Goal: Task Accomplishment & Management: Use online tool/utility

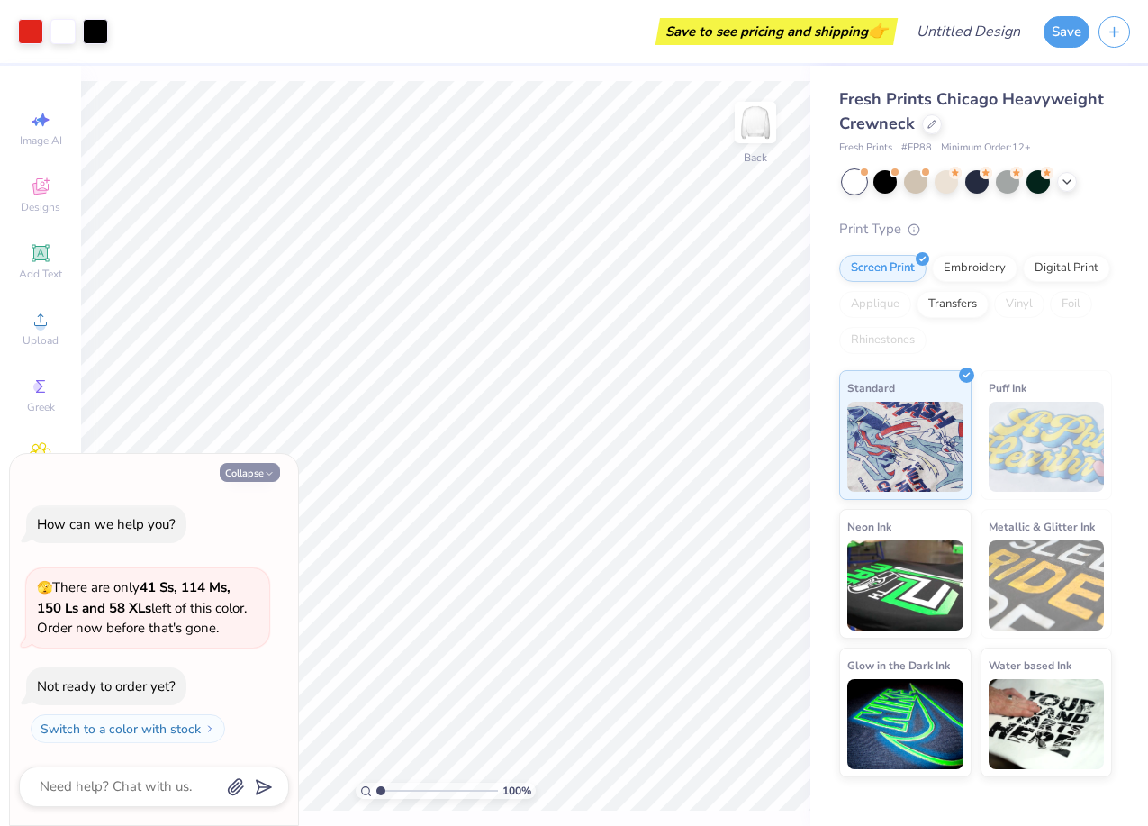
click at [248, 473] on button "Collapse" at bounding box center [250, 472] width 60 height 19
type textarea "x"
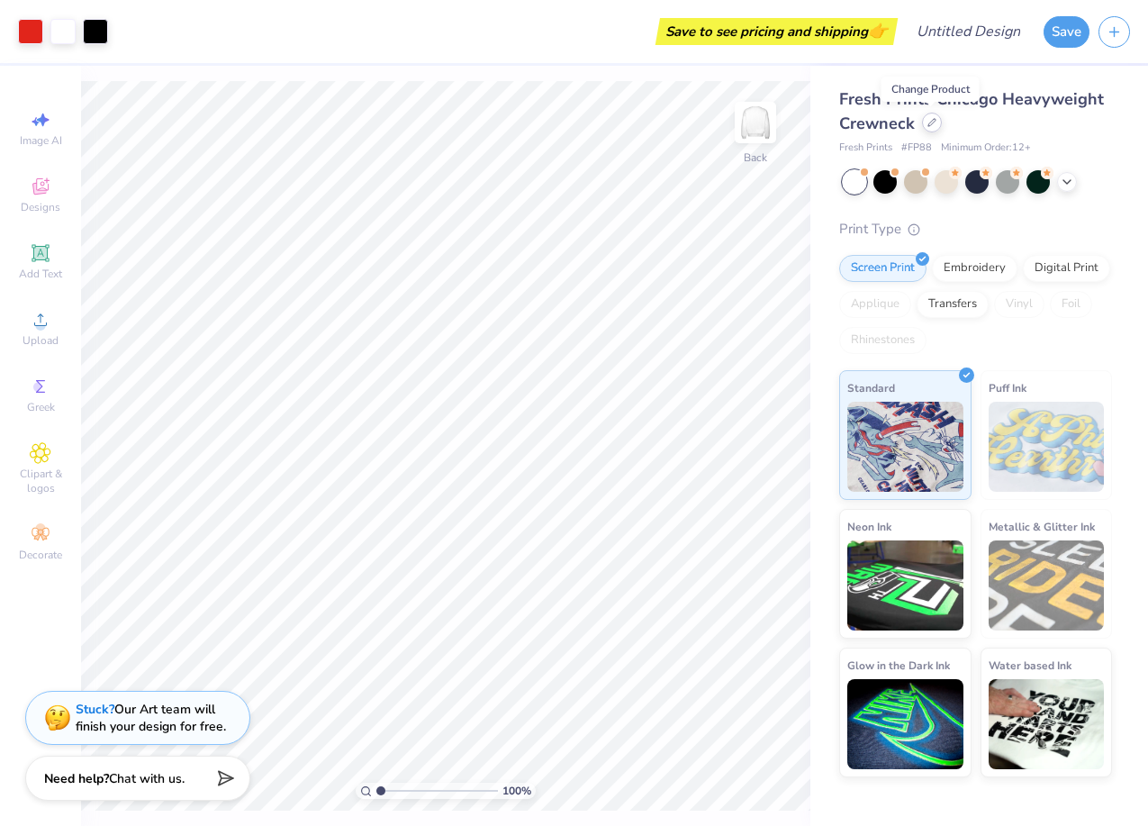
click at [929, 128] on div at bounding box center [932, 123] width 20 height 20
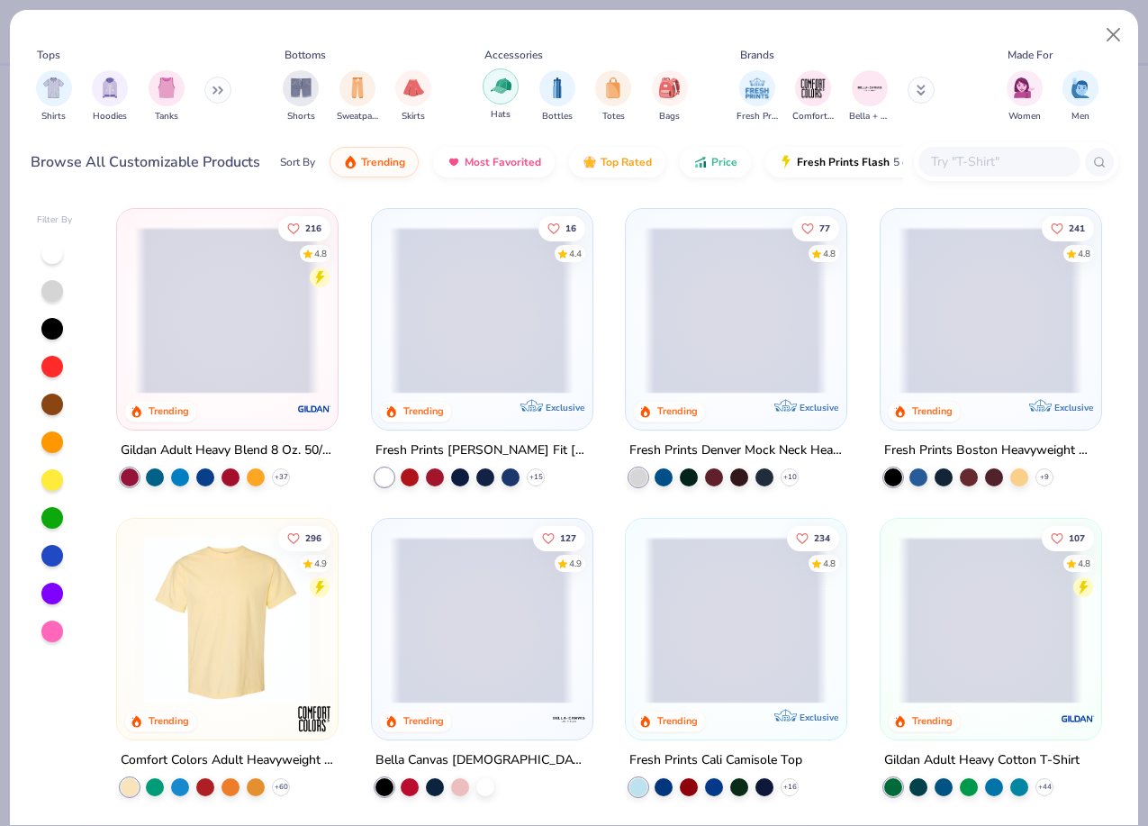
click at [500, 86] on img "filter for Hats" at bounding box center [501, 86] width 21 height 21
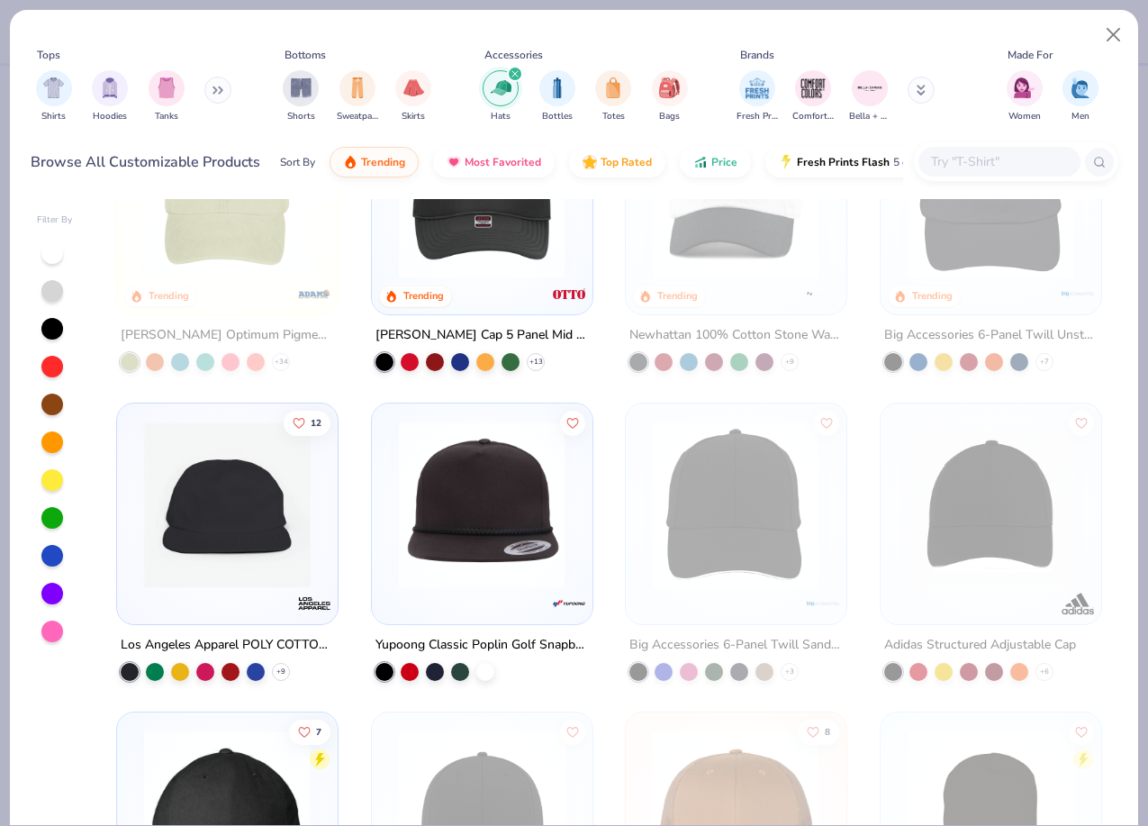
scroll to position [220, 0]
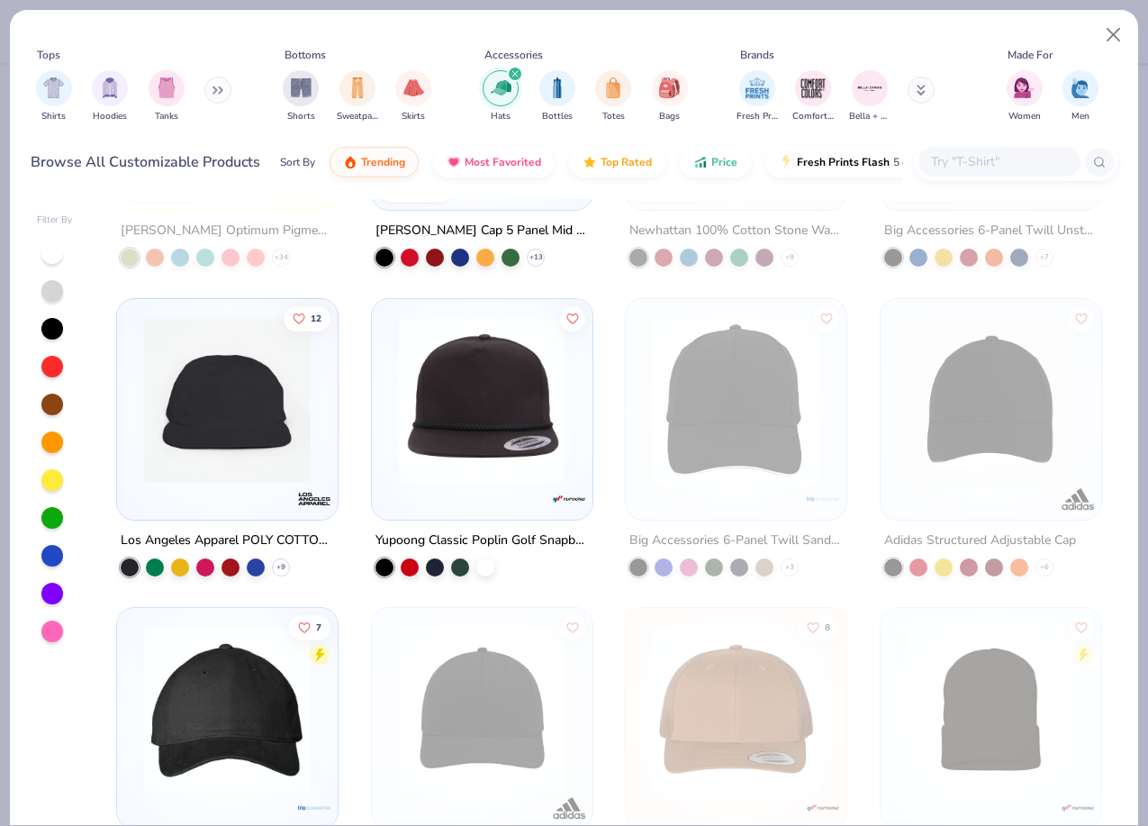
click at [491, 406] on img at bounding box center [482, 399] width 184 height 167
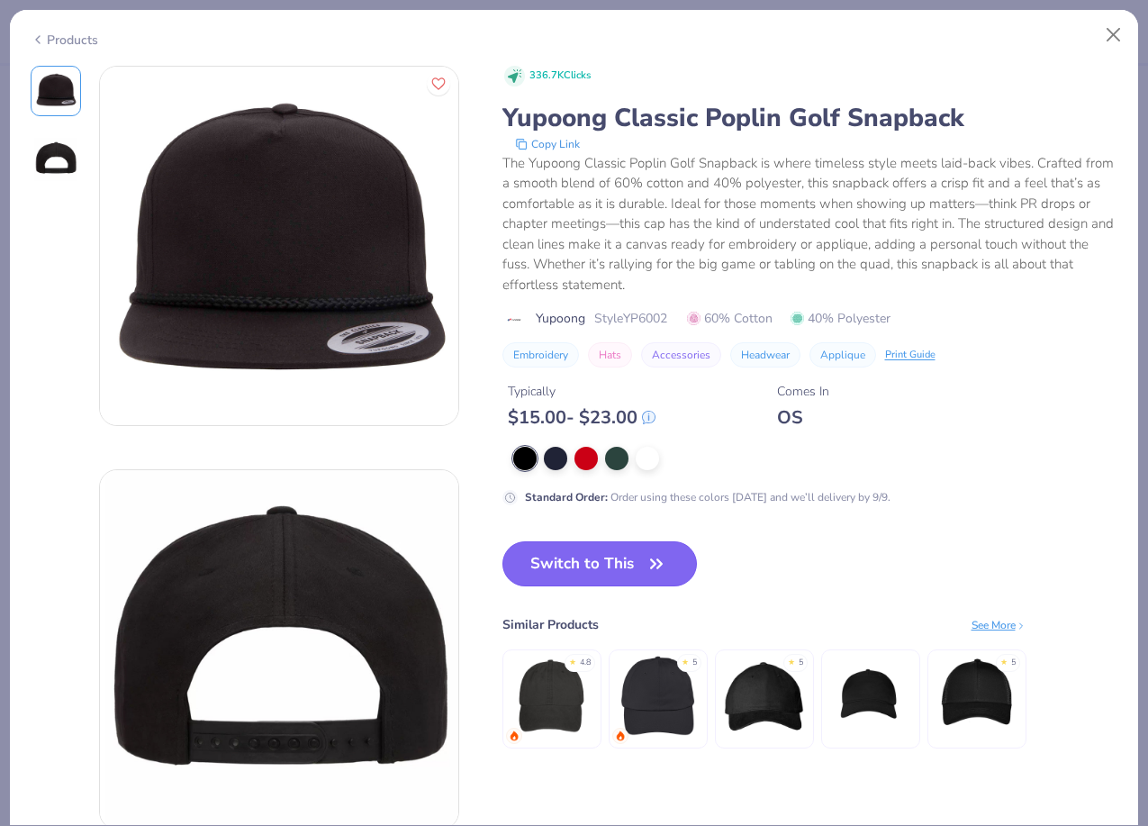
click at [537, 560] on button "Switch to This" at bounding box center [599, 563] width 195 height 45
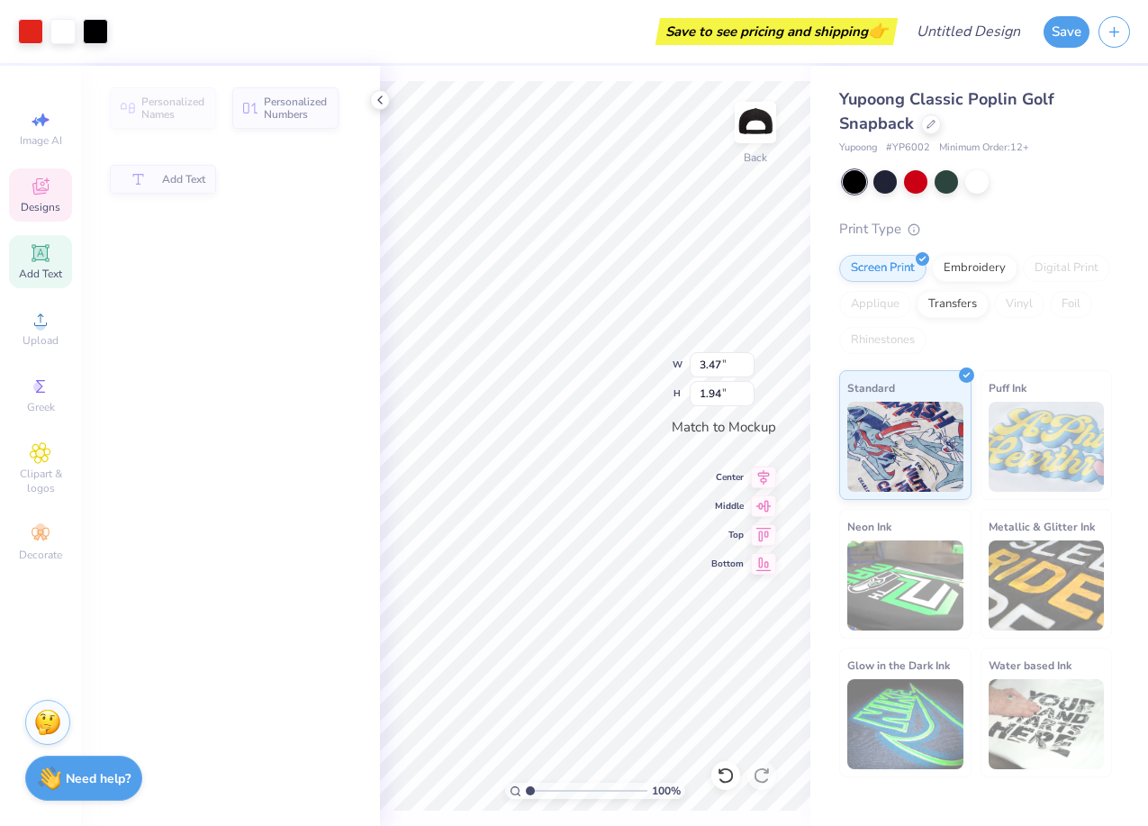
type input "1.94"
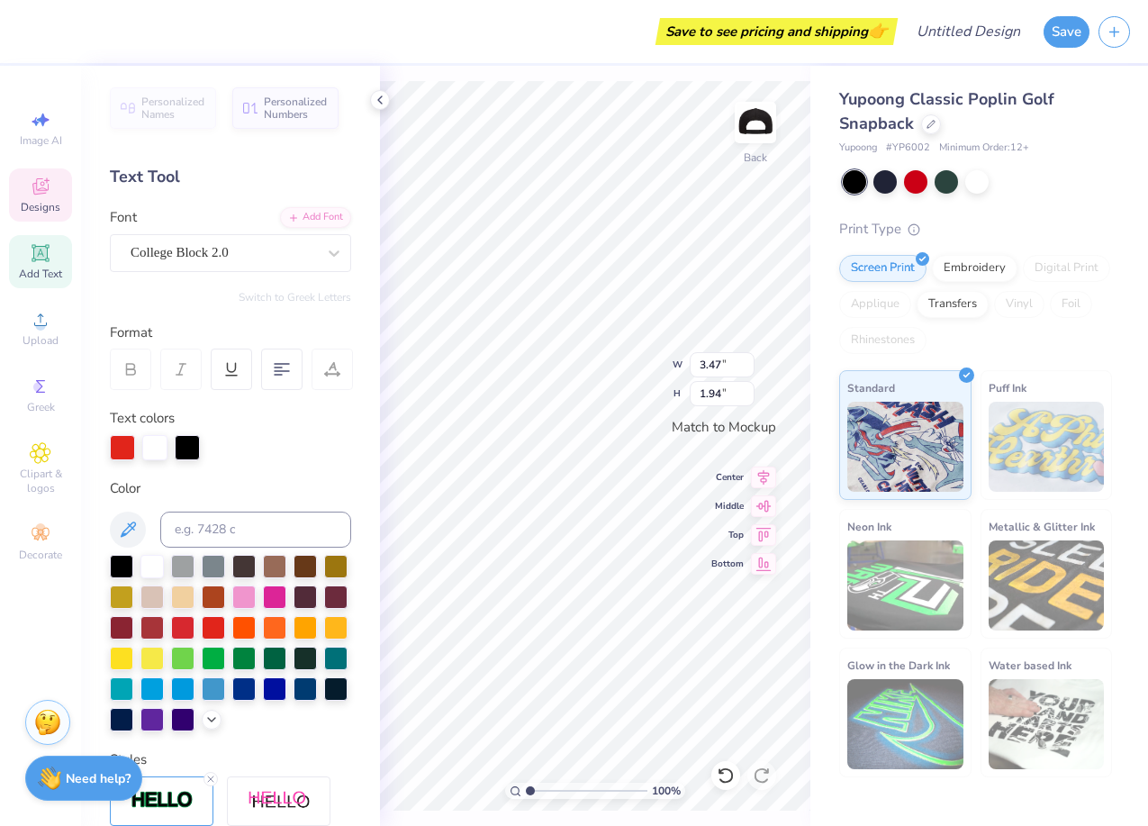
scroll to position [0, 1]
type textarea "[PERSON_NAME]"
click at [752, 397] on div "100 % Back W 3.47 3.47 " H 1.94 1.94 " Match to [GEOGRAPHIC_DATA] Middle Top Bo…" at bounding box center [595, 446] width 430 height 760
click at [727, 395] on div "100 % Back" at bounding box center [595, 446] width 430 height 760
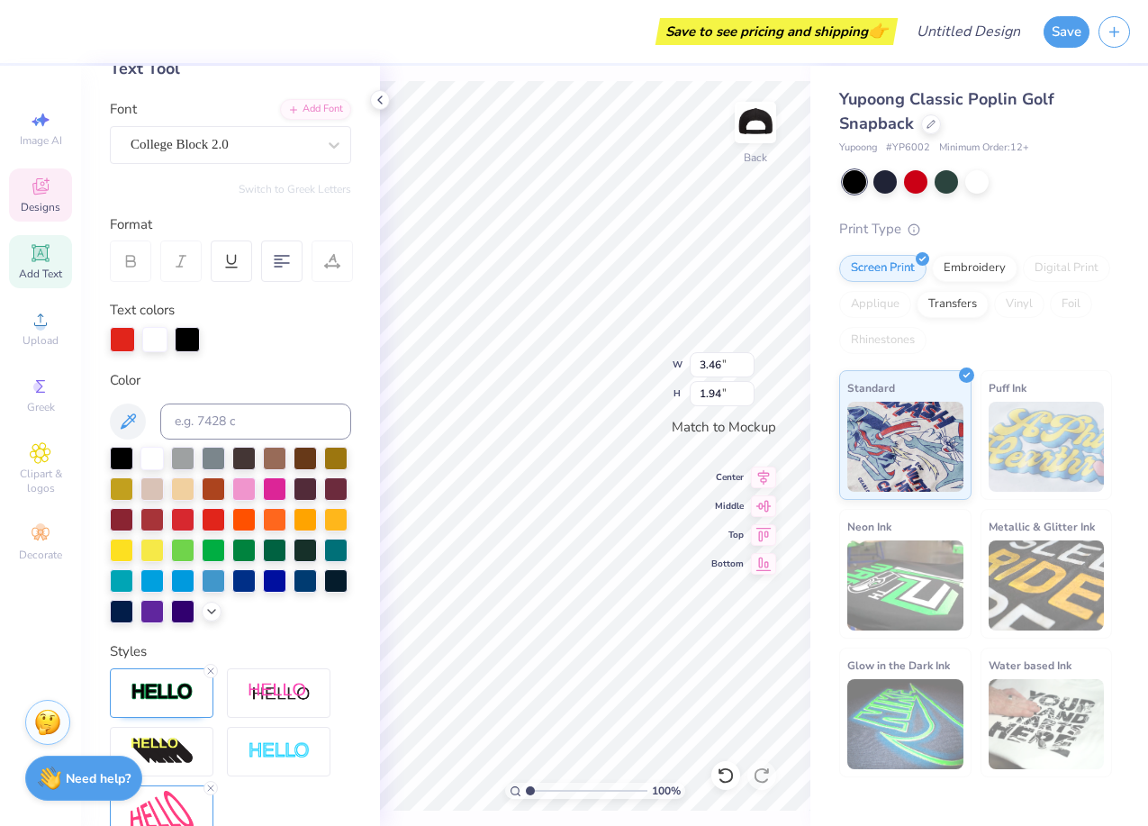
scroll to position [291, 0]
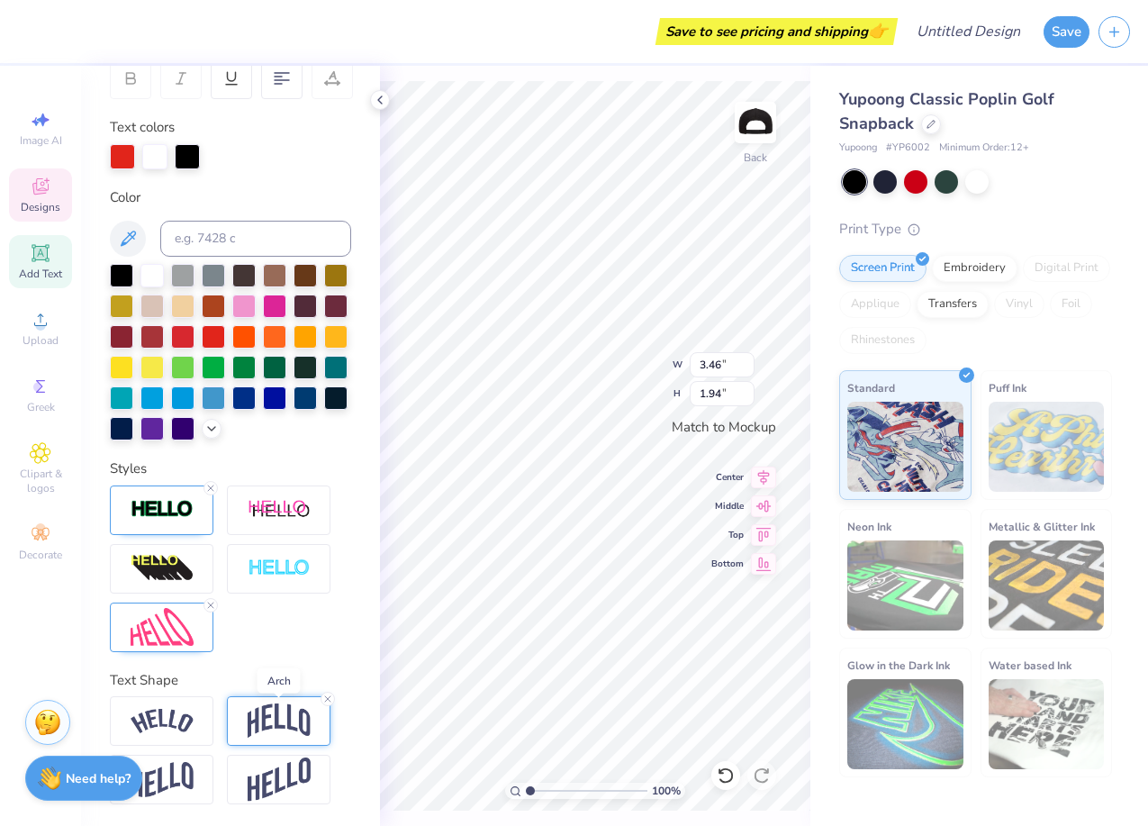
type textarea "[PERSON_NAME]"
click at [271, 719] on img at bounding box center [279, 720] width 63 height 34
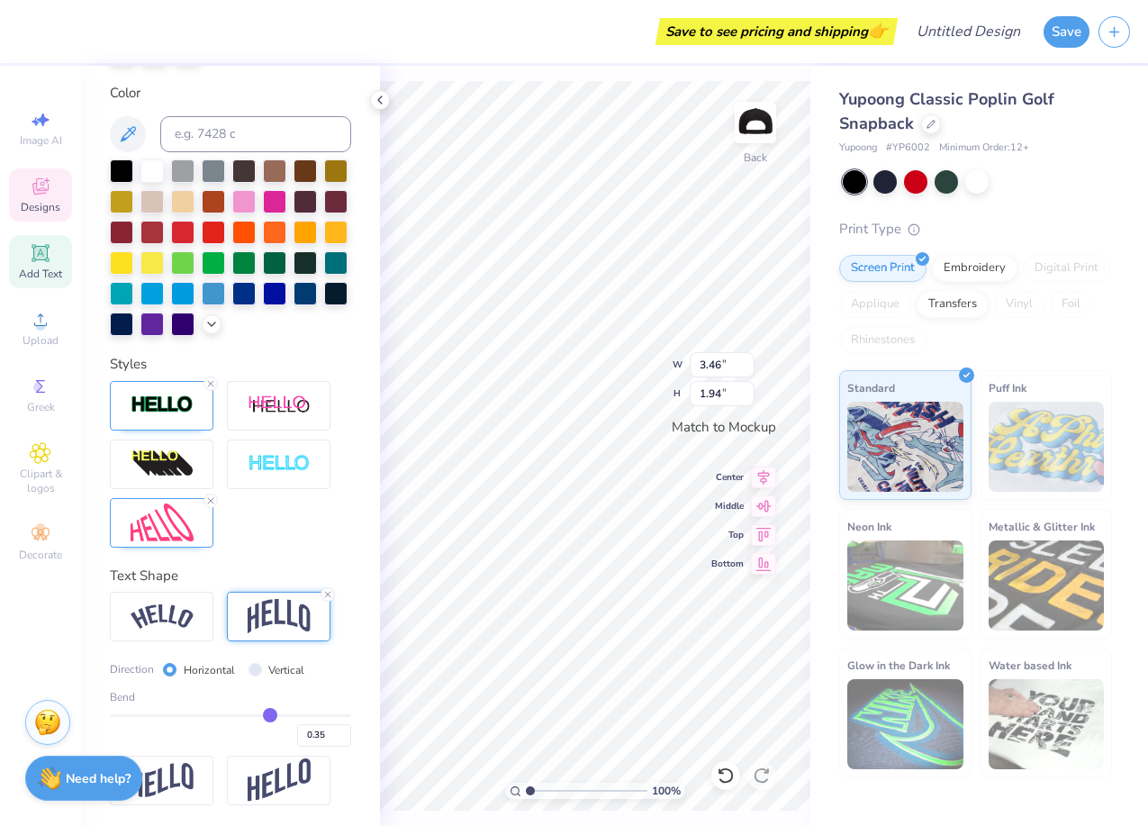
type input "0.38"
type input "0.37"
type input "0.35"
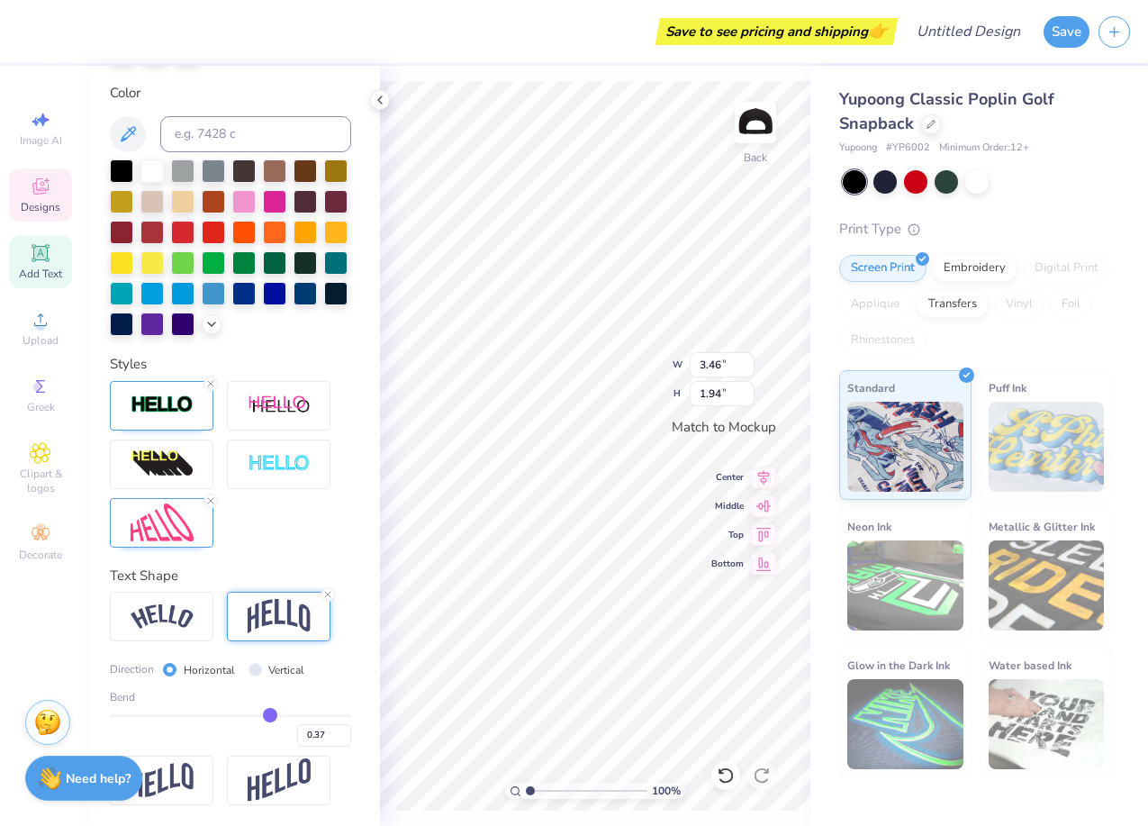
type input "0.35"
type input "0.34"
type input "0.32"
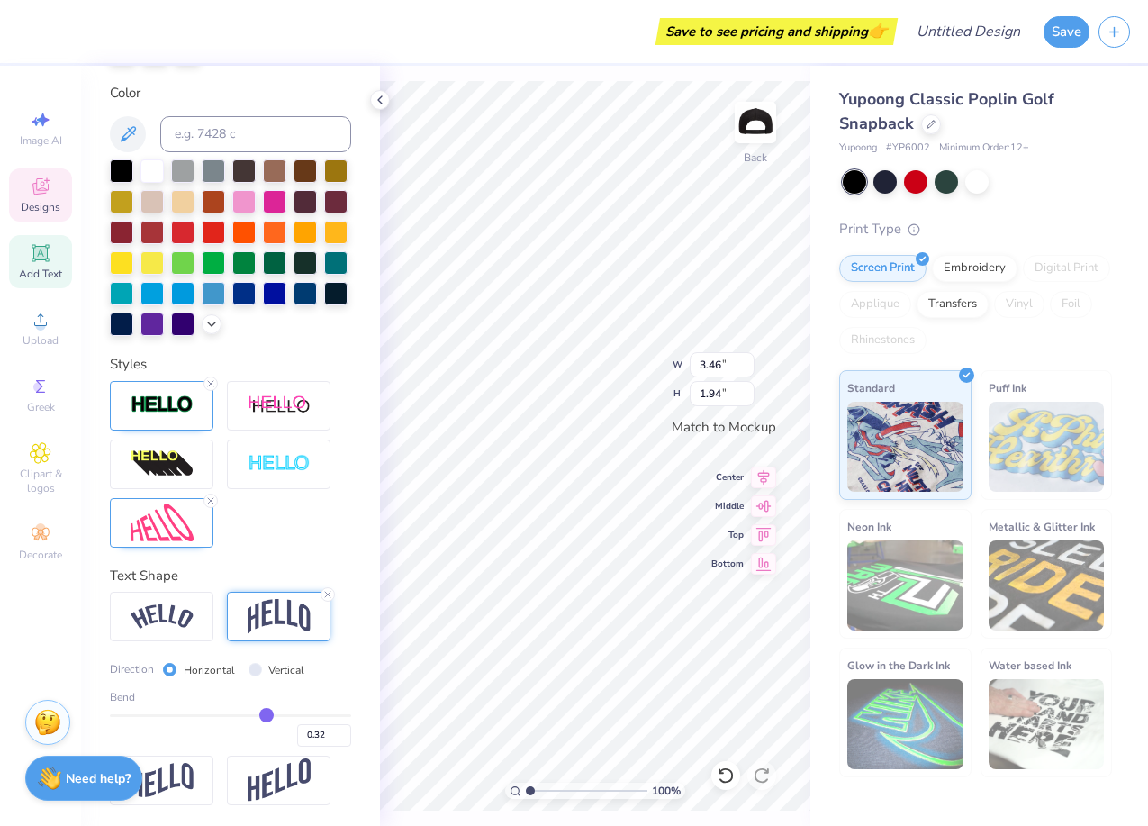
type input "0.3"
type input "0.30"
type input "0.26"
type input "0.23"
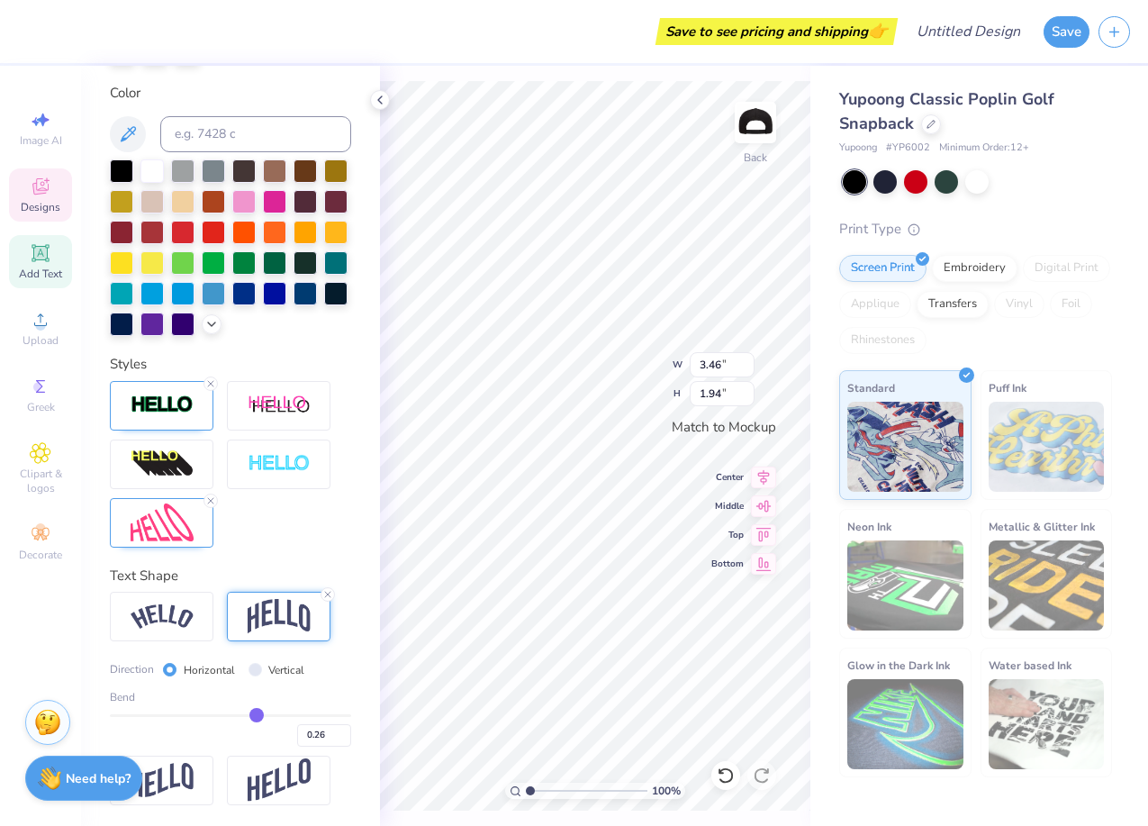
type input "0.23"
type input "0.22"
type input "0.2"
type input "0.20"
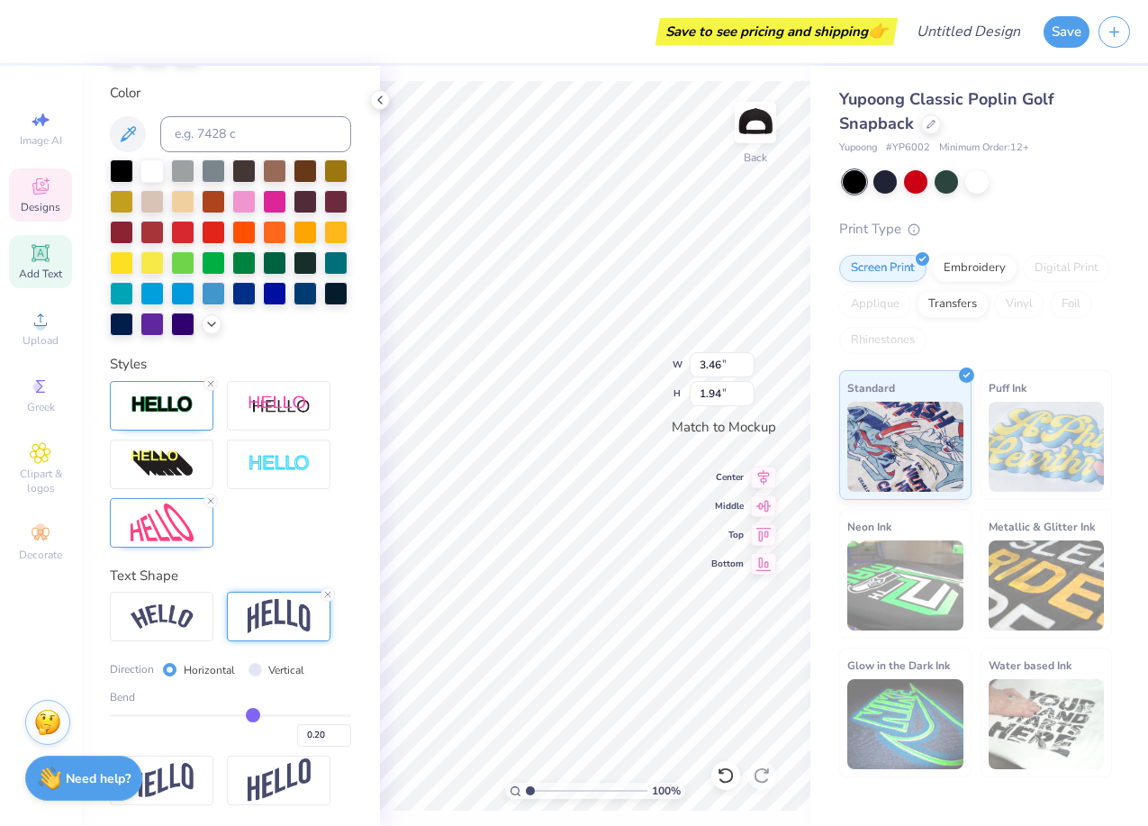
type input "0.18"
type input "0.17"
type input "0.15"
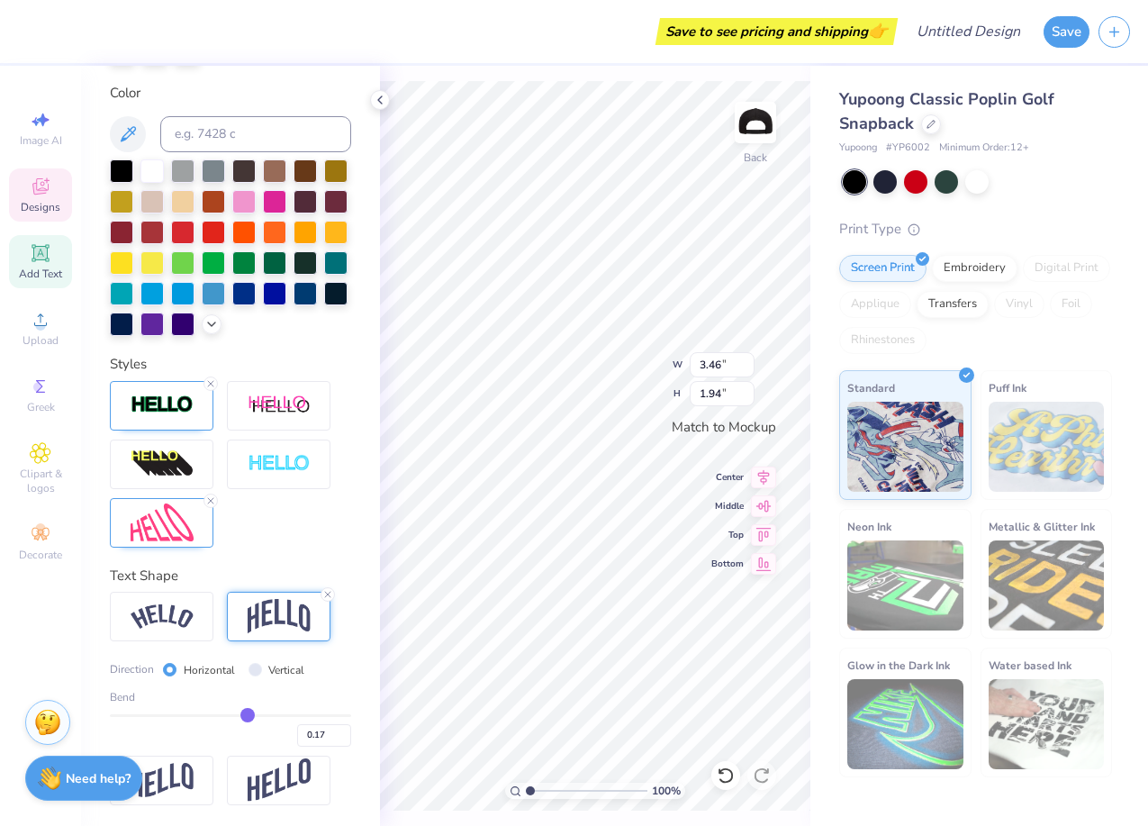
type input "0.15"
type input "0.14"
type input "0.13"
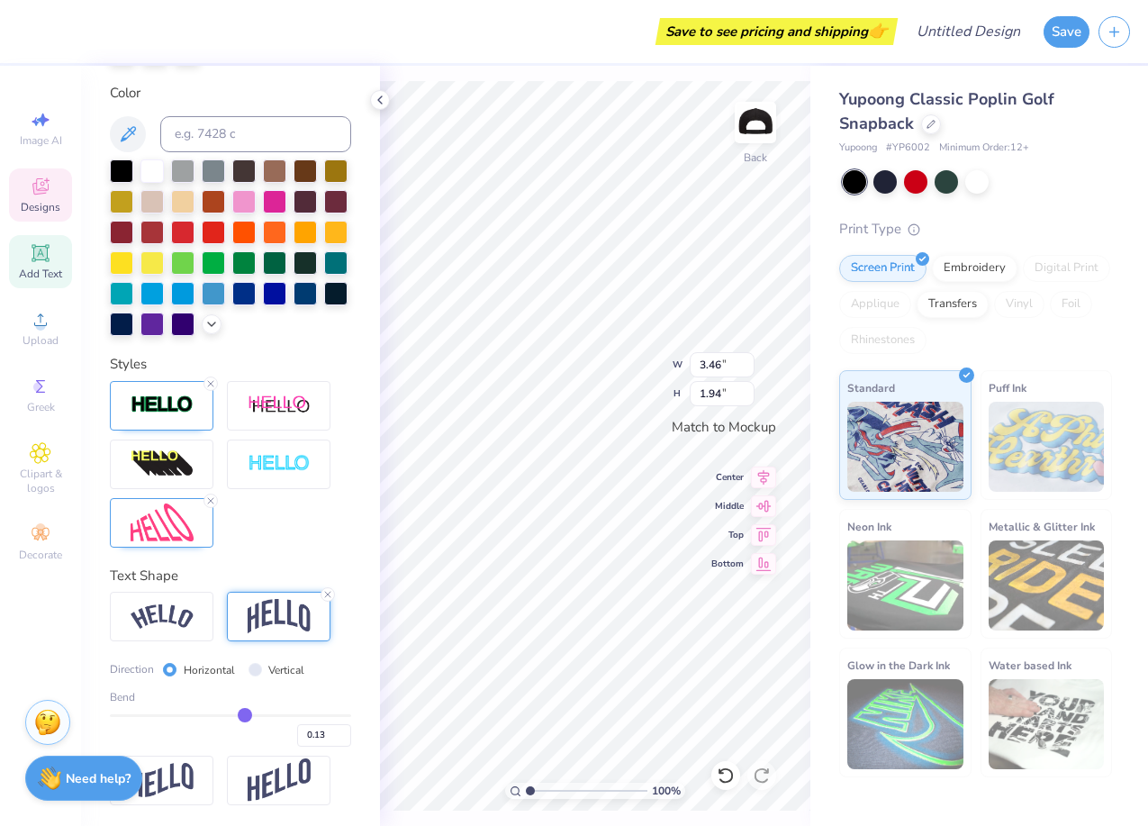
type input "0.12"
type input "0.11"
type input "0.09"
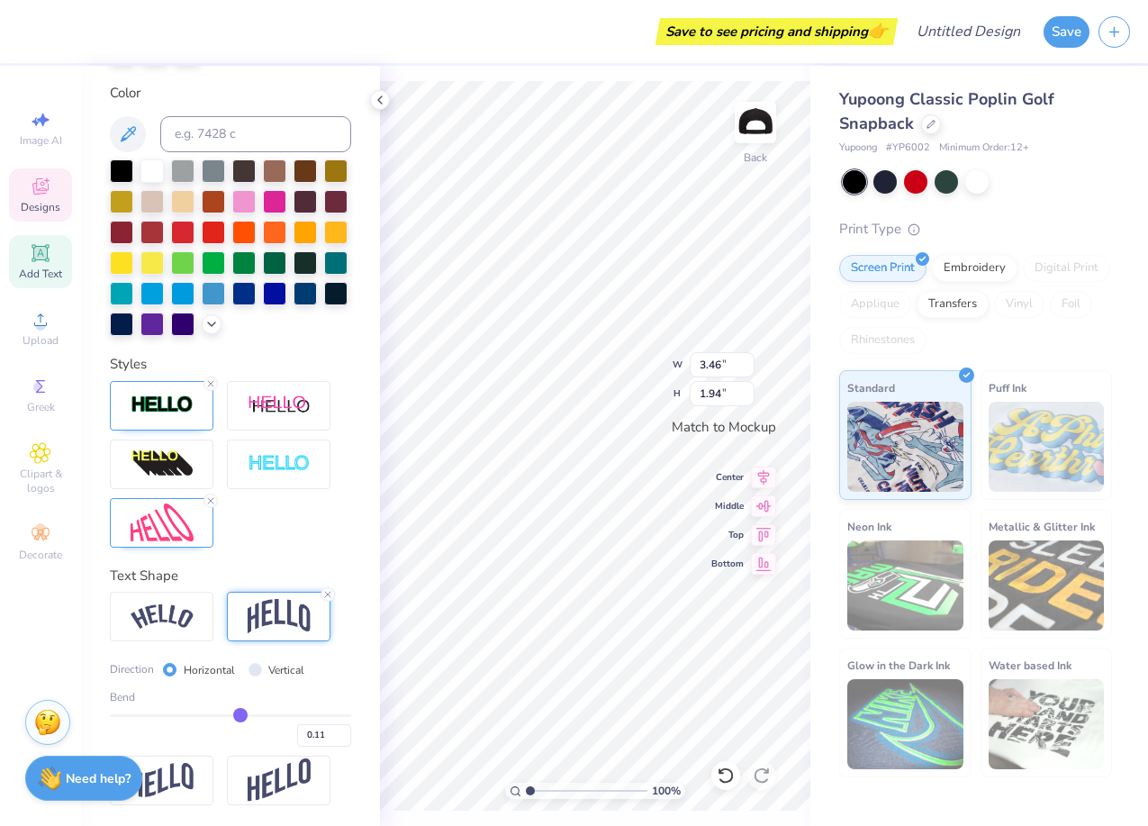
type input "0.09"
type input "0.07"
type input "0.06"
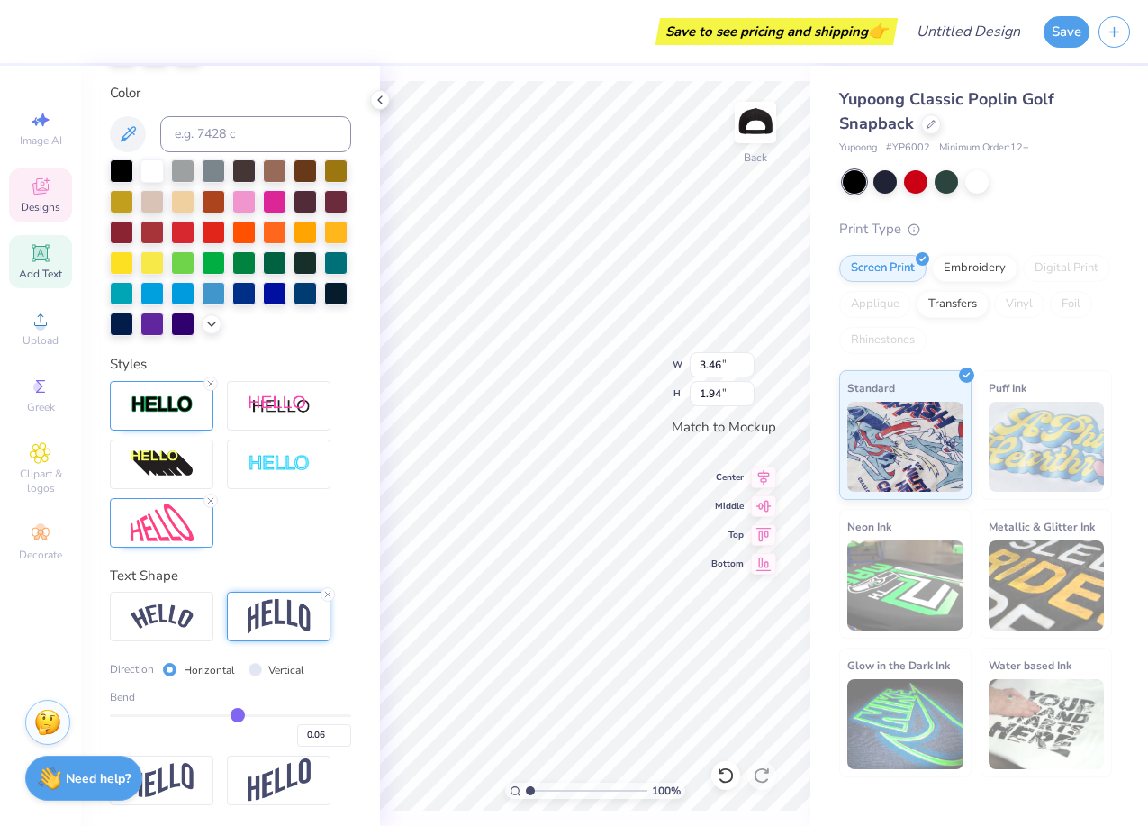
type input "0.05"
type input "0.04"
type input "0.03"
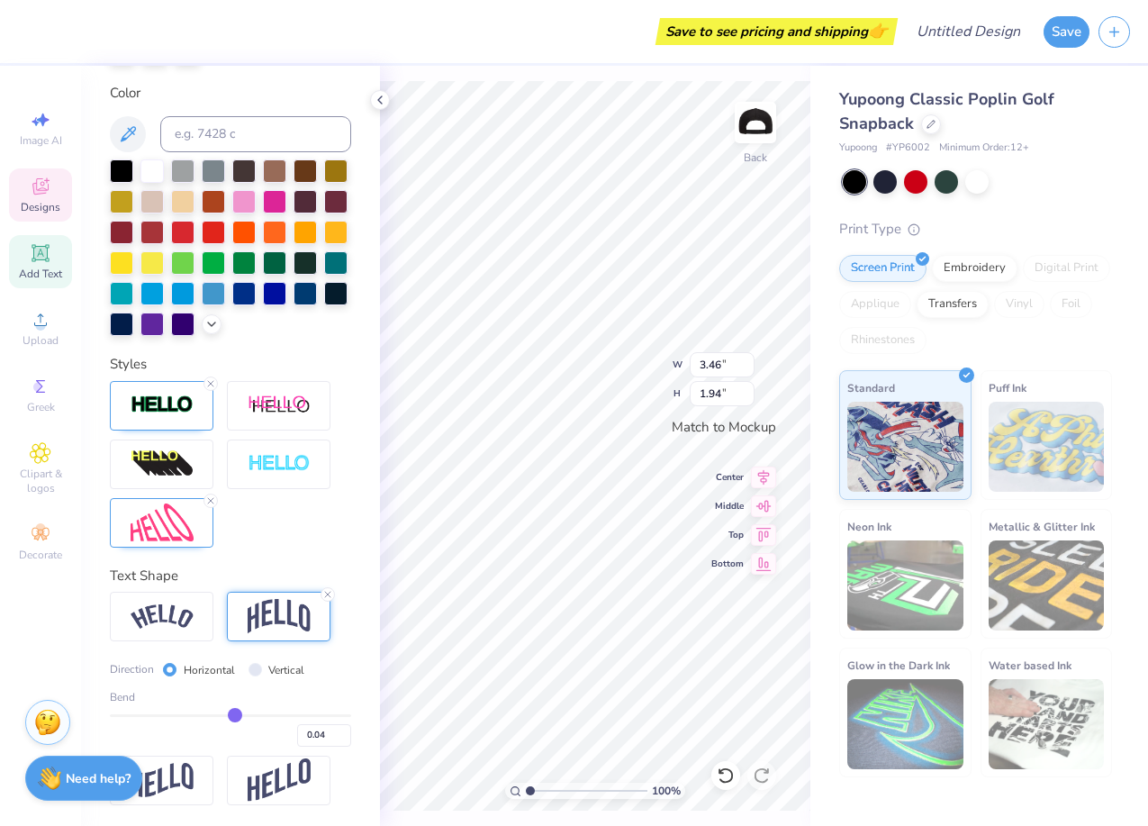
type input "0.03"
type input "0.02"
type input "0.01"
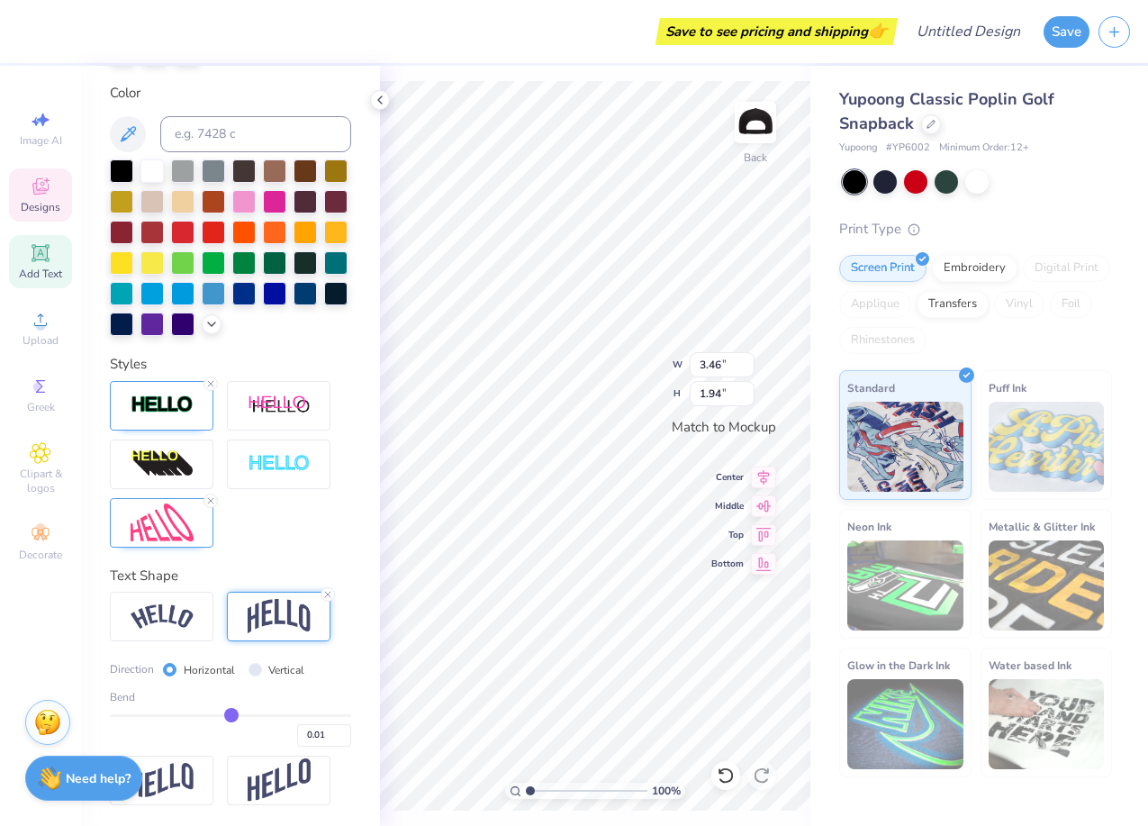
type input "0"
type input "0.00"
type input "-0.01"
type input "-0.02"
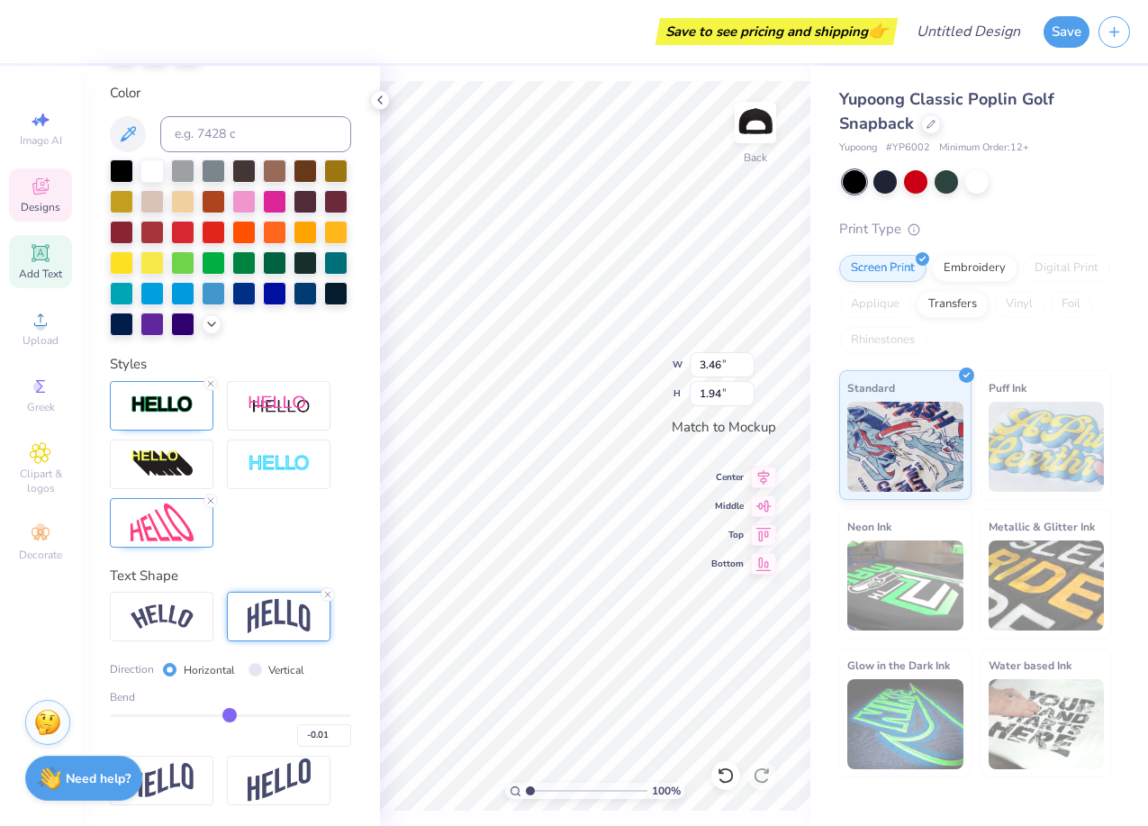
type input "-0.02"
type input "-0.03"
type input "-0.04"
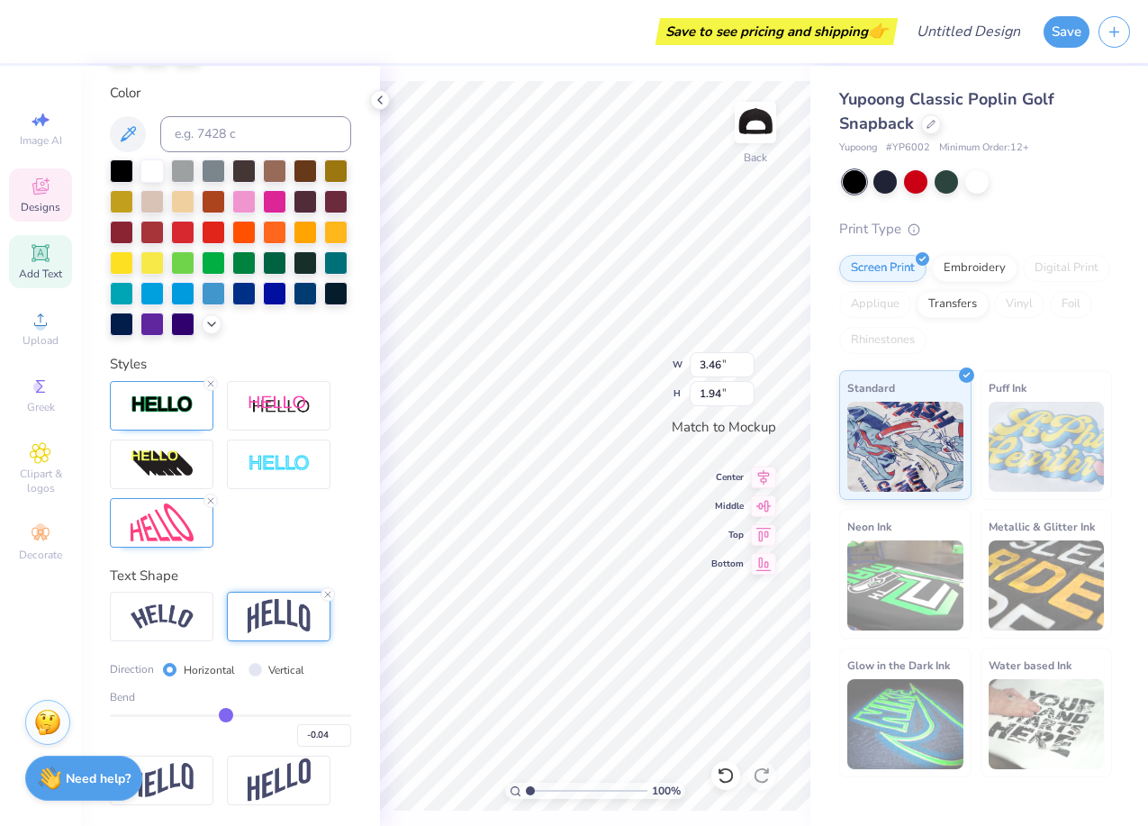
type input "-0.06"
type input "-0.08"
type input "-0.1"
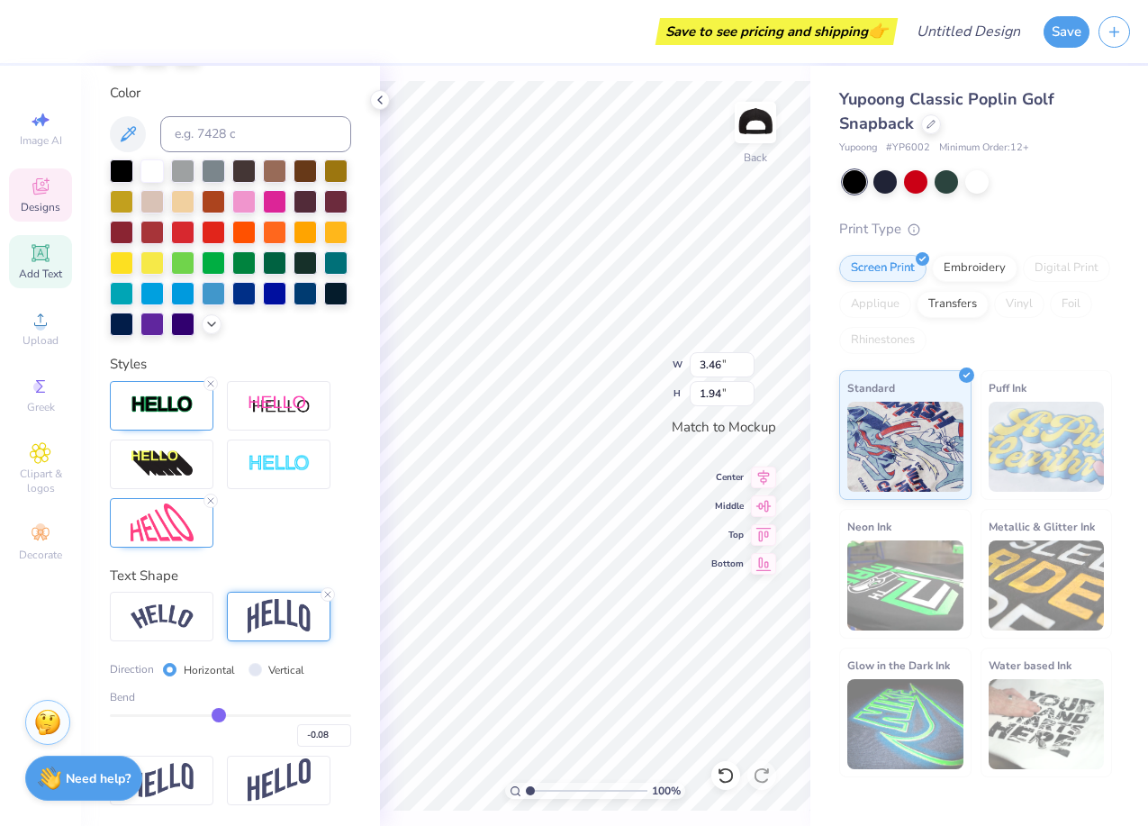
type input "-0.10"
type input "-0.11"
type input "-0.13"
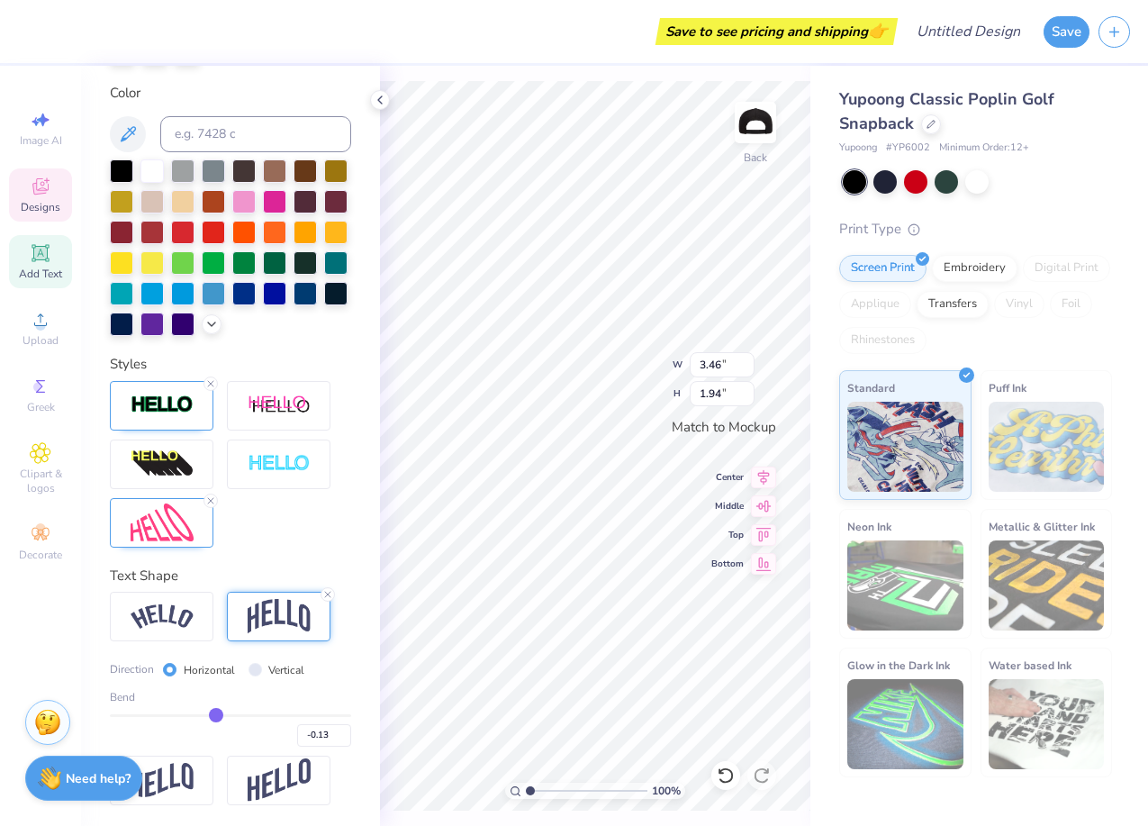
type input "-0.14"
drag, startPoint x: 273, startPoint y: 718, endPoint x: 214, endPoint y: 717, distance: 58.5
click at [214, 717] on input "range" at bounding box center [230, 715] width 241 height 3
type input "-0.16"
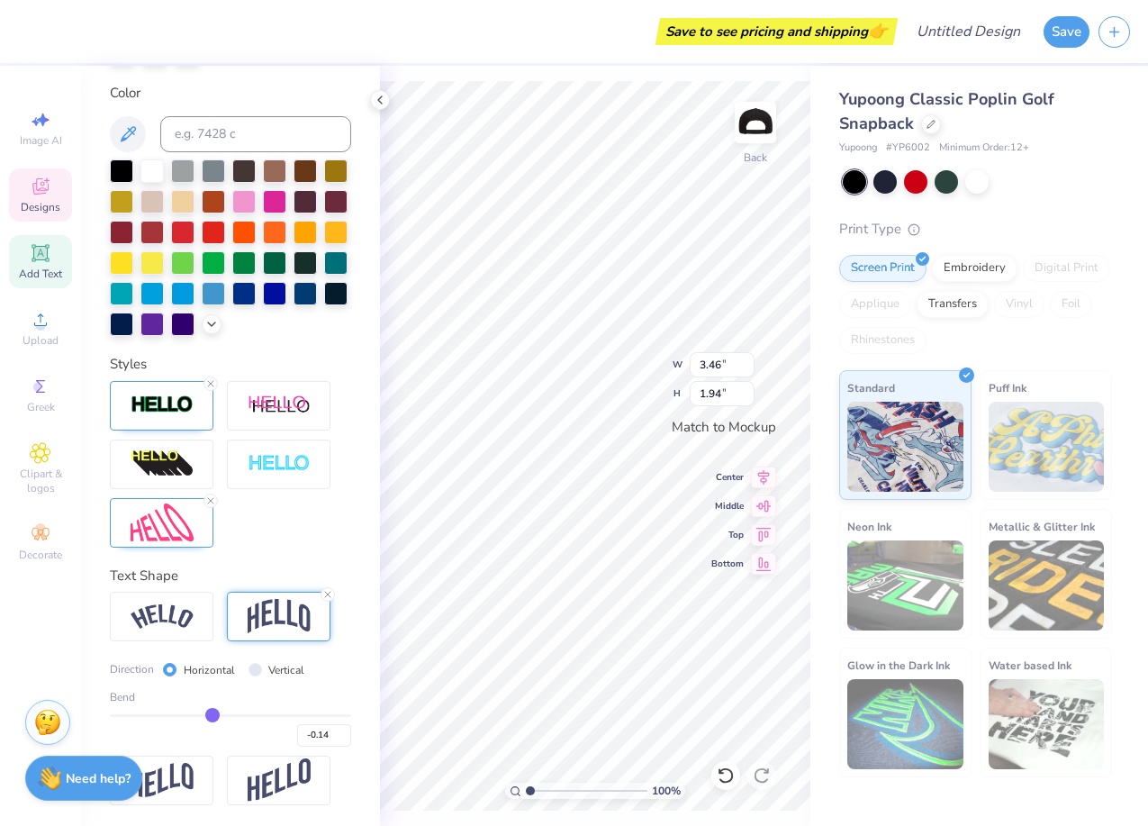
type input "-0.16"
type input "-0.19"
type input "-0.24"
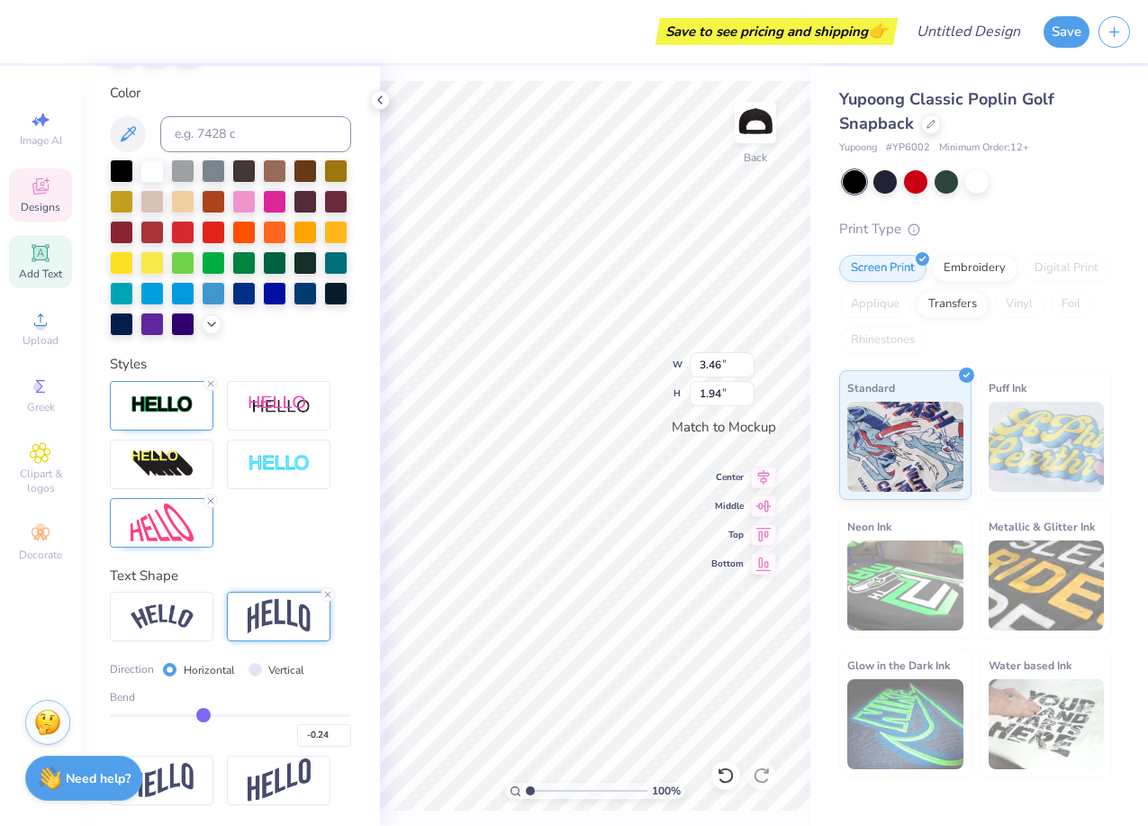
type input "-0.27"
type input "-0.29"
type input "-0.31"
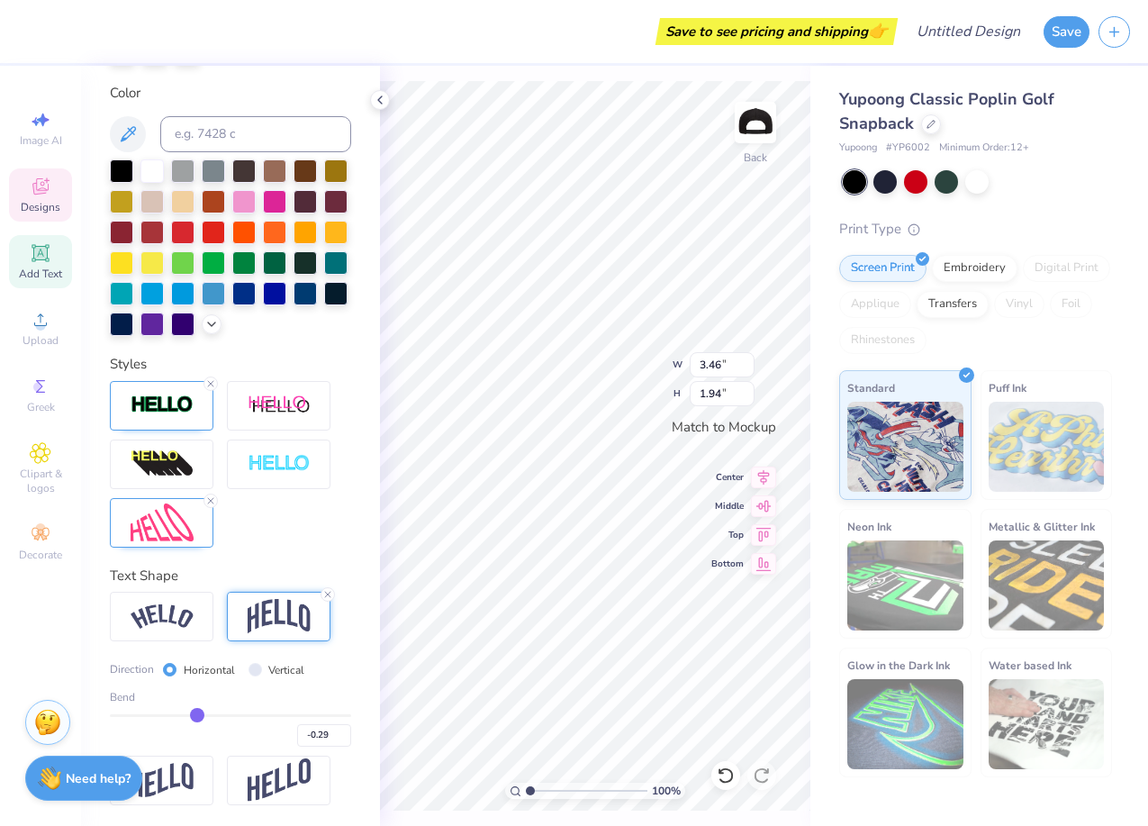
type input "-0.31"
type input "-0.33"
type input "-0.34"
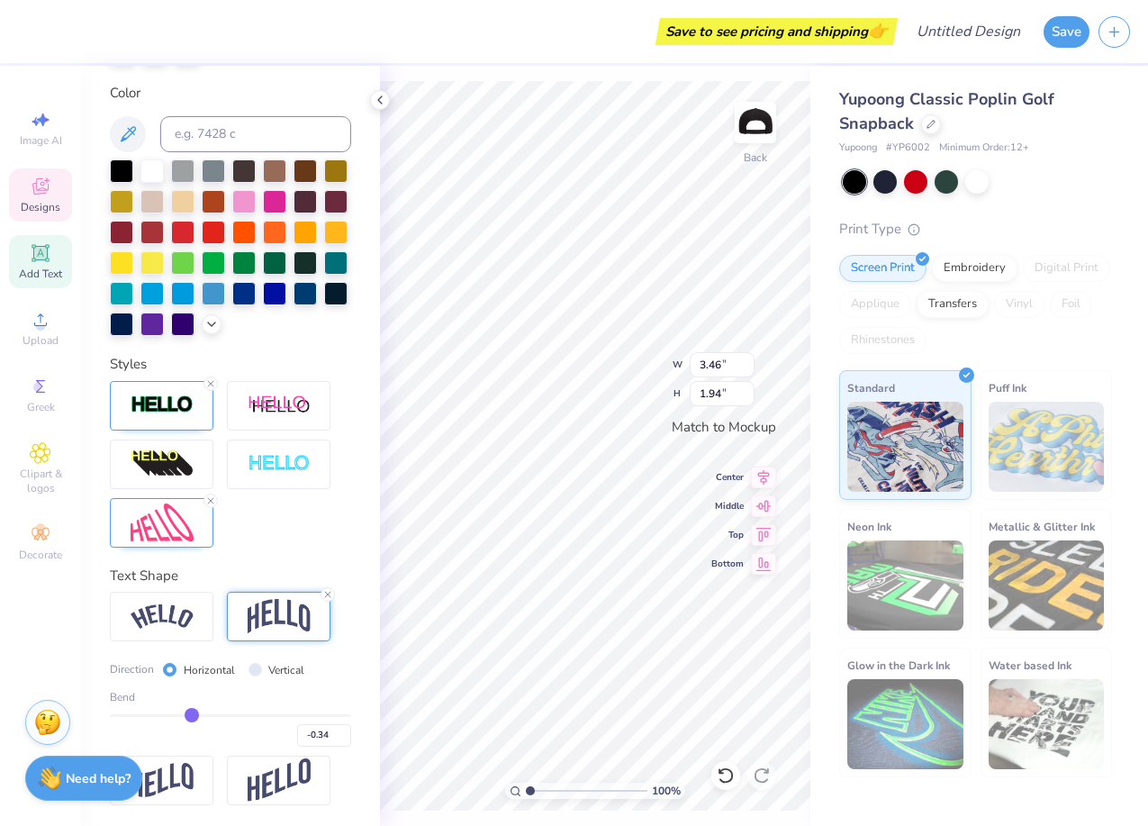
type input "-0.35"
type input "-0.36"
type input "-0.37"
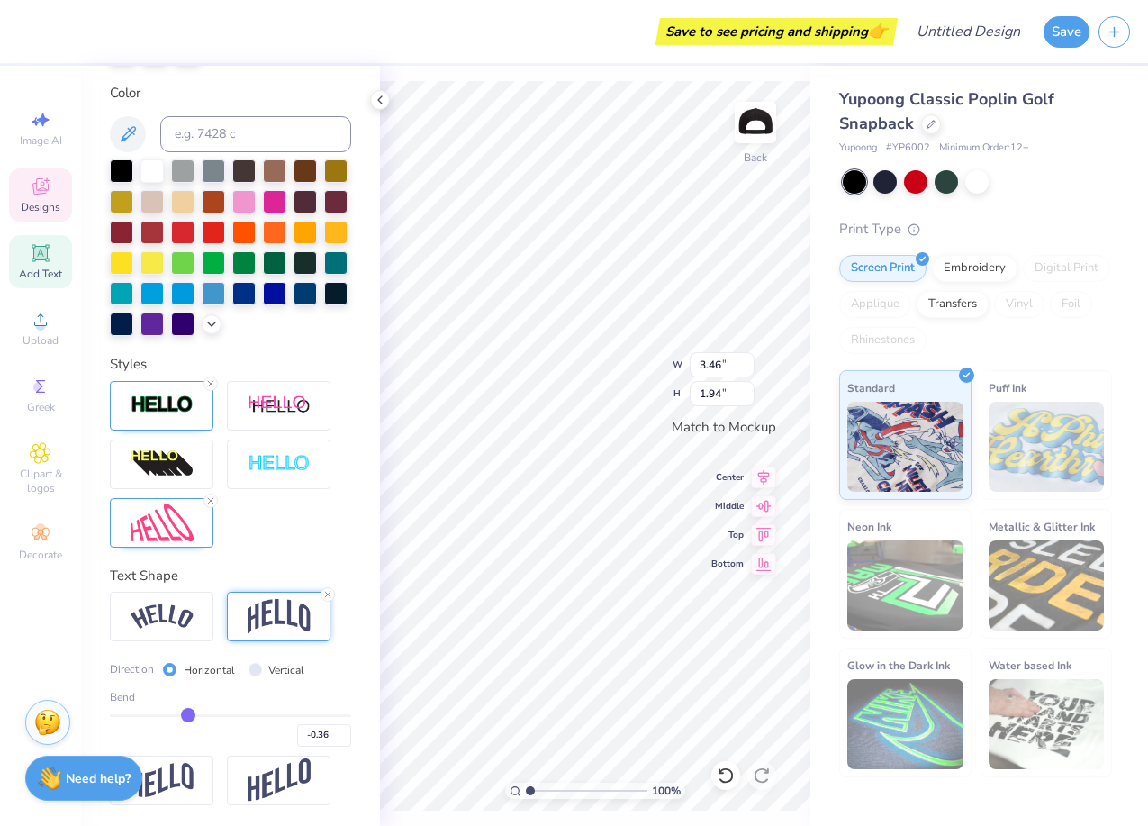
type input "-0.37"
type input "-0.38"
type input "-0.39"
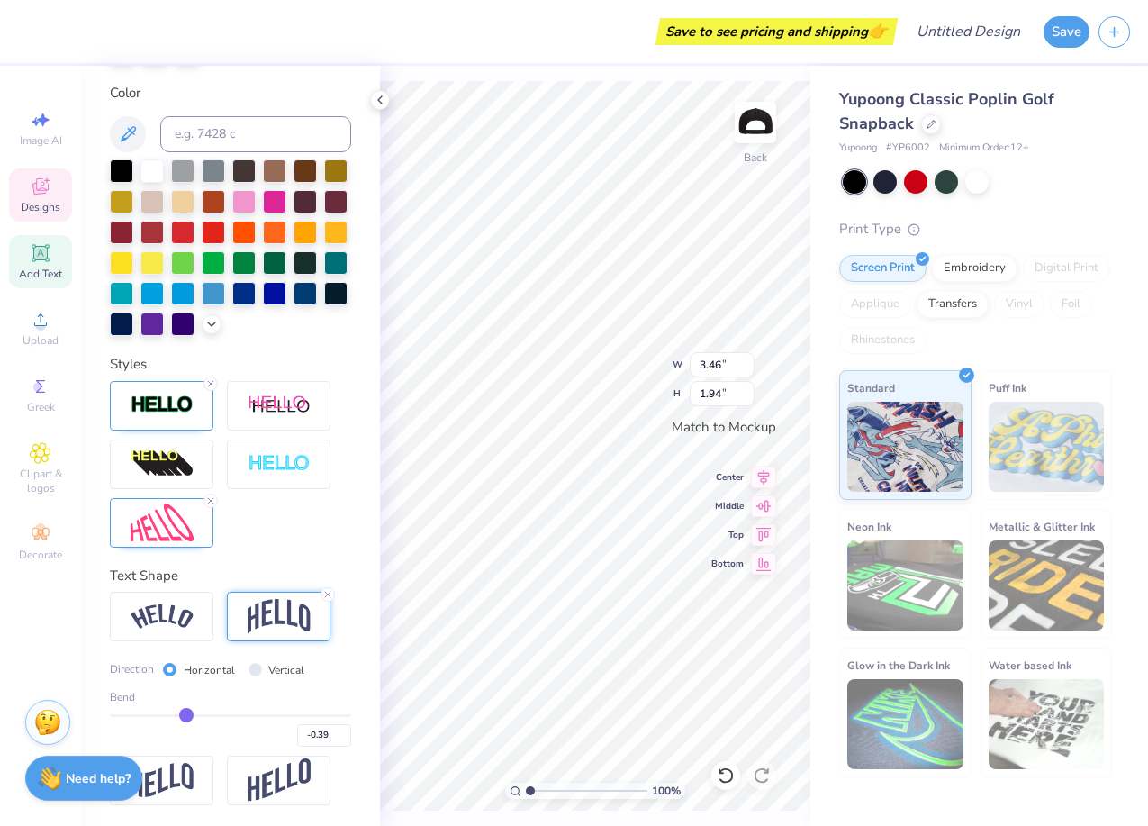
type input "-0.4"
type input "-0.40"
type input "-0.39"
type input "-0.38"
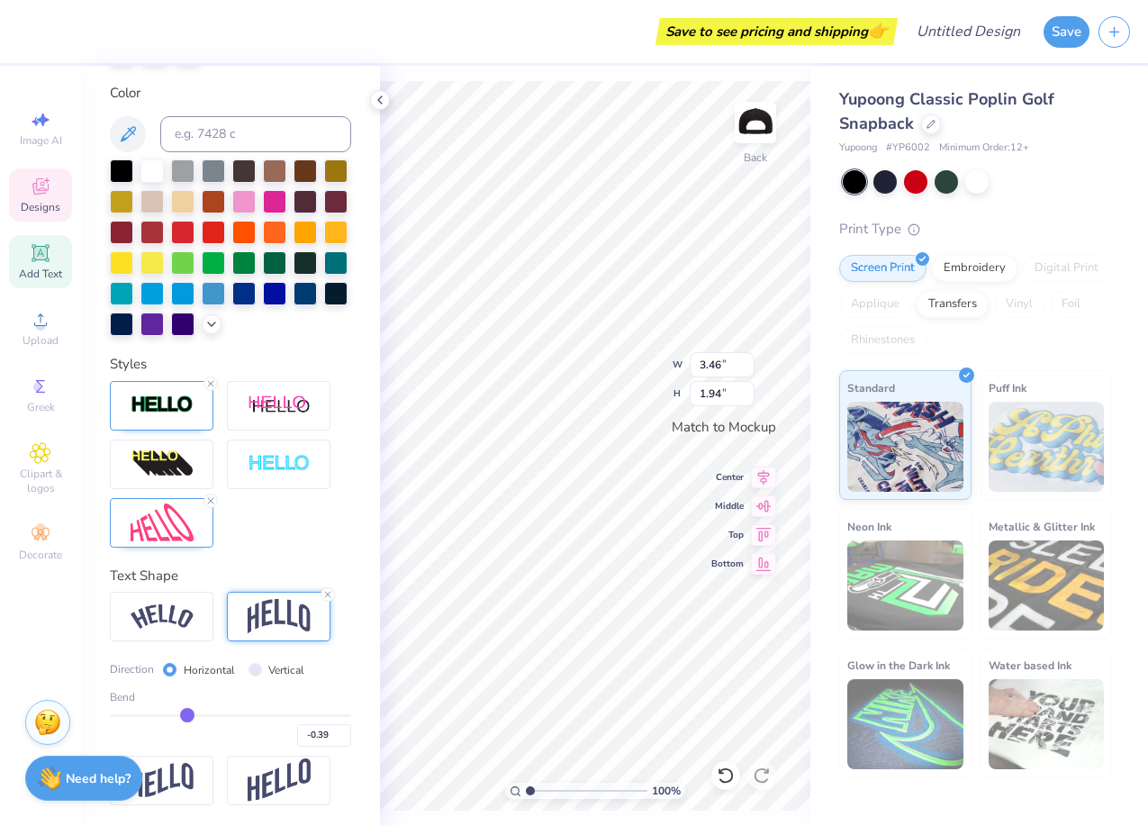
type input "-0.38"
type input "-0.37"
type input "-0.34"
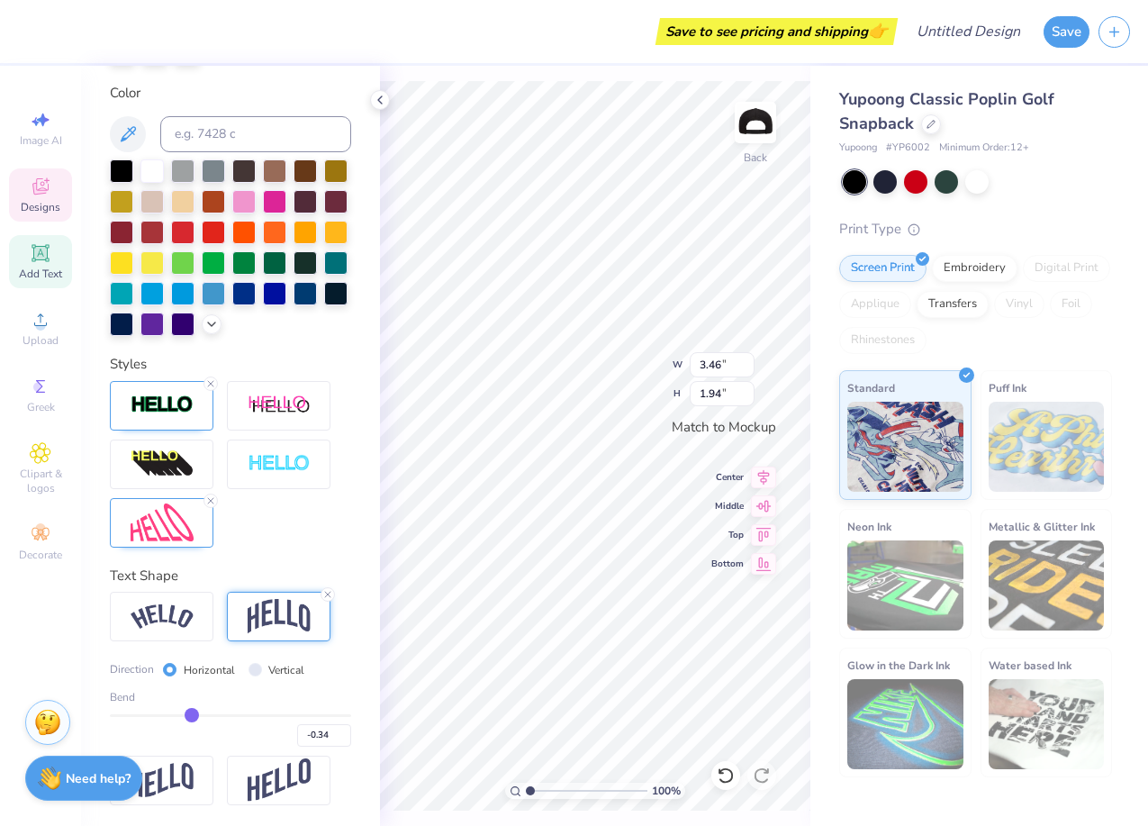
type input "-0.3"
type input "-0.30"
type input "-0.24"
type input "-0.16"
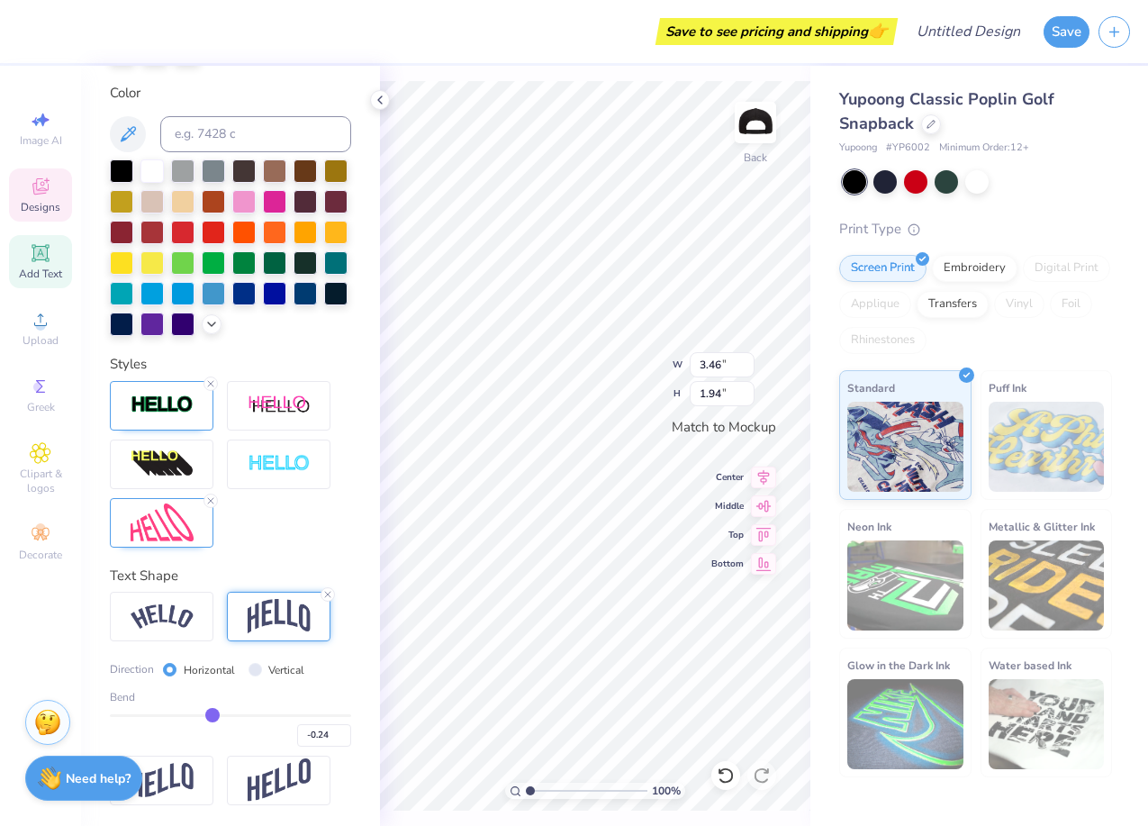
type input "-0.16"
type input "-0.08"
type input "0"
type input "0.00"
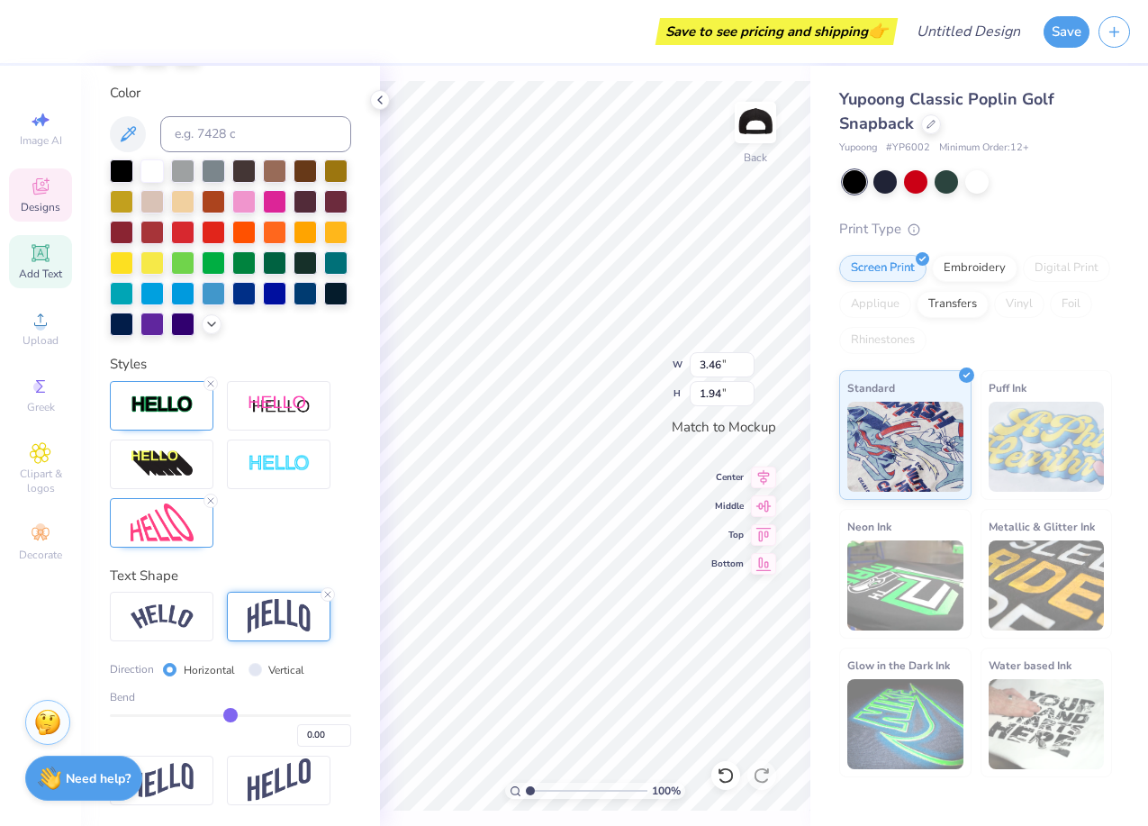
type input "0.07"
type input "0.13"
type input "0.16"
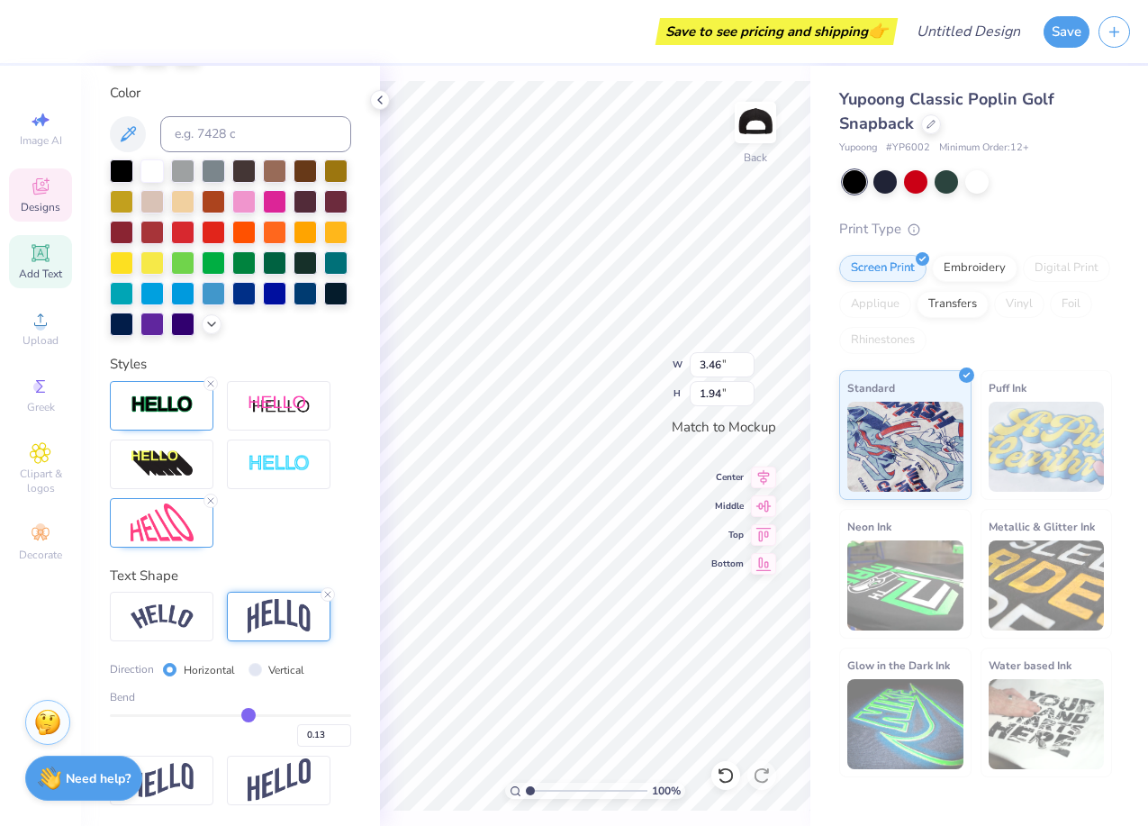
type input "0.16"
type input "0.19"
type input "0.21"
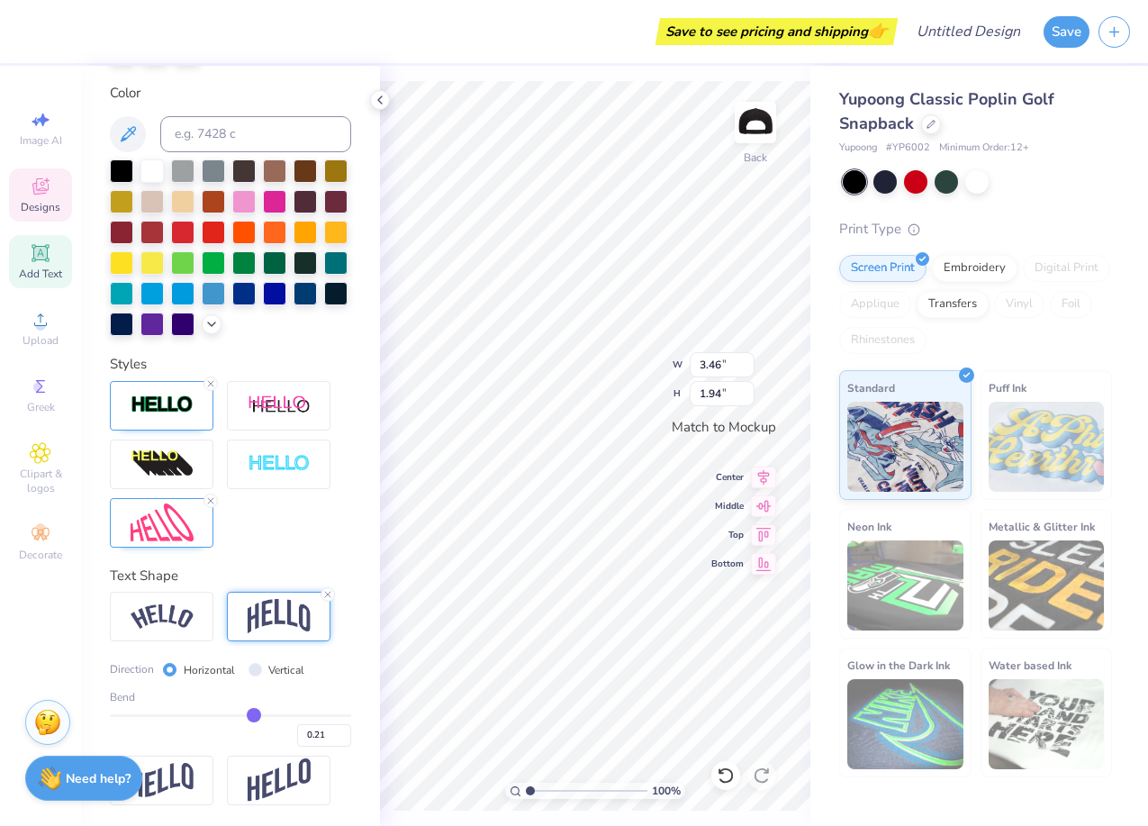
type input "0.22"
type input "0.23"
type input "0.24"
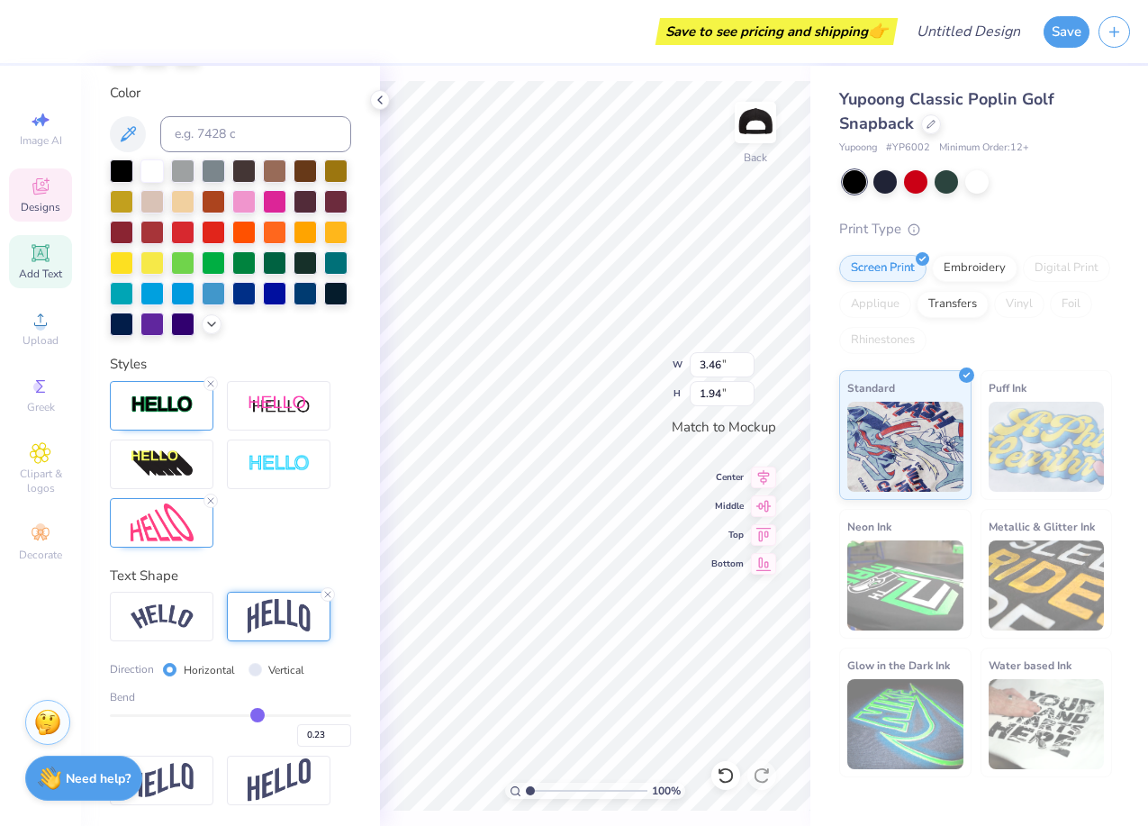
type input "0.24"
type input "0.25"
type input "0.26"
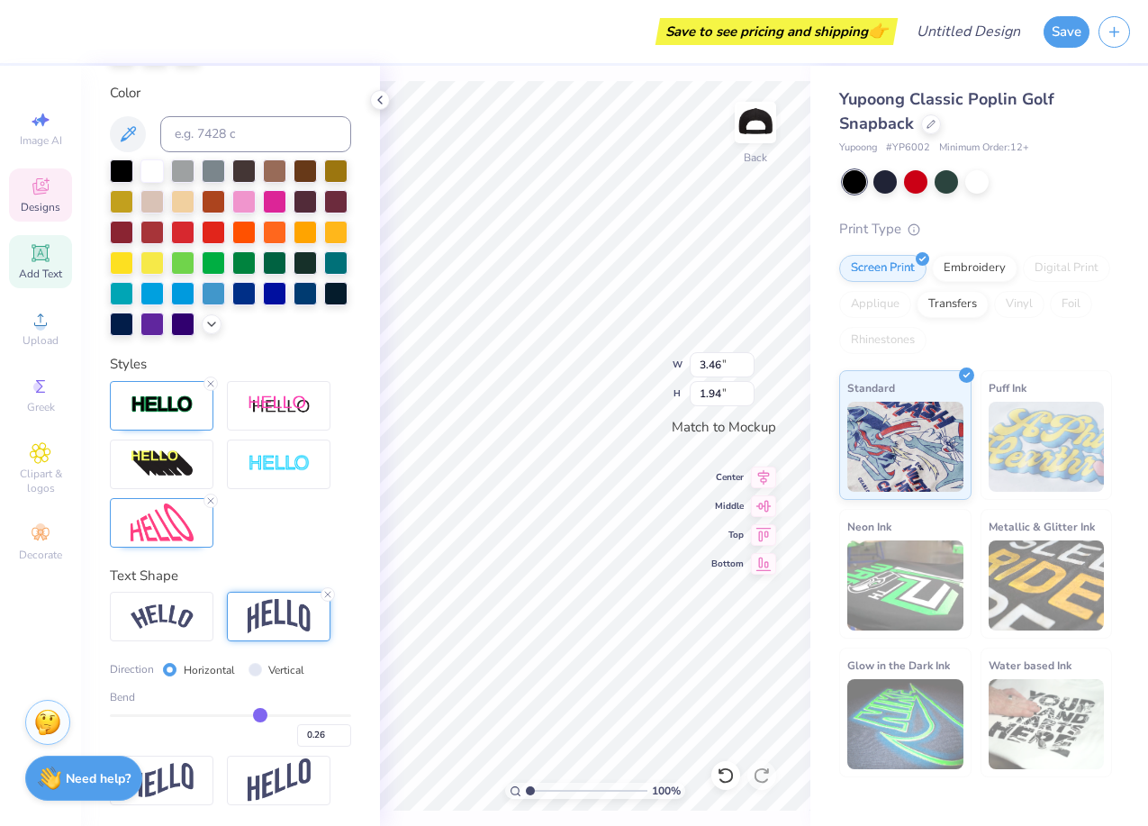
type input "0.27"
type input "0.28"
type input "0.29"
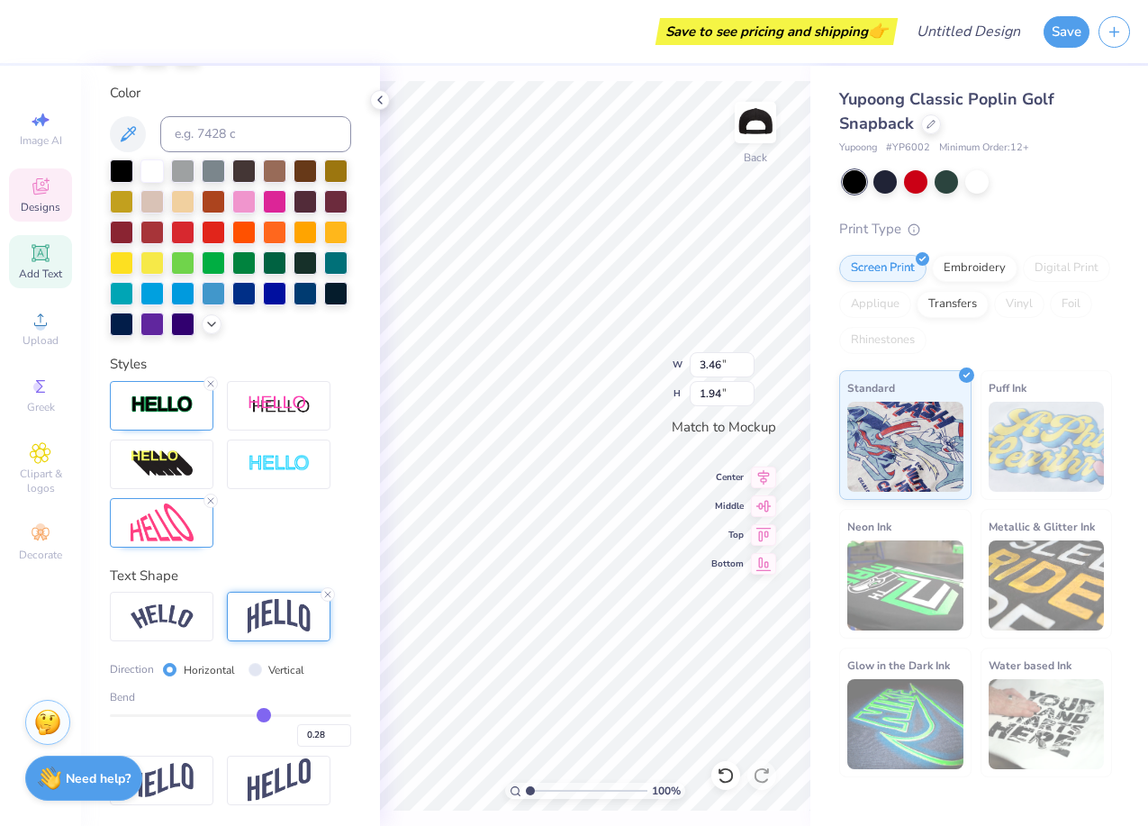
type input "0.29"
type input "0.3"
type input "0.30"
type input "0.31"
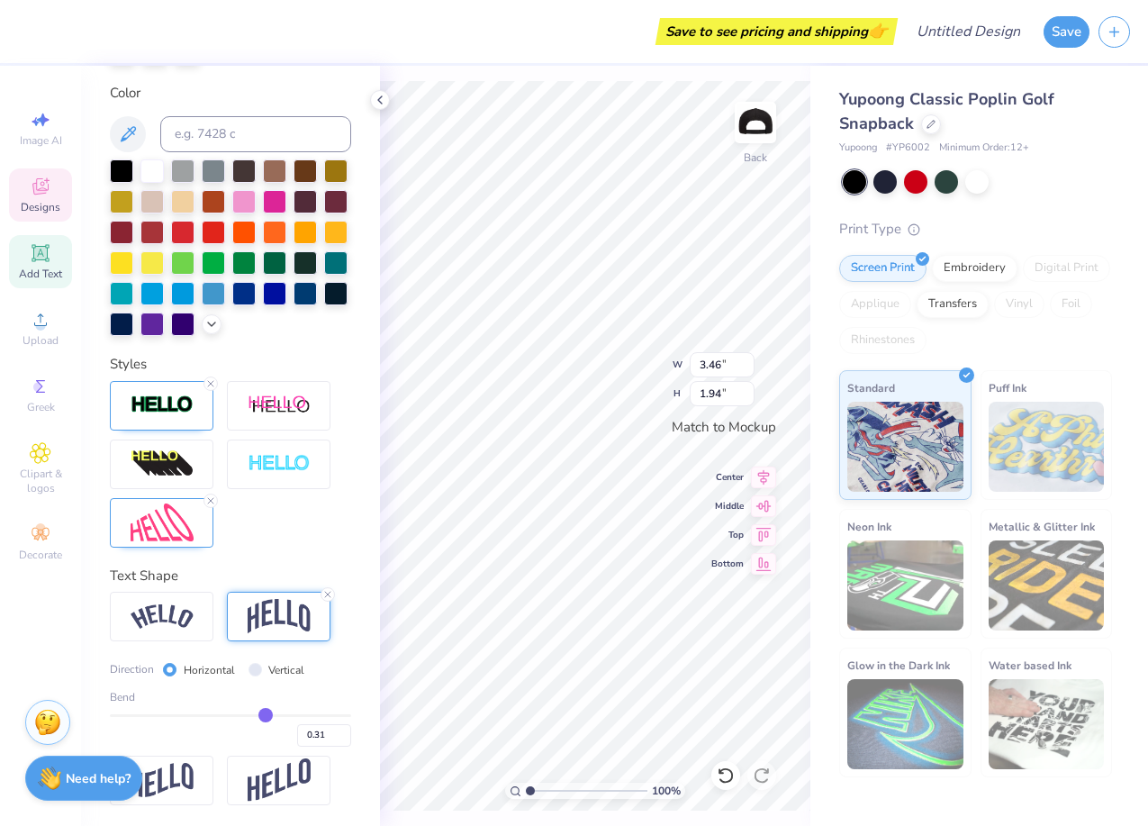
type input "0.32"
type input "0.33"
type input "0.34"
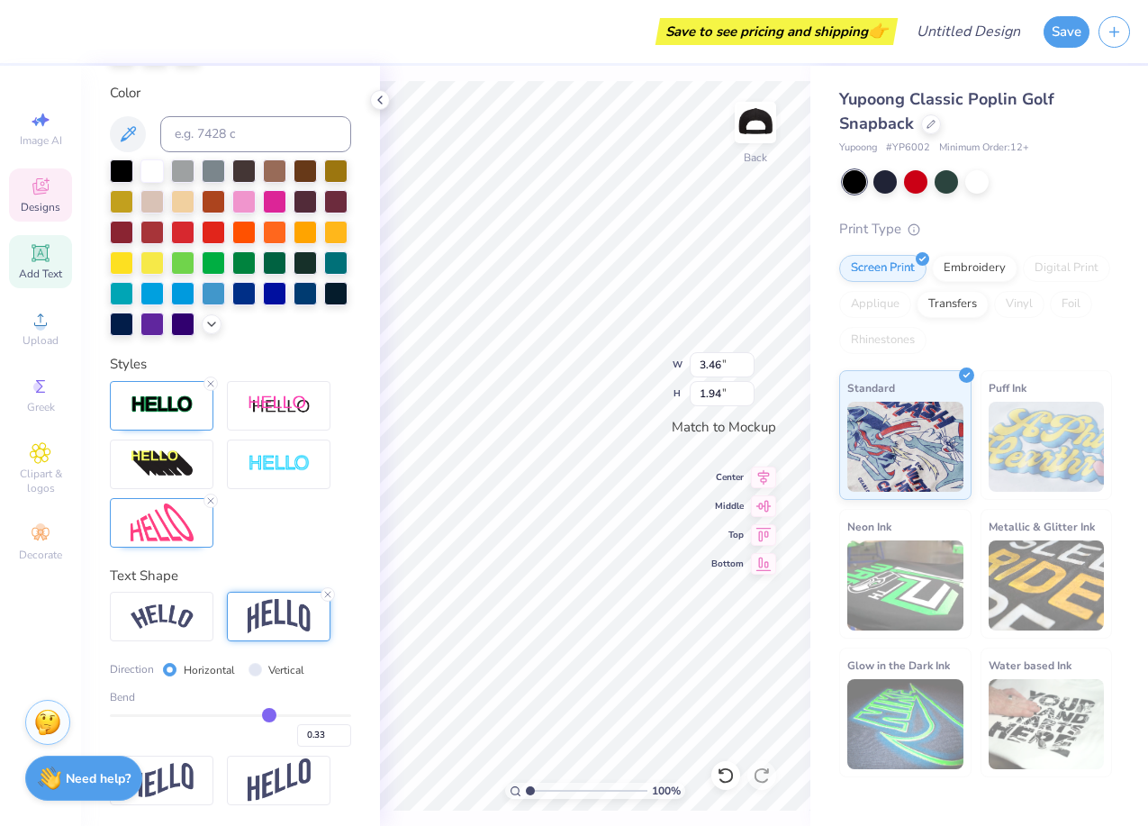
type input "0.34"
type input "0.35"
type input "0.36"
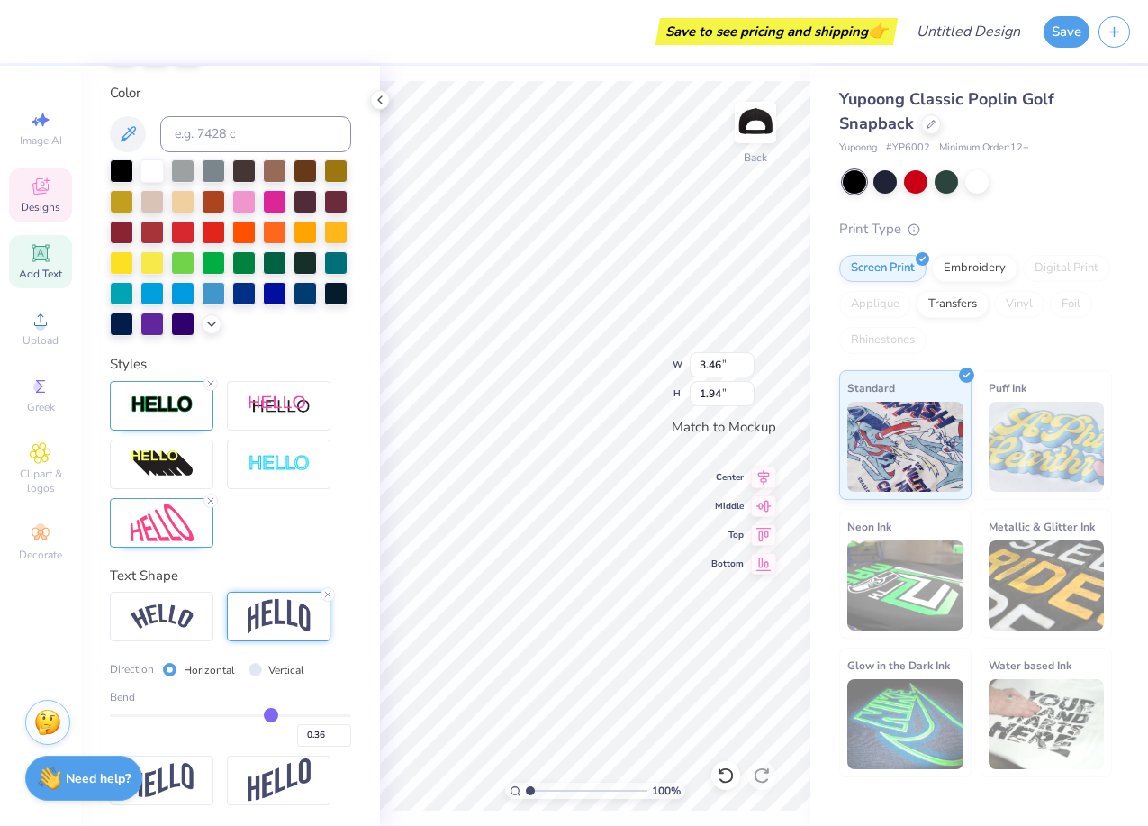
type input "0.37"
type input "0.38"
type input "0.39"
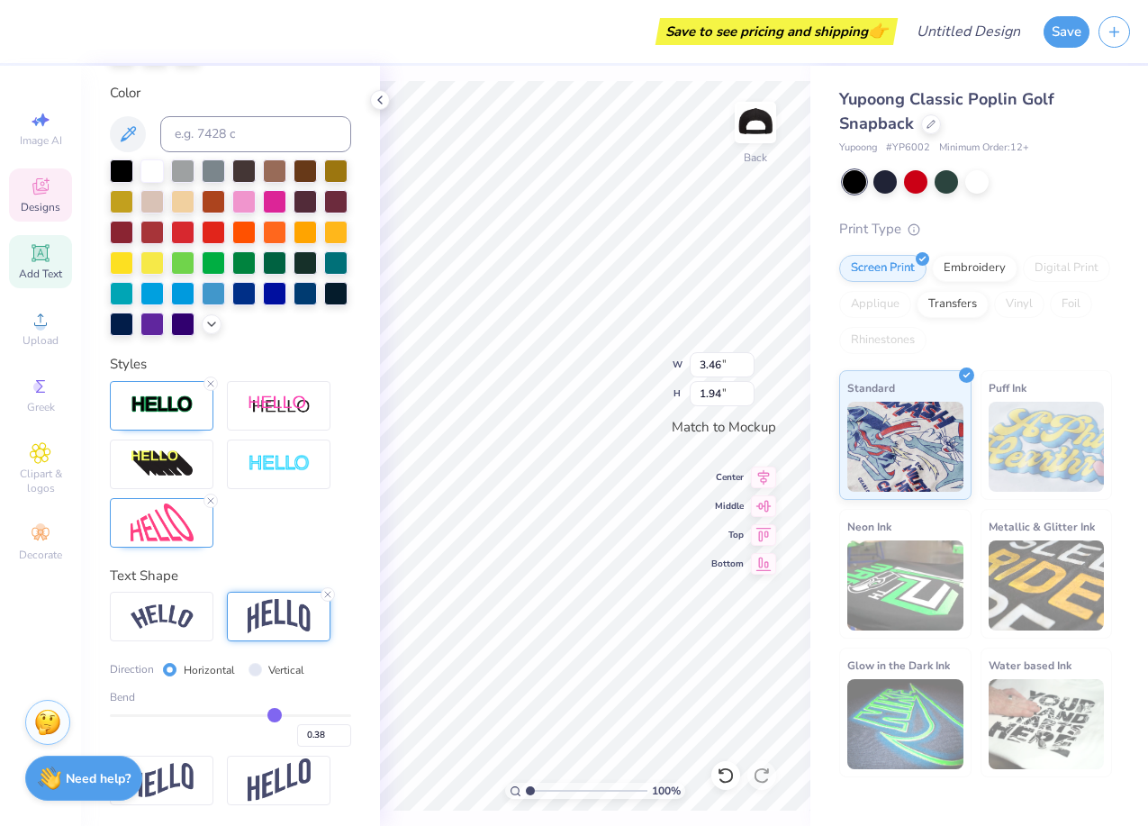
type input "0.39"
type input "0.4"
type input "0.40"
drag, startPoint x: 214, startPoint y: 717, endPoint x: 274, endPoint y: 711, distance: 59.7
click at [275, 714] on input "range" at bounding box center [230, 715] width 241 height 3
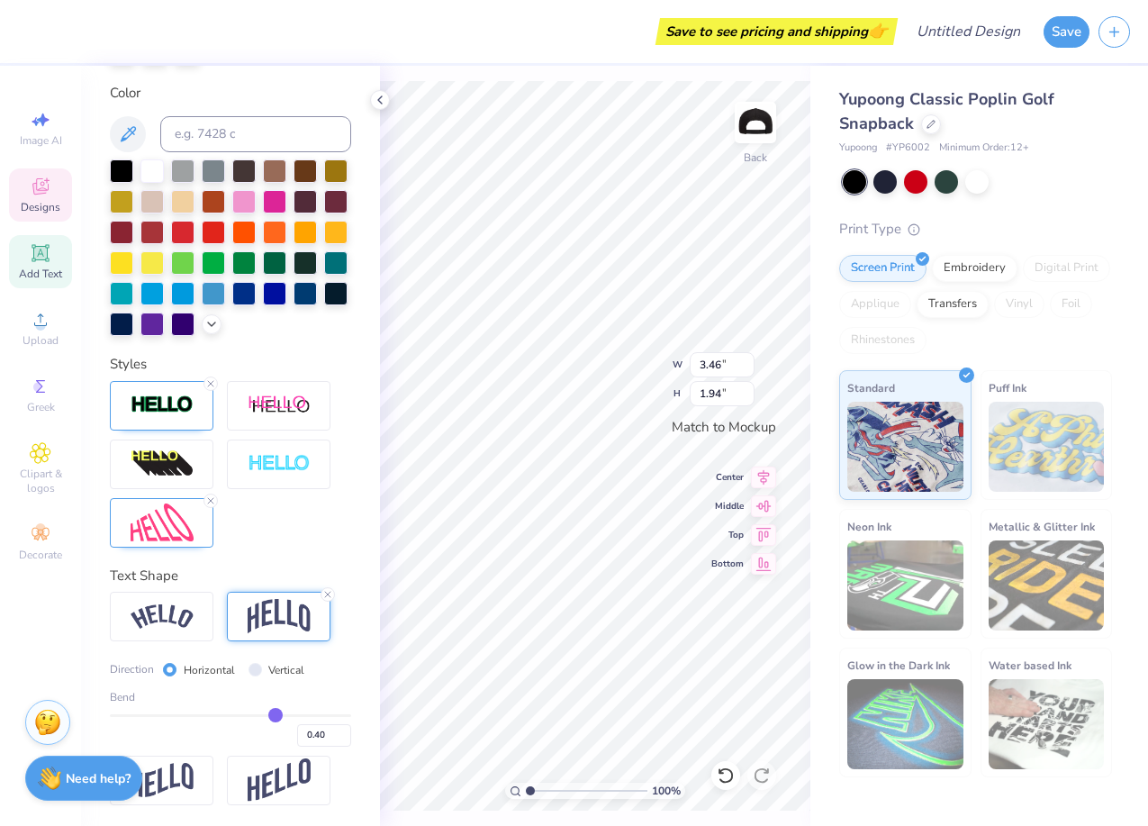
type input "0.39"
type input "0.38"
type input "0.36"
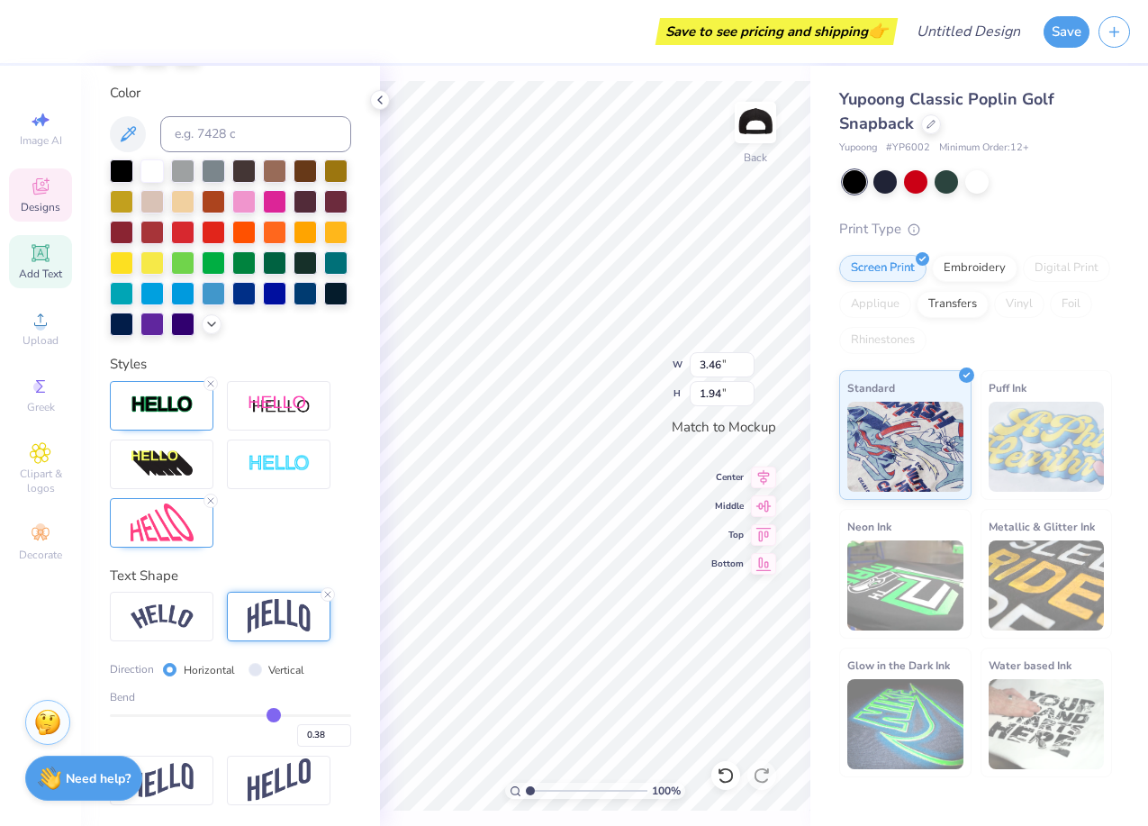
type input "0.36"
type input "0.33"
type input "0.29"
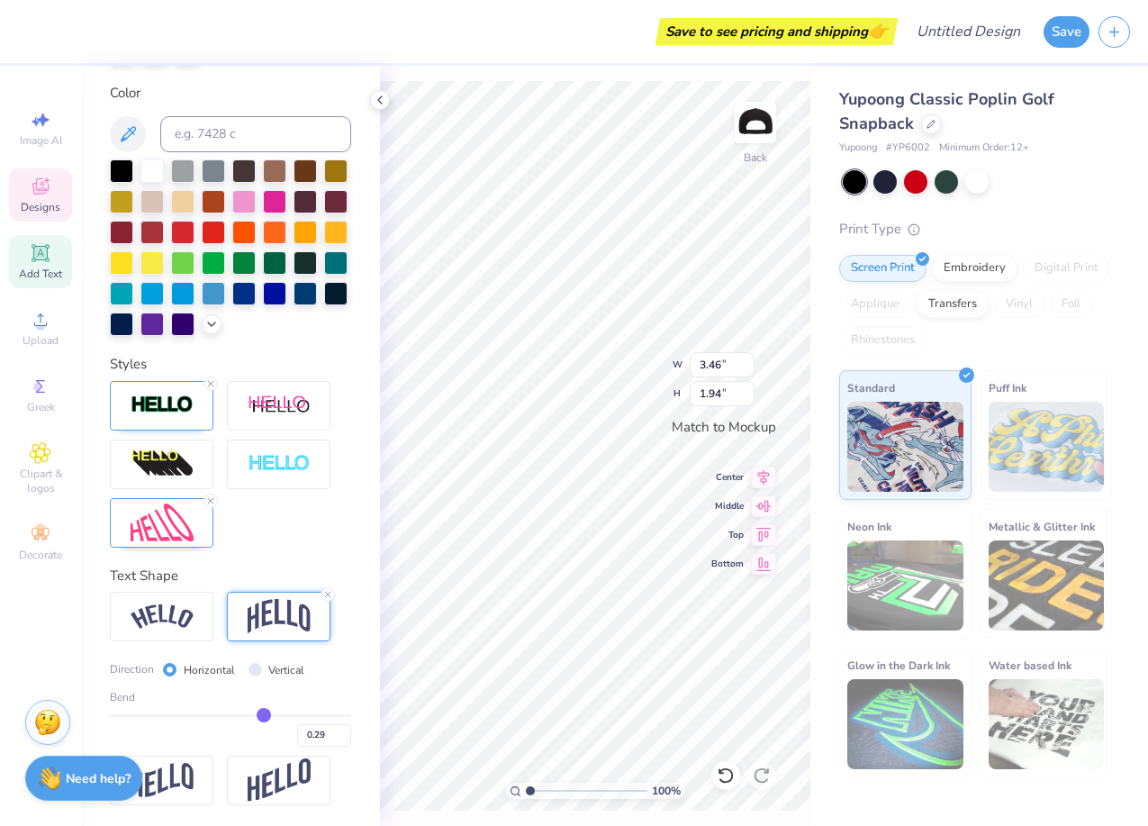
type input "0.23"
type input "0.15"
type input "0.07"
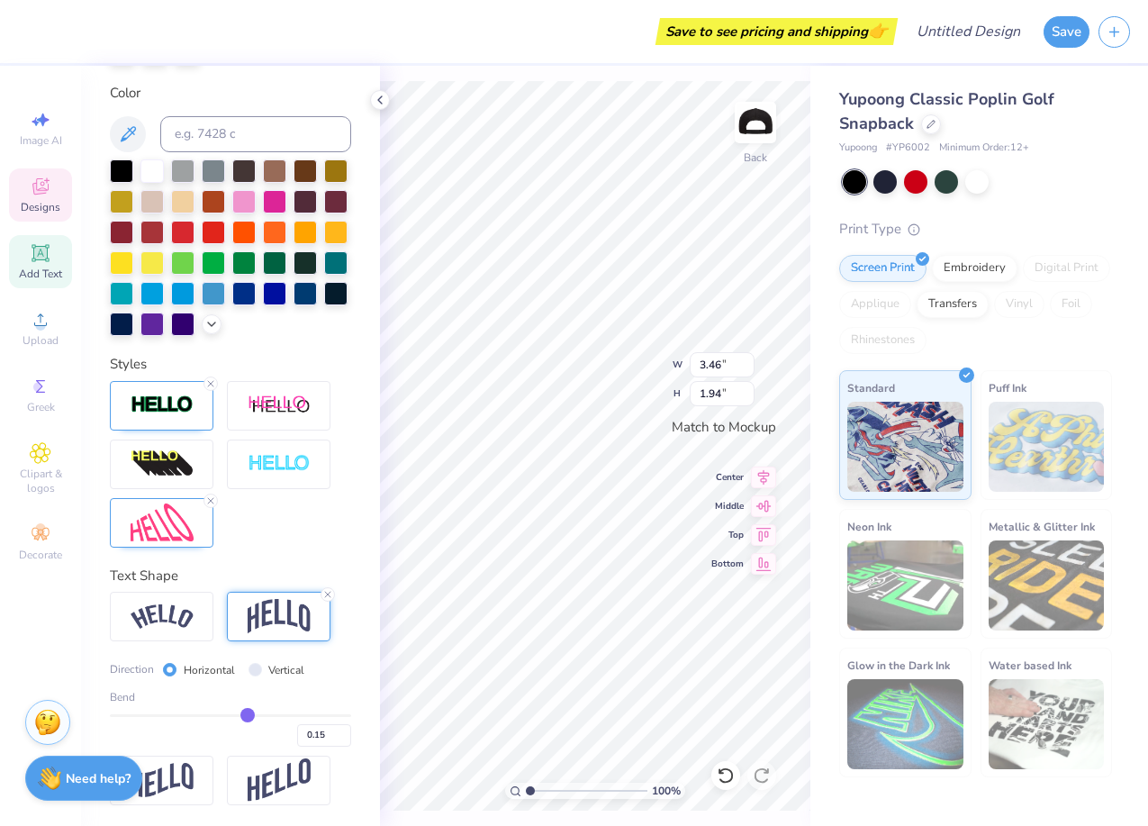
type input "0.07"
type input "0"
type input "0.00"
type input "-0.06"
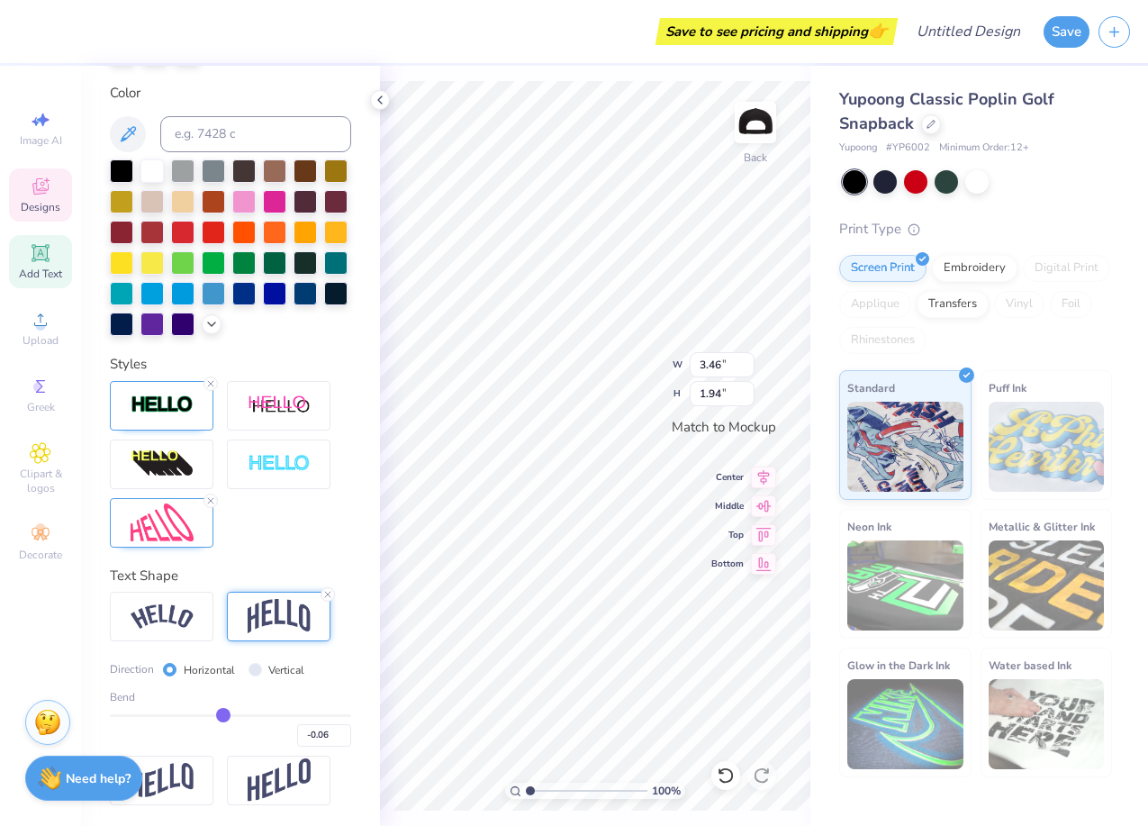
type input "-0.11"
type input "-0.15"
type input "-0.19"
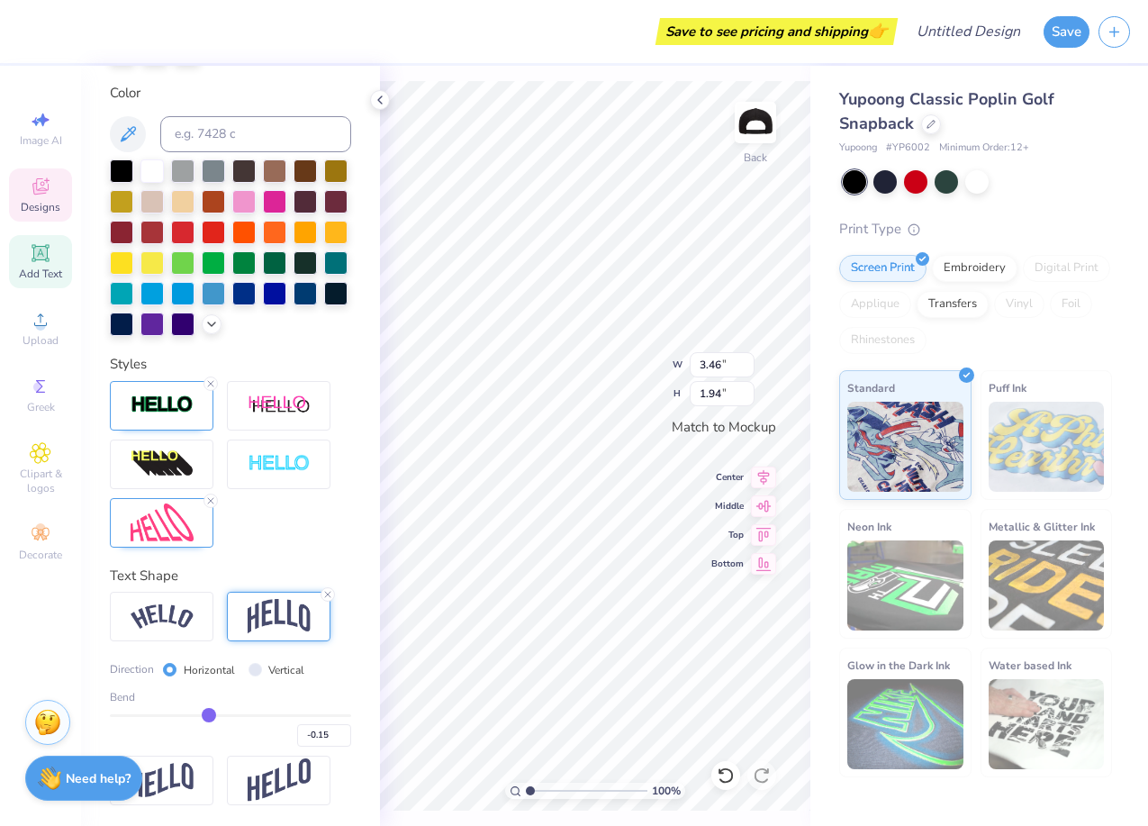
type input "-0.19"
type input "-0.22"
type input "-0.24"
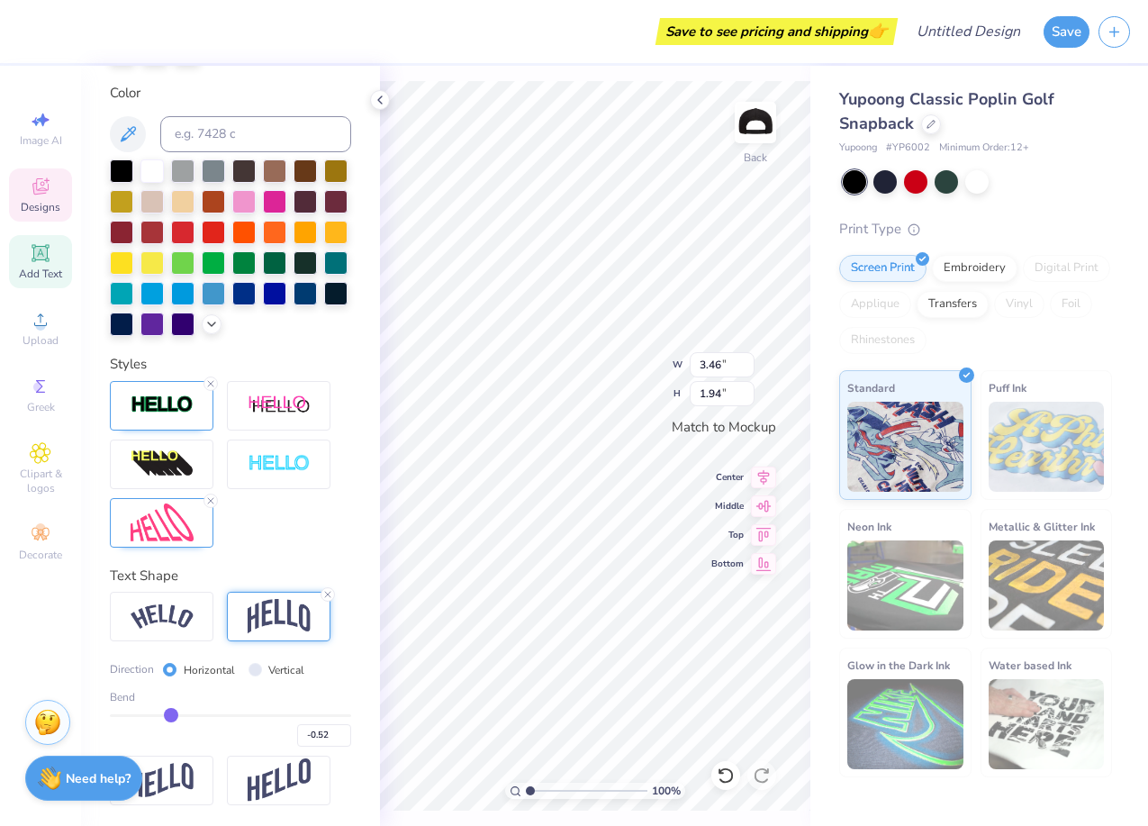
drag, startPoint x: 274, startPoint y: 714, endPoint x: 171, endPoint y: 715, distance: 102.6
click at [171, 715] on input "range" at bounding box center [230, 715] width 241 height 3
click at [273, 610] on img at bounding box center [279, 616] width 63 height 34
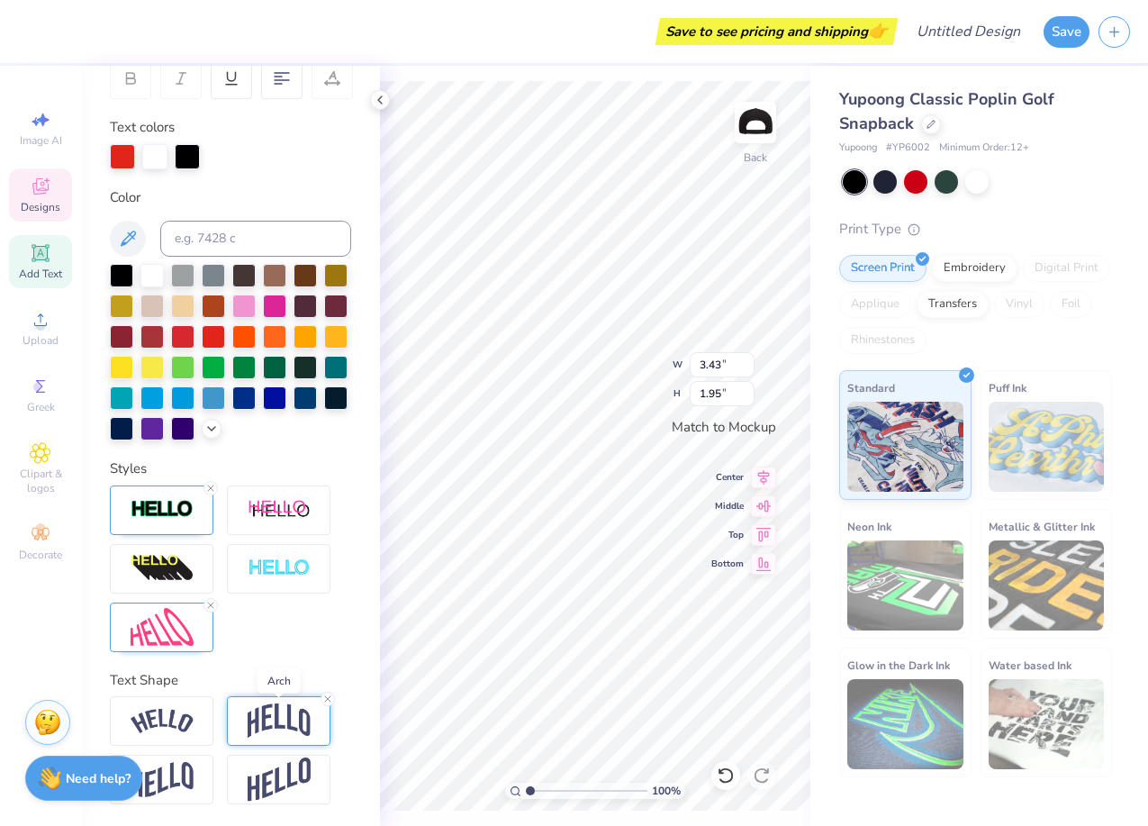
click at [280, 715] on img at bounding box center [279, 720] width 63 height 34
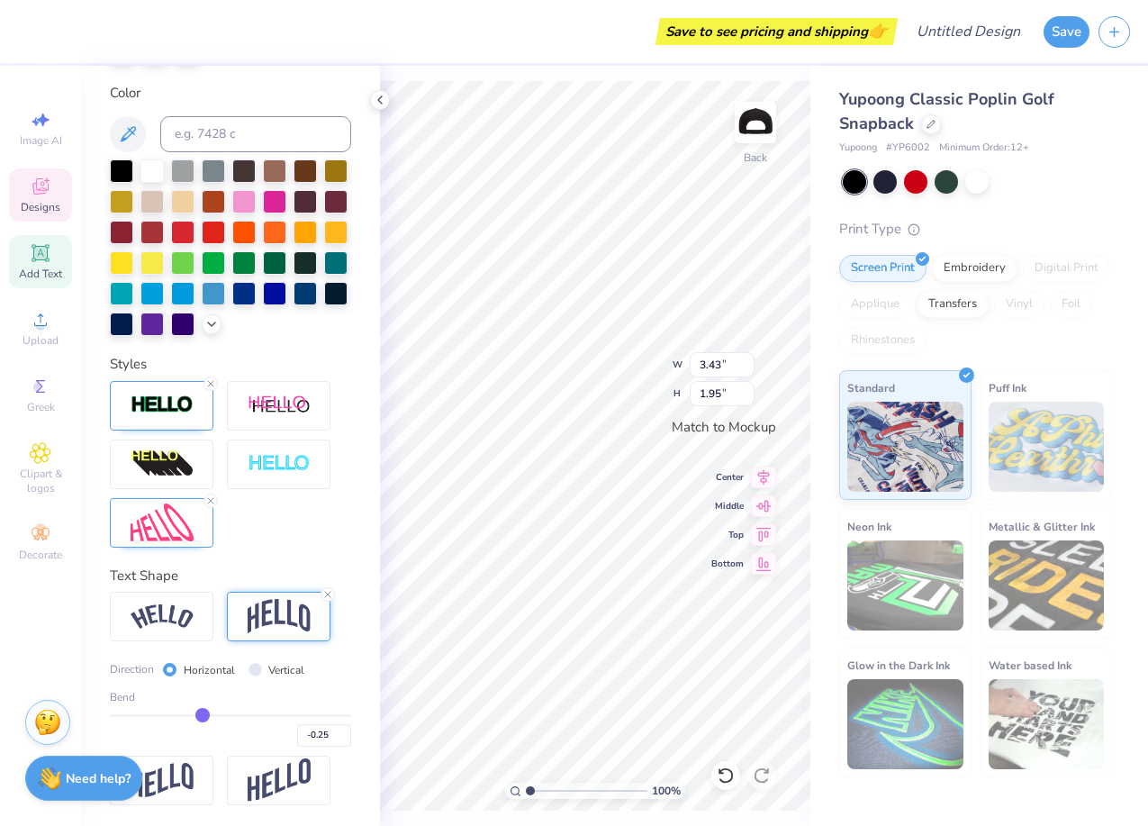
drag, startPoint x: 172, startPoint y: 716, endPoint x: 203, endPoint y: 716, distance: 30.6
click at [203, 716] on input "range" at bounding box center [230, 715] width 241 height 3
drag, startPoint x: 203, startPoint y: 716, endPoint x: 174, endPoint y: 715, distance: 28.8
click at [174, 715] on input "range" at bounding box center [230, 715] width 241 height 3
click at [381, 99] on icon at bounding box center [380, 100] width 14 height 14
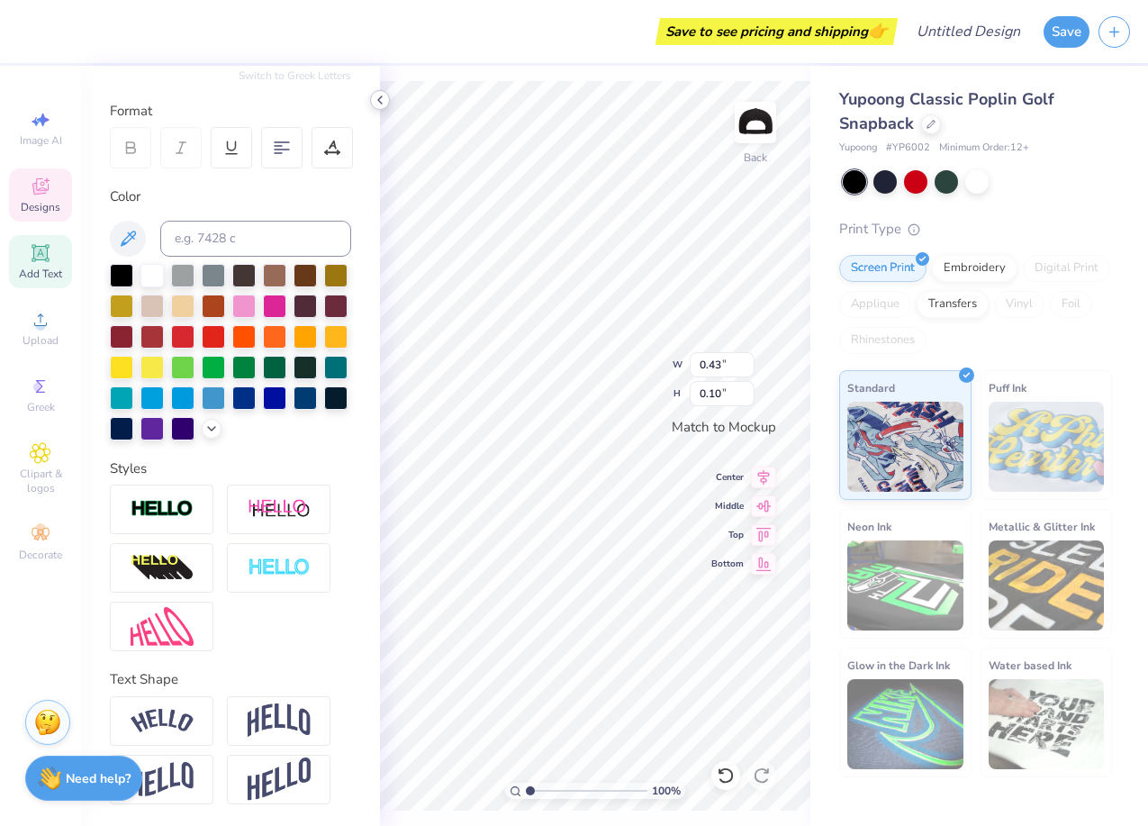
scroll to position [221, 0]
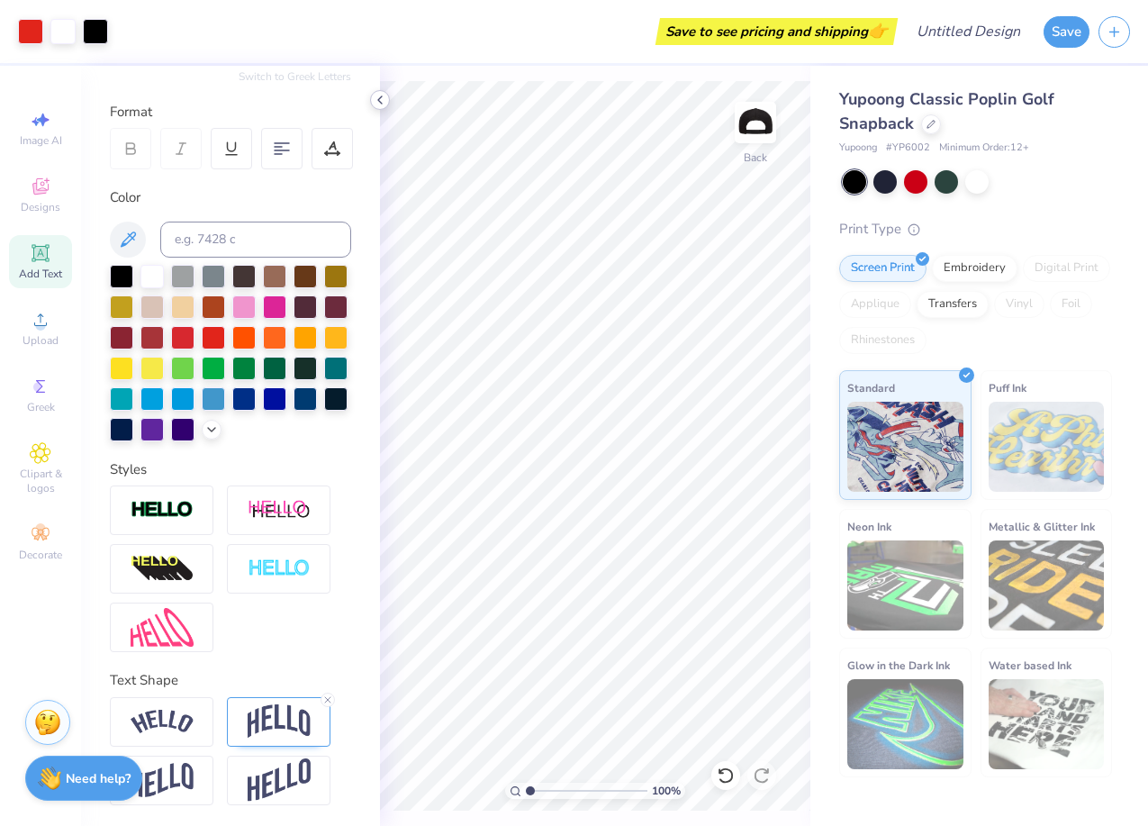
click at [382, 95] on icon at bounding box center [380, 100] width 14 height 14
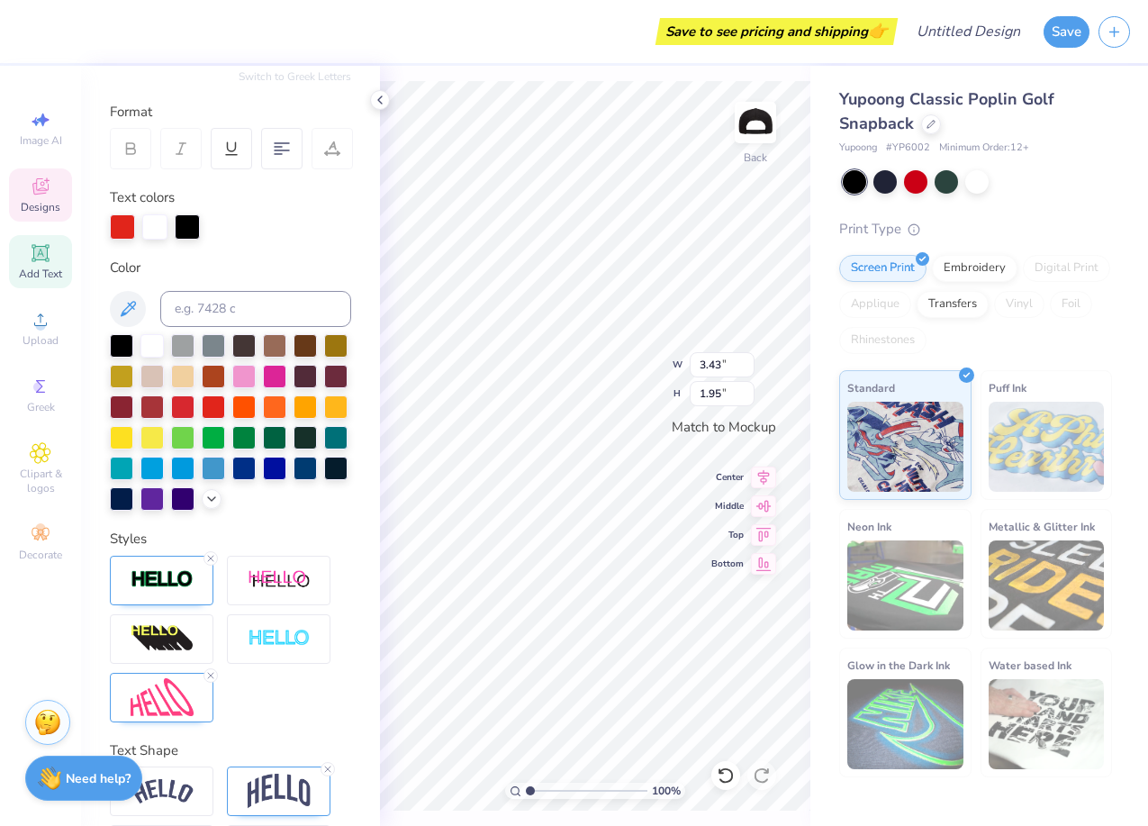
click at [821, 297] on div "Save to see pricing and shipping 👉 Design Title Save Image AI Designs Add Text …" at bounding box center [574, 413] width 1148 height 826
click at [974, 173] on div at bounding box center [976, 179] width 23 height 23
click at [272, 468] on div at bounding box center [274, 466] width 23 height 23
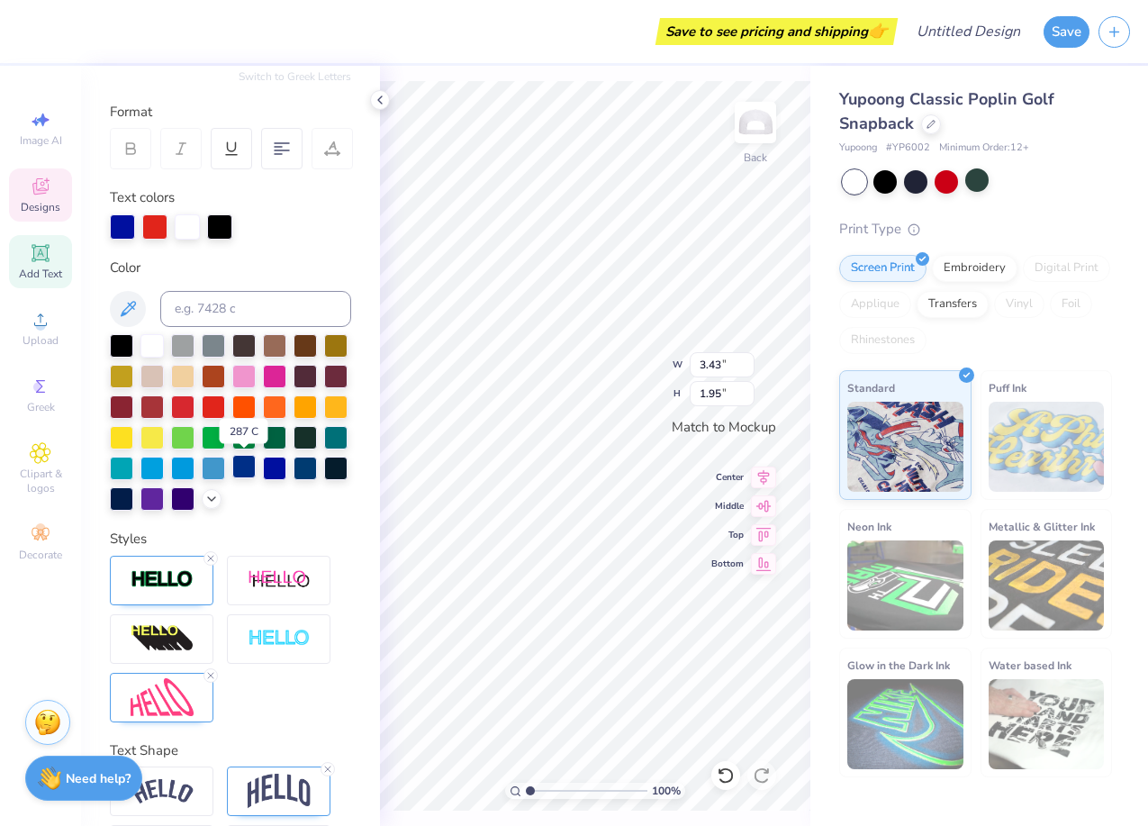
click at [246, 470] on div at bounding box center [243, 466] width 23 height 23
click at [122, 317] on icon at bounding box center [128, 309] width 22 height 22
click at [124, 304] on icon at bounding box center [128, 309] width 22 height 22
click at [212, 503] on div at bounding box center [212, 497] width 20 height 20
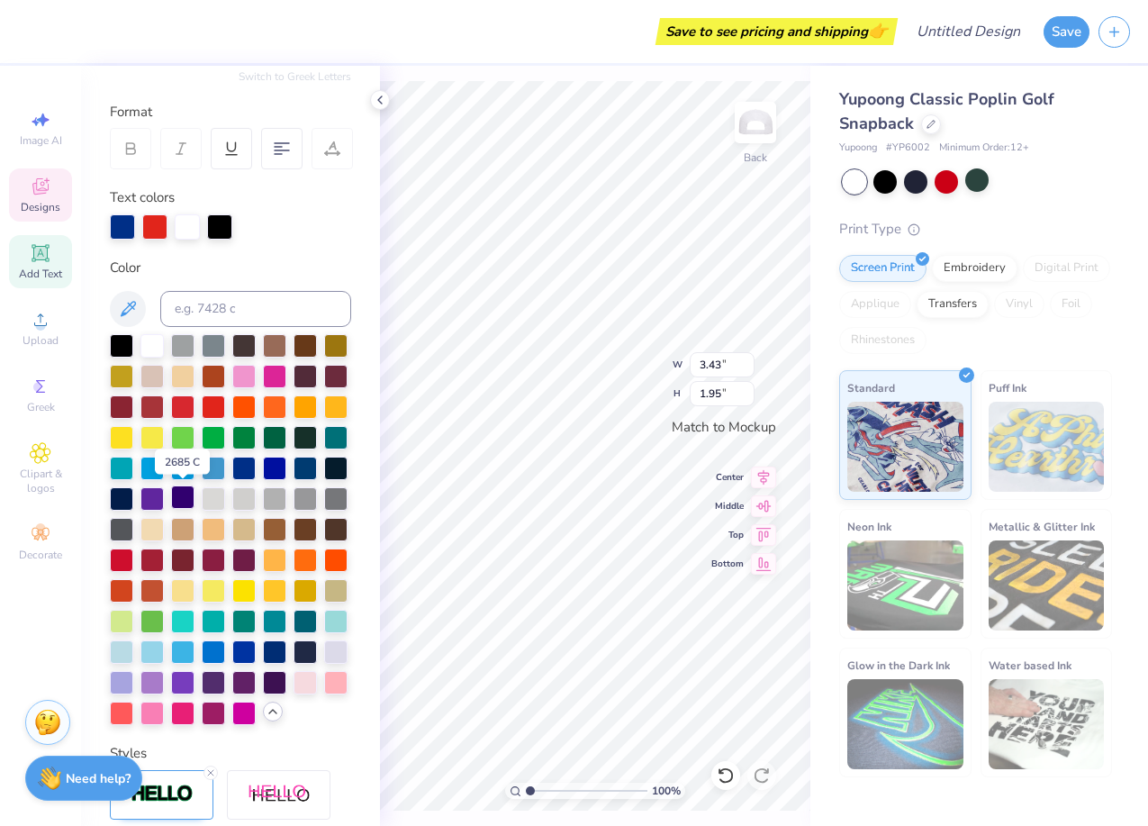
click at [188, 501] on div at bounding box center [182, 496] width 23 height 23
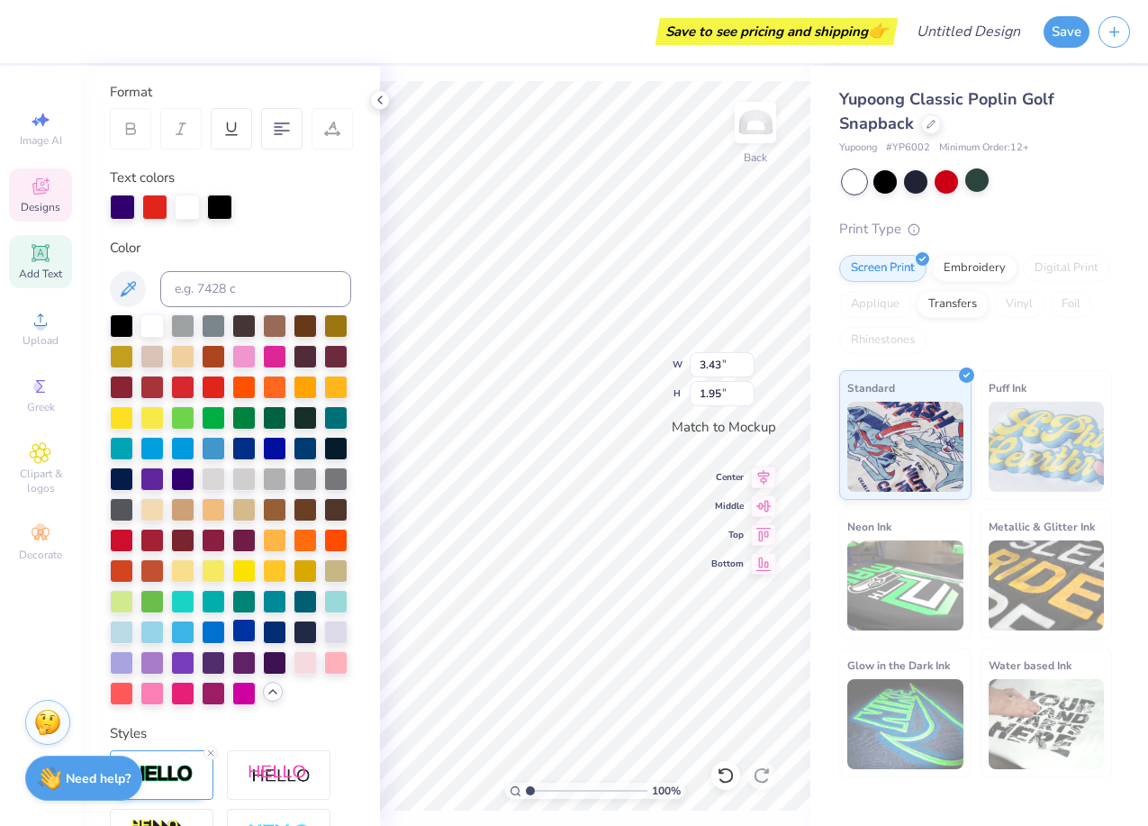
click at [244, 634] on div at bounding box center [243, 630] width 23 height 23
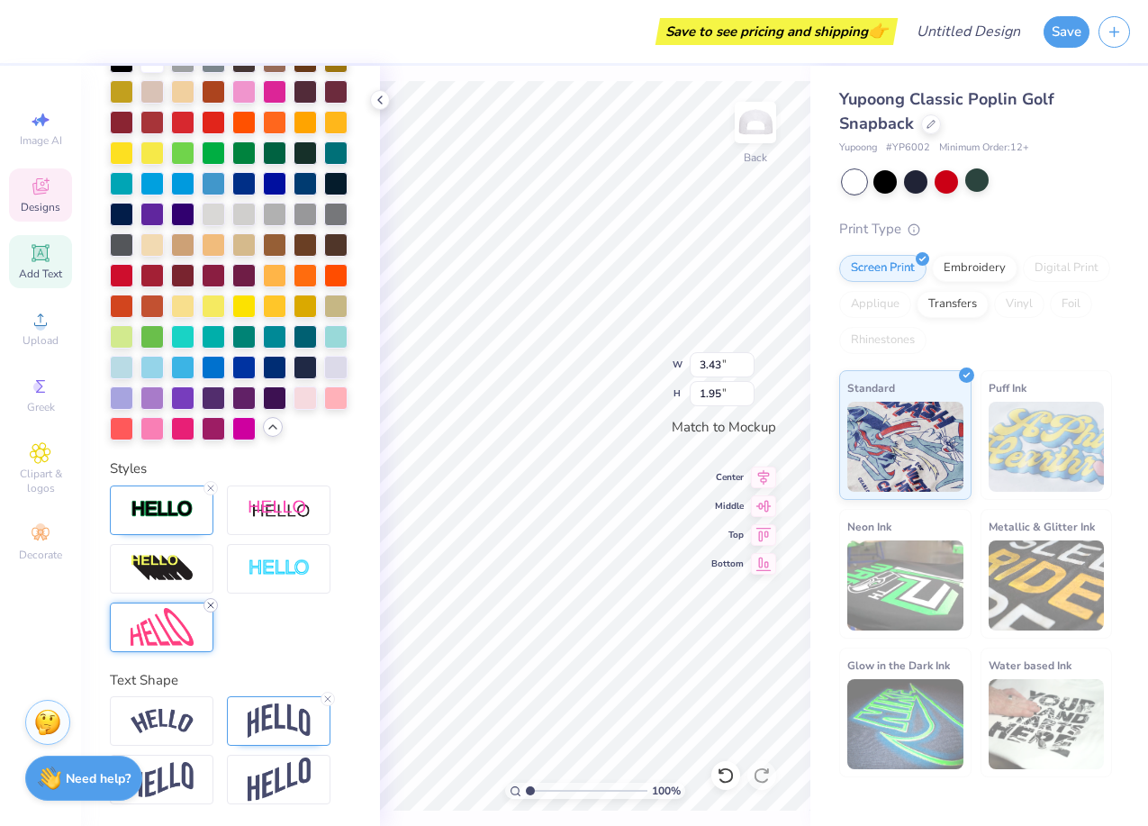
click at [212, 605] on icon at bounding box center [210, 605] width 11 height 11
click at [179, 610] on img at bounding box center [162, 627] width 63 height 39
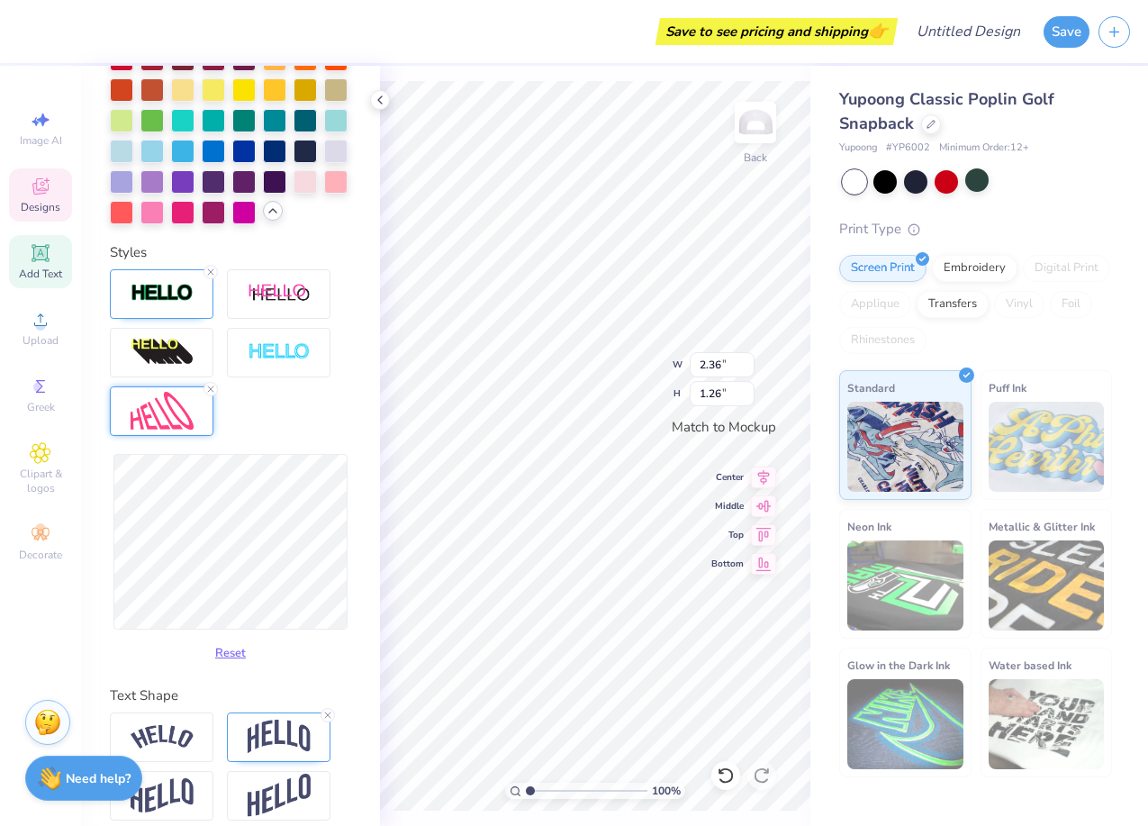
scroll to position [723, 0]
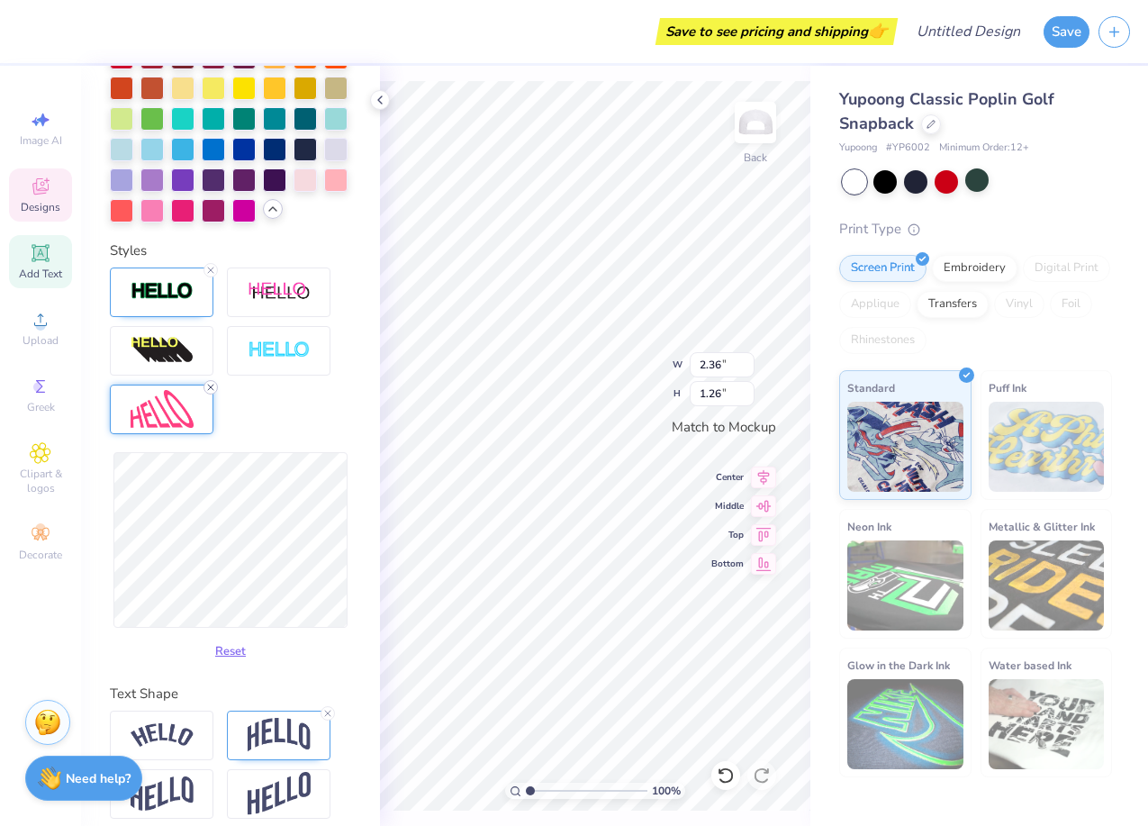
click at [211, 385] on line at bounding box center [210, 386] width 5 height 5
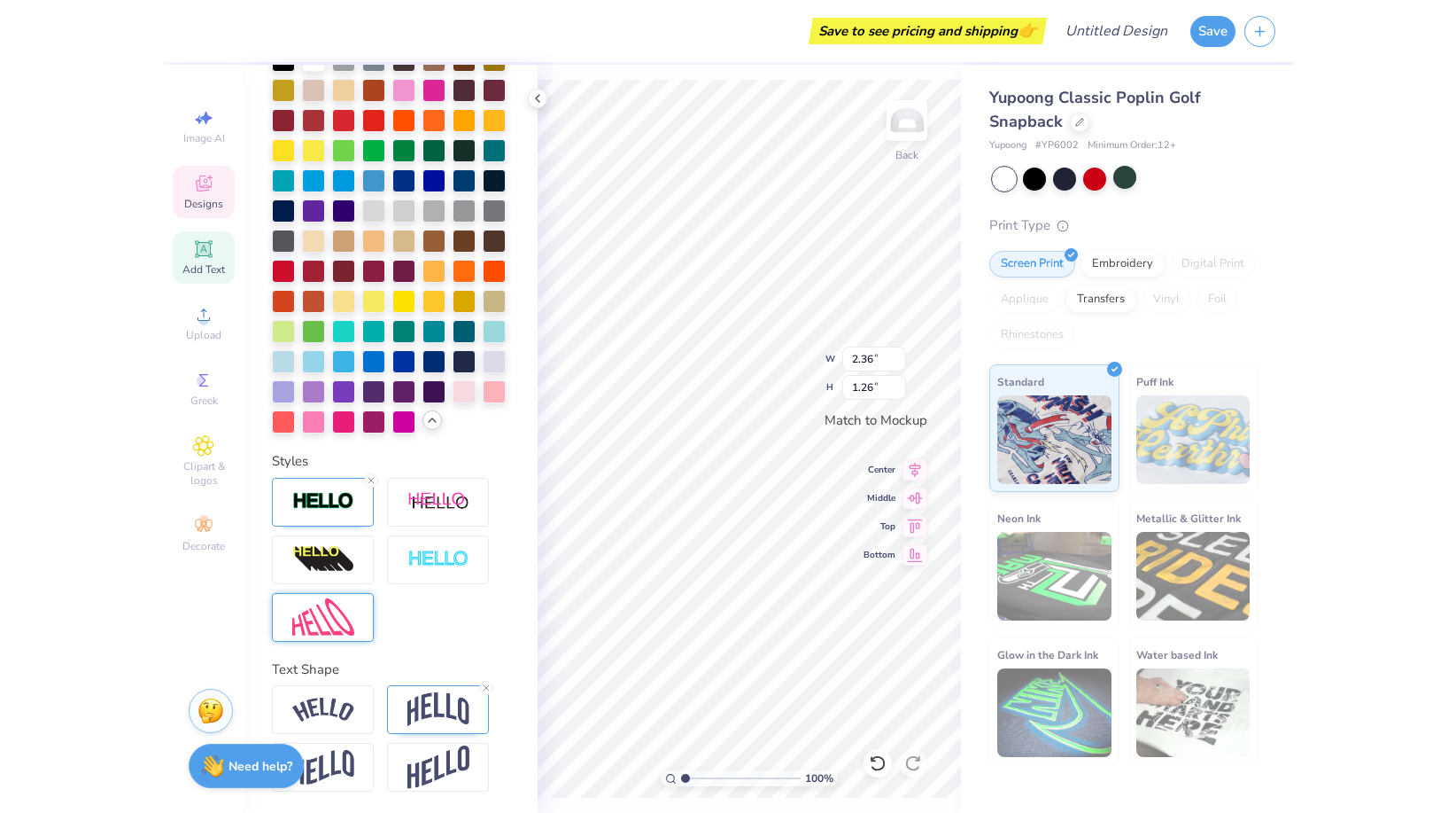
scroll to position [497, 0]
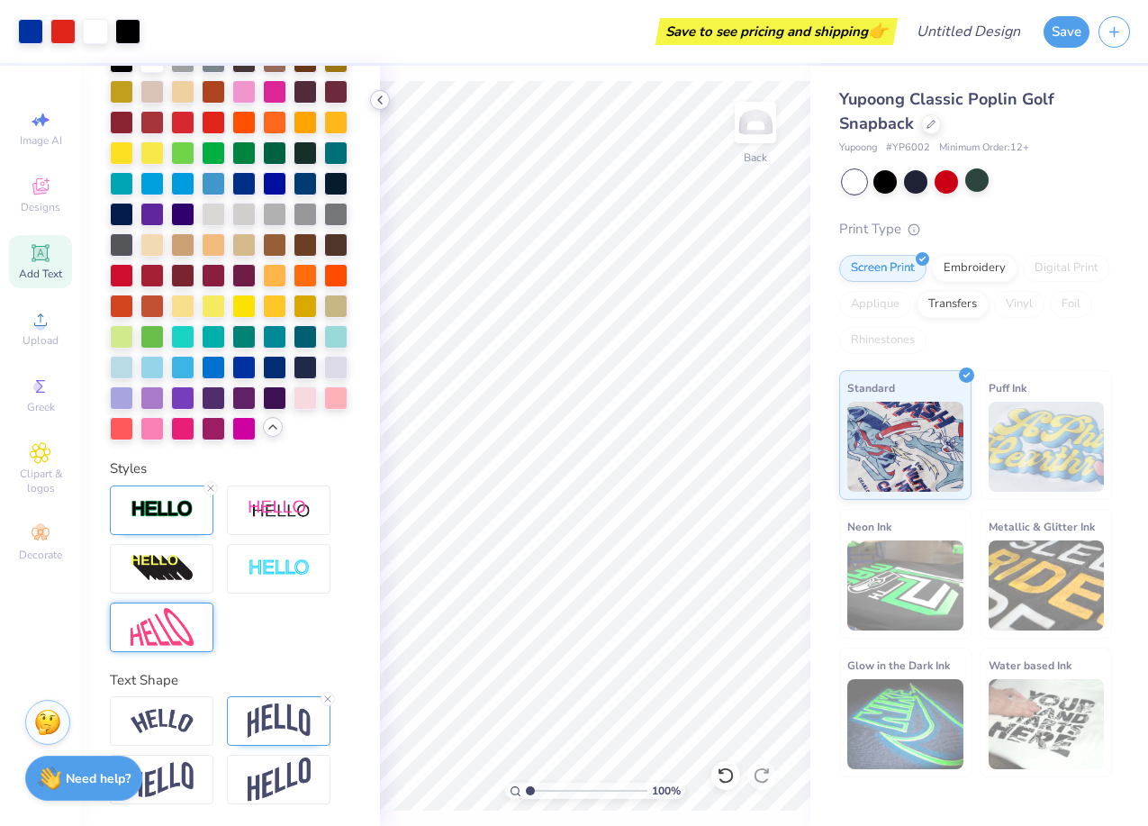
click at [386, 103] on icon at bounding box center [380, 100] width 14 height 14
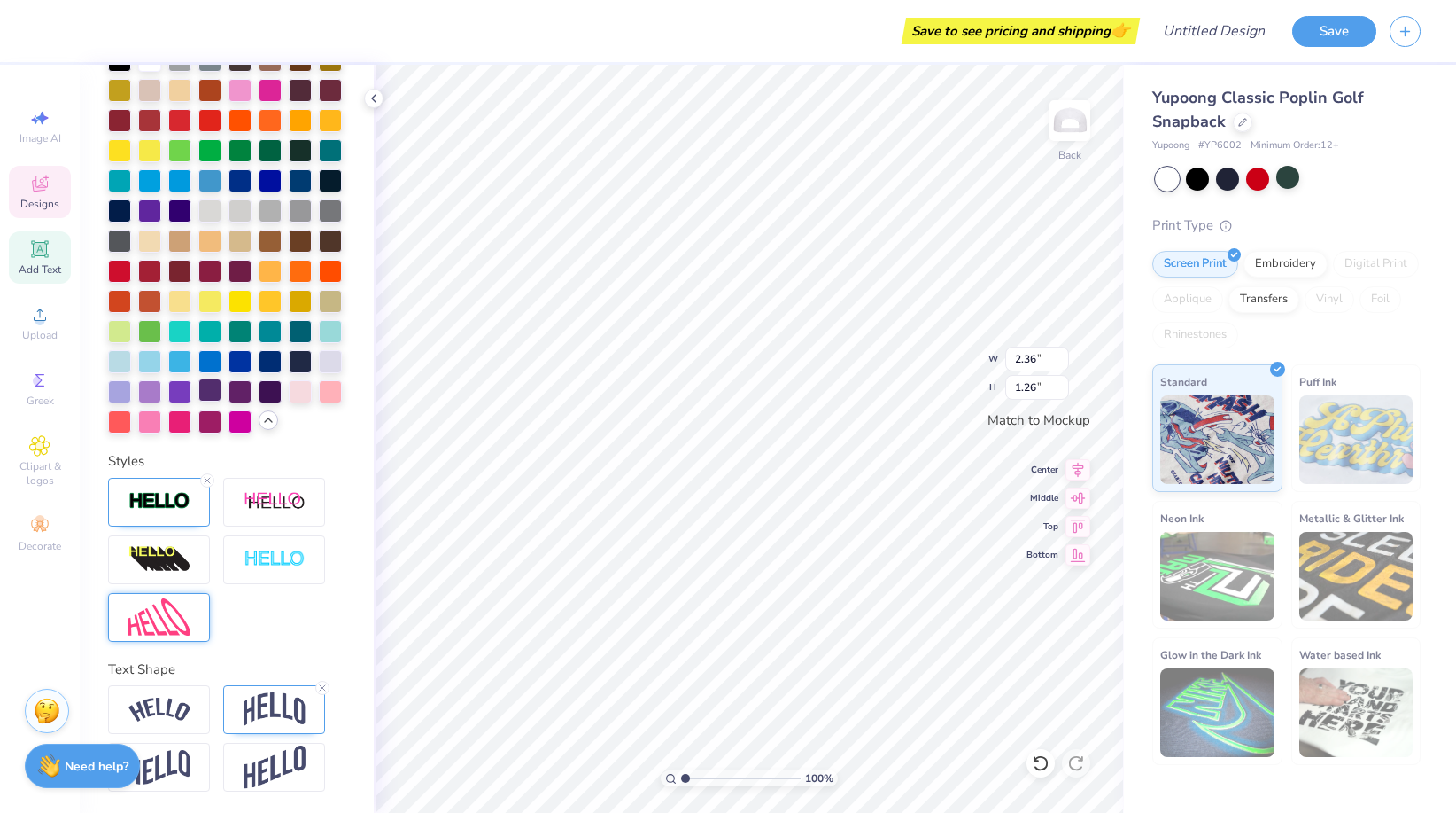
scroll to position [0, 0]
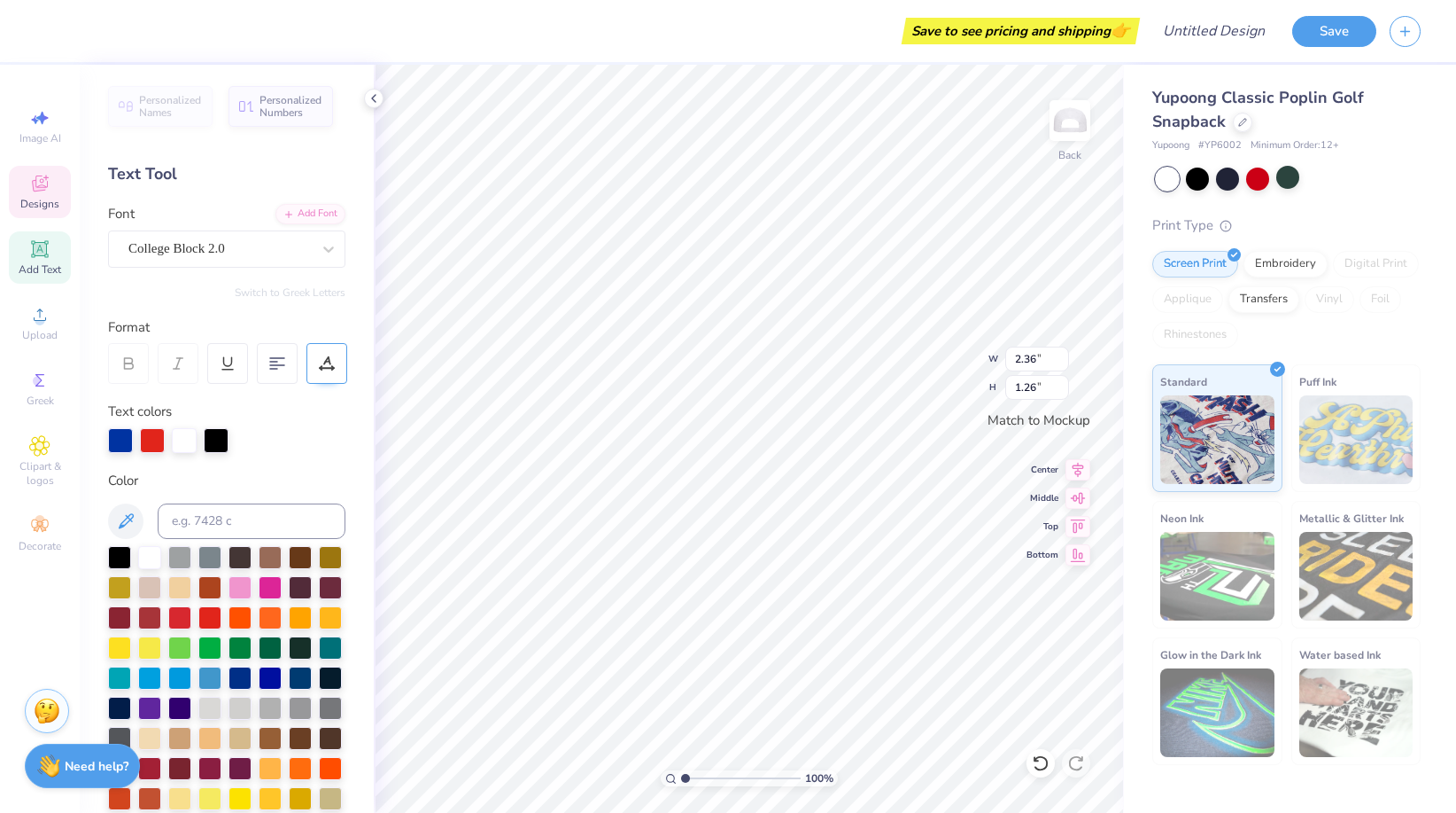
click at [325, 358] on icon at bounding box center [327, 363] width 16 height 16
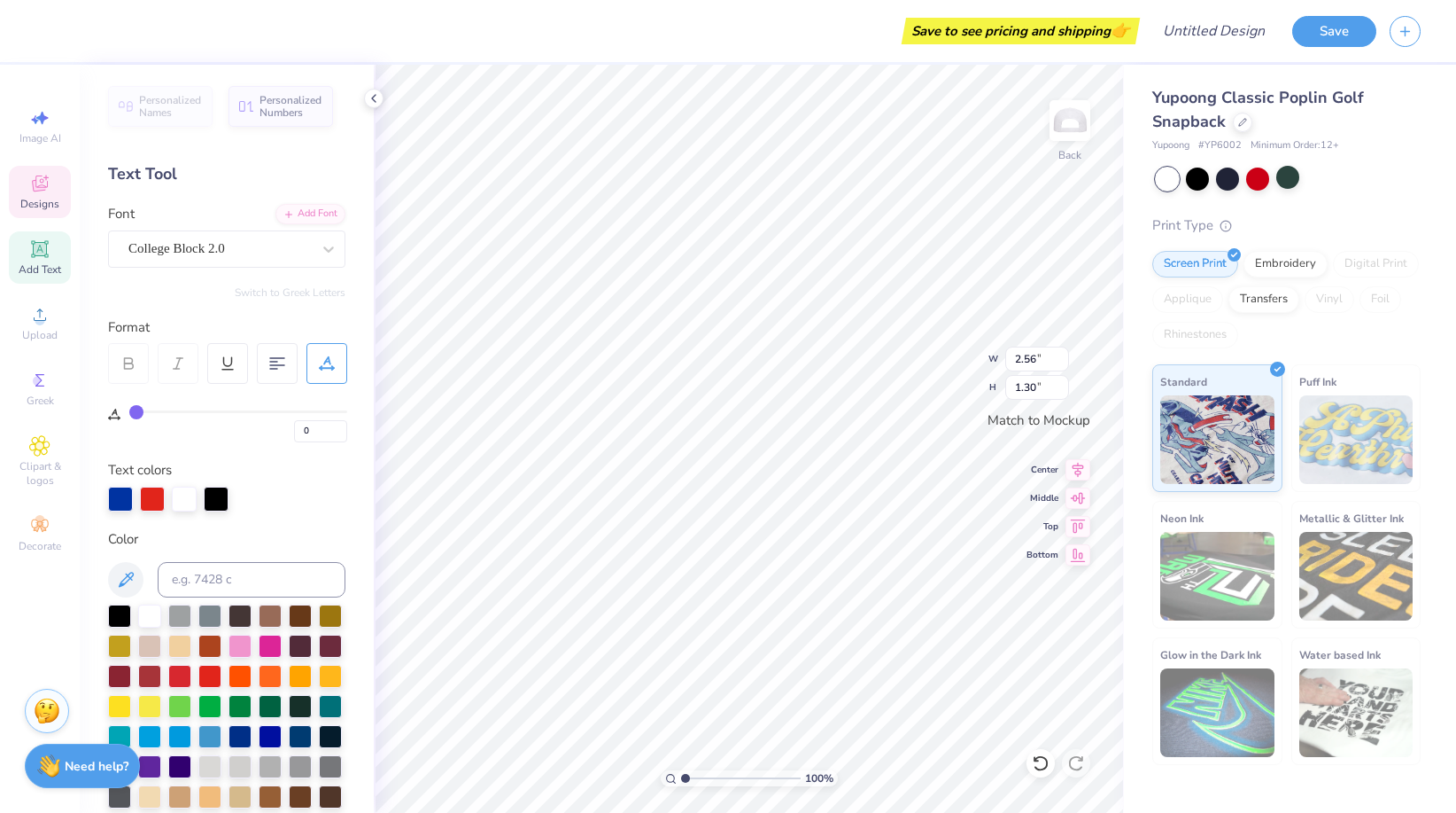
drag, startPoint x: 139, startPoint y: 408, endPoint x: 116, endPoint y: 407, distance: 23.0
click at [129, 410] on input "range" at bounding box center [237, 411] width 217 height 3
click at [280, 249] on div "College Block 2.0" at bounding box center [219, 249] width 186 height 28
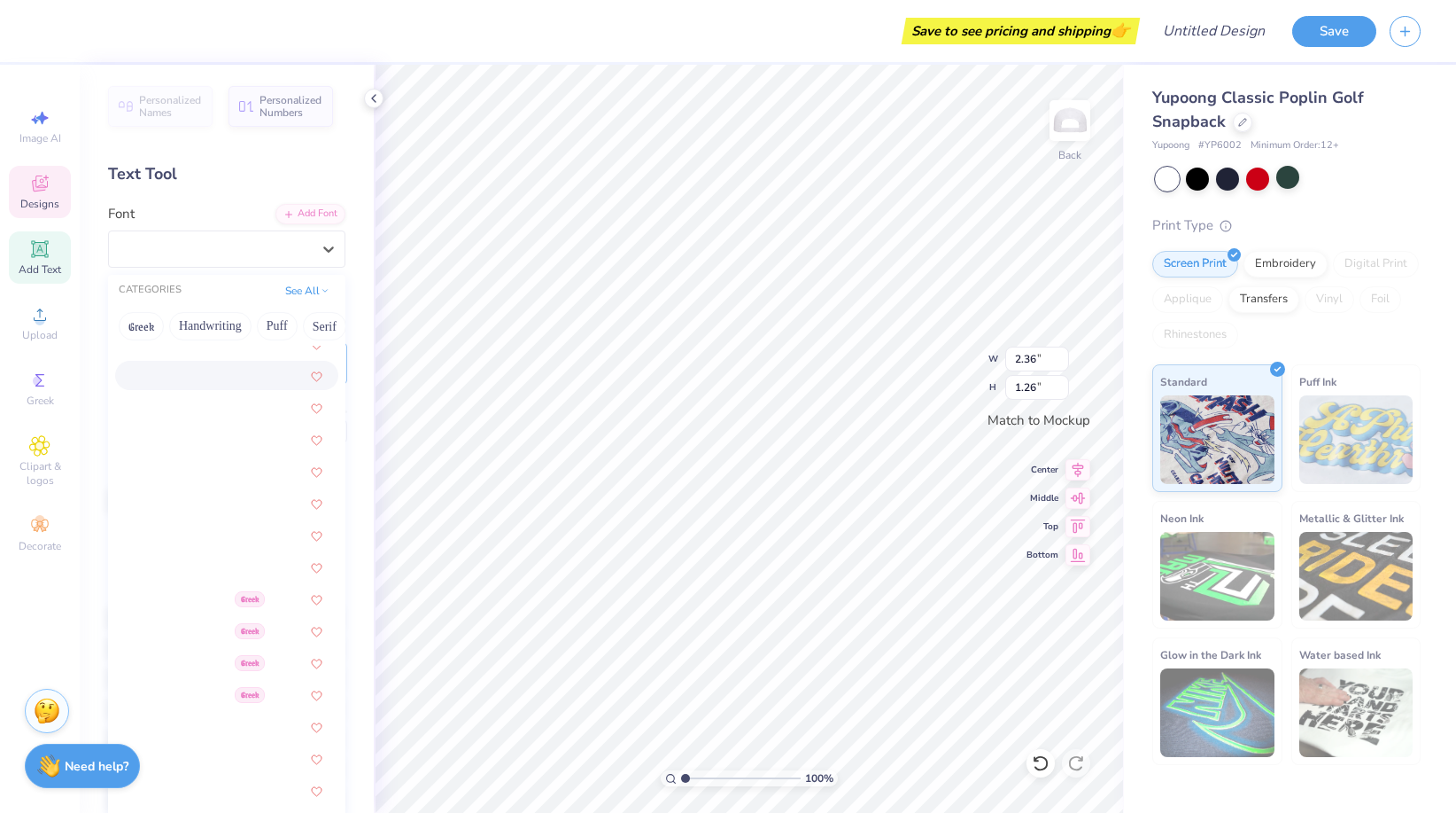
scroll to position [217, 0]
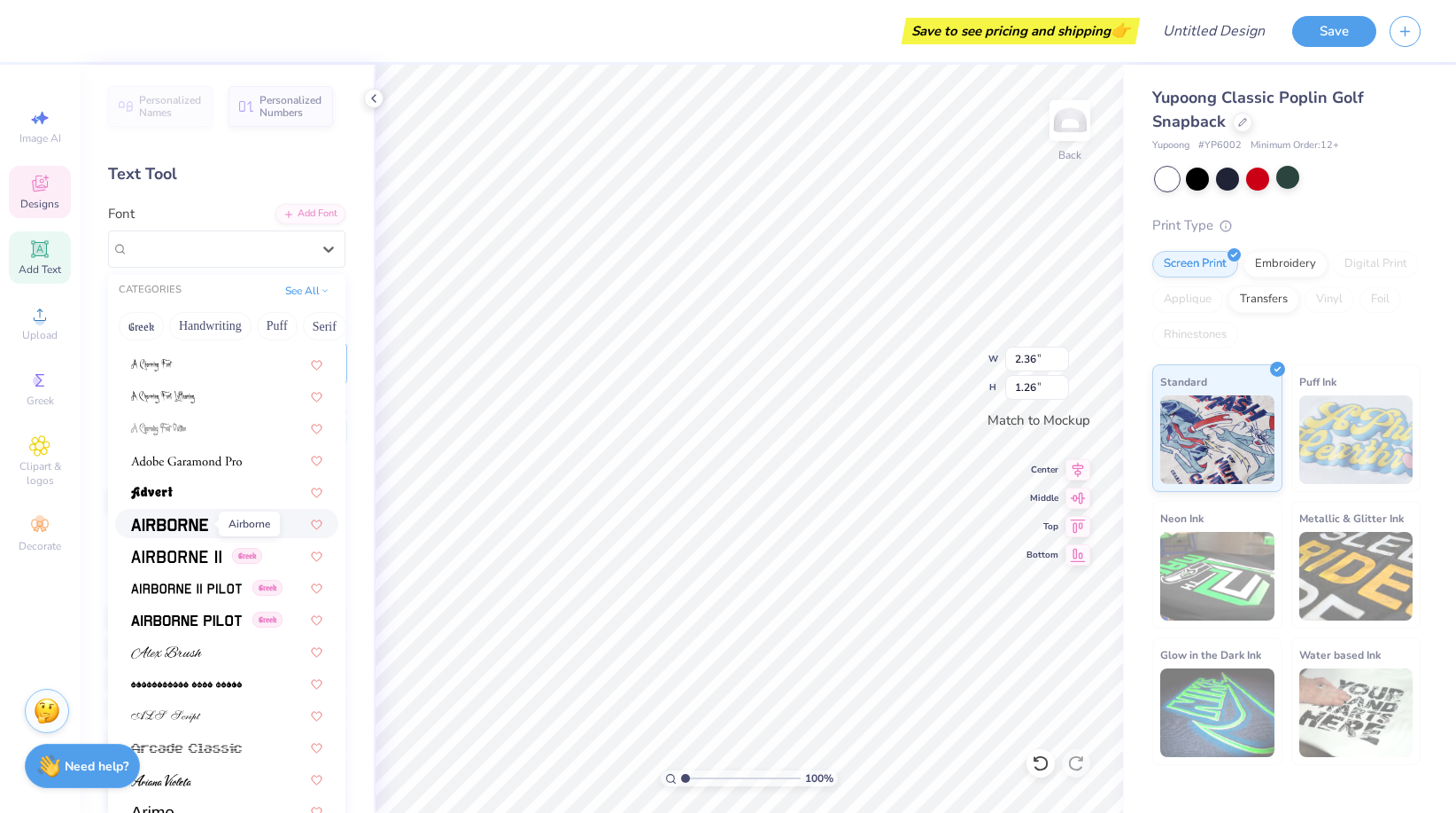
click at [188, 525] on img at bounding box center [169, 525] width 77 height 13
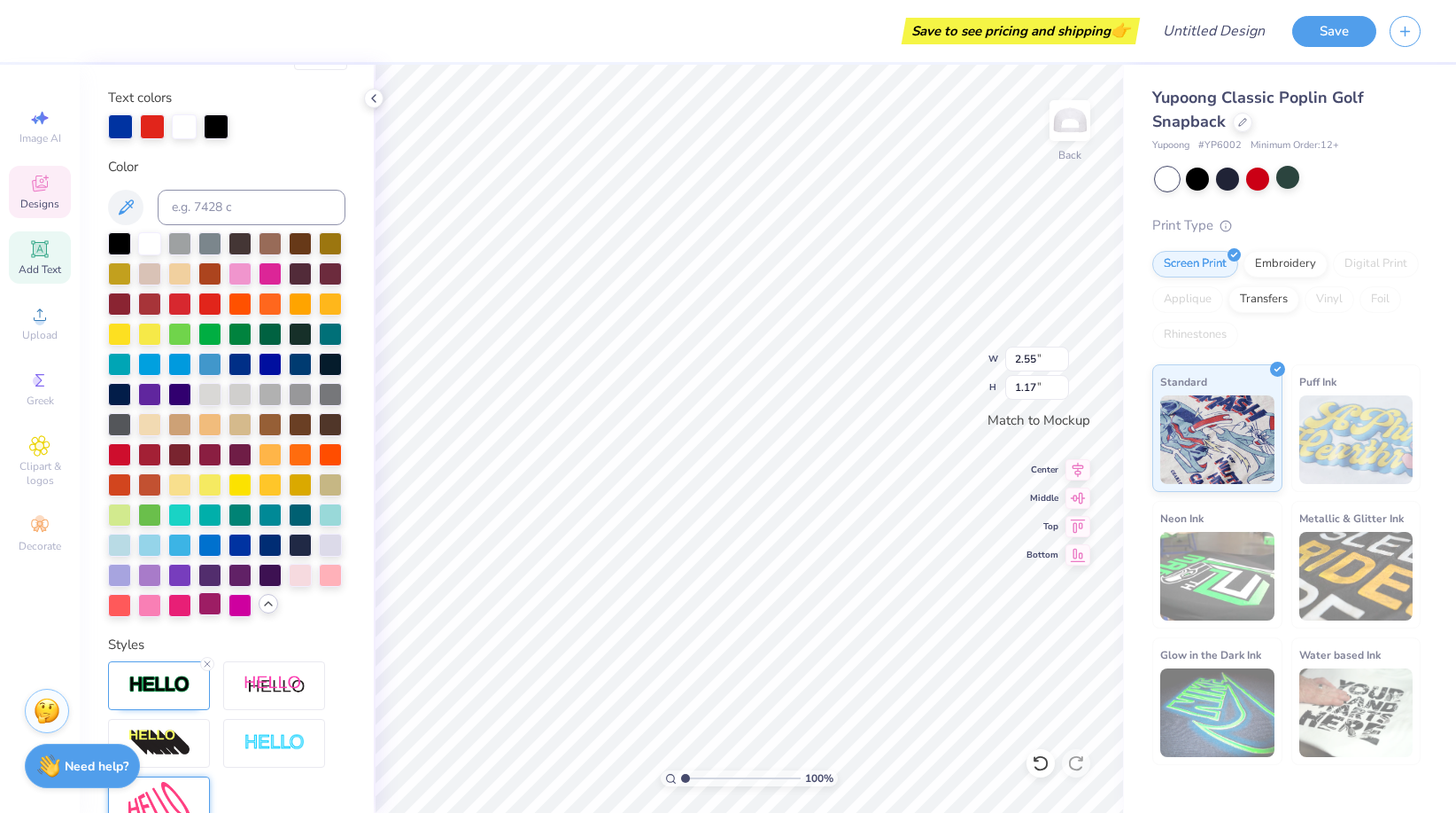
scroll to position [535, 0]
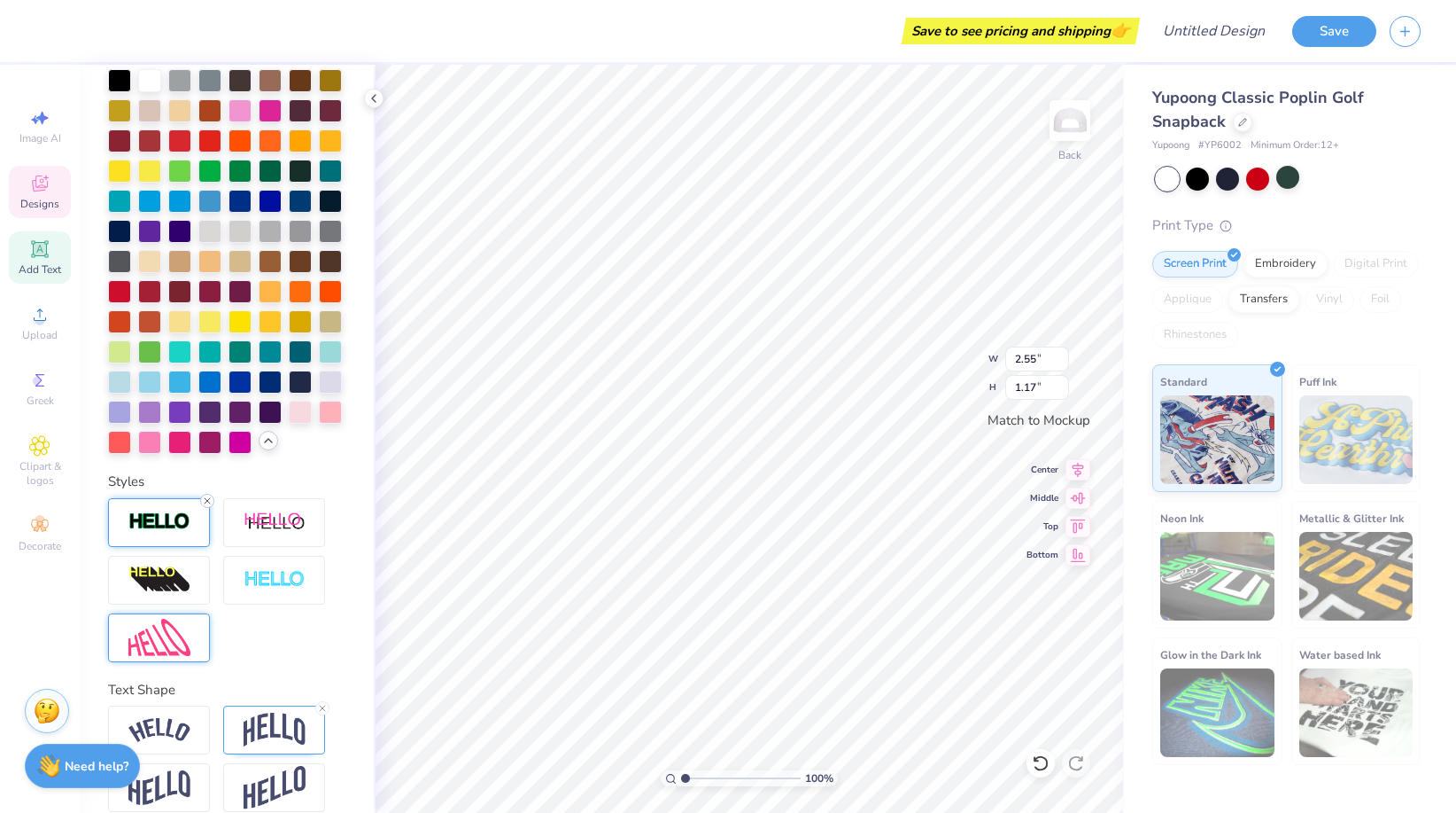
click at [207, 502] on icon at bounding box center [207, 500] width 11 height 11
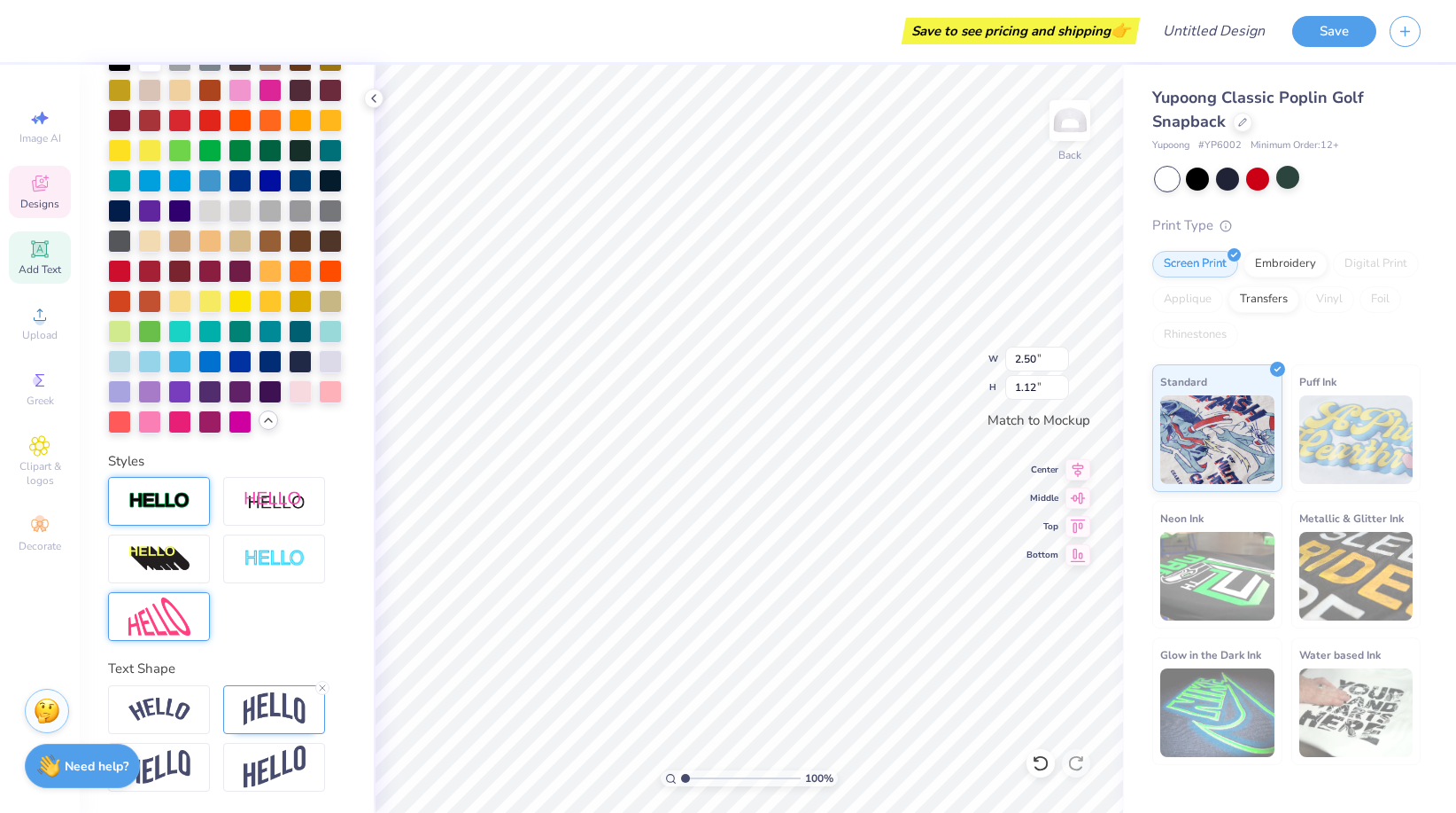
scroll to position [467, 0]
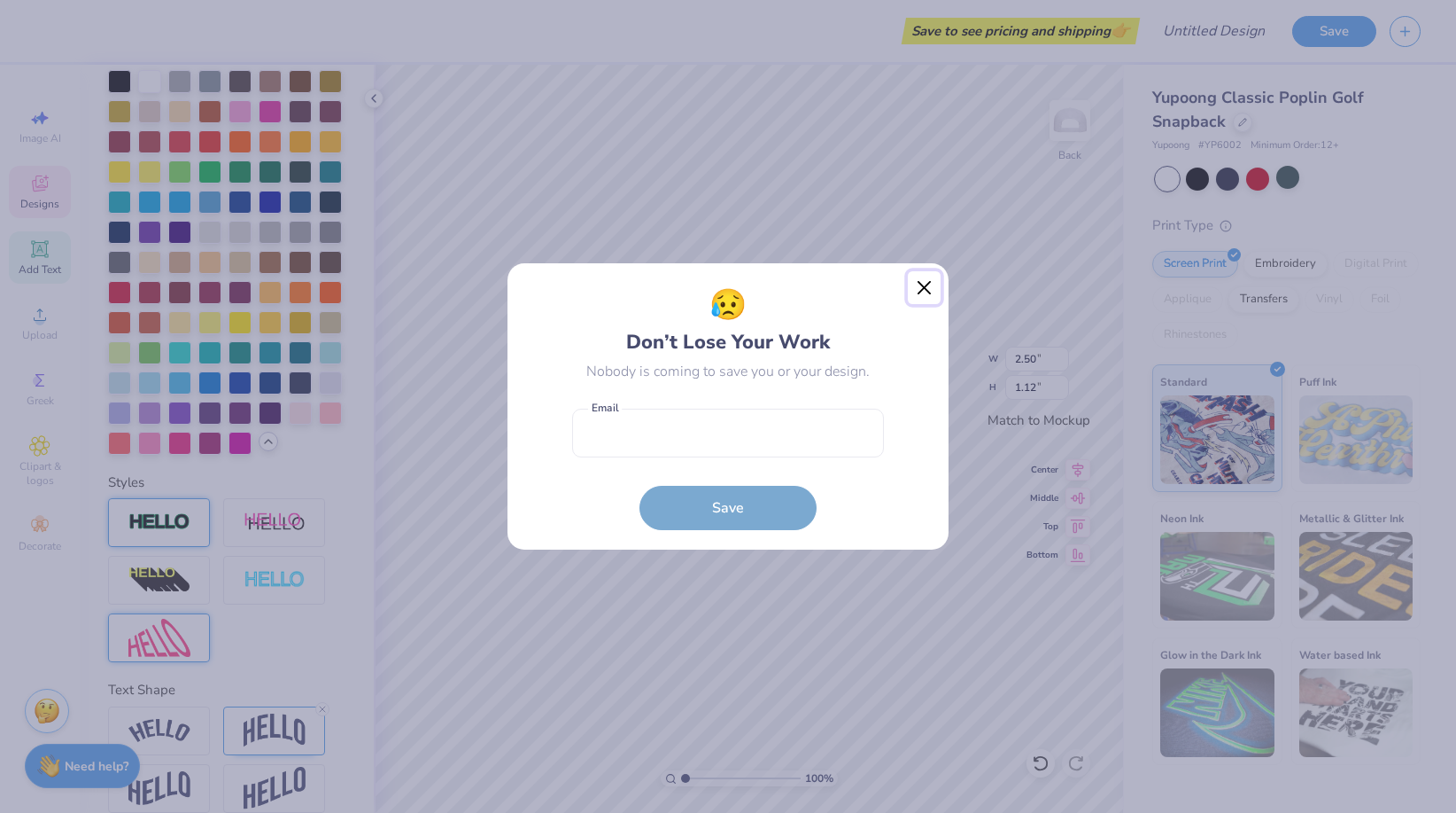
click at [923, 283] on button "Close" at bounding box center [925, 287] width 33 height 33
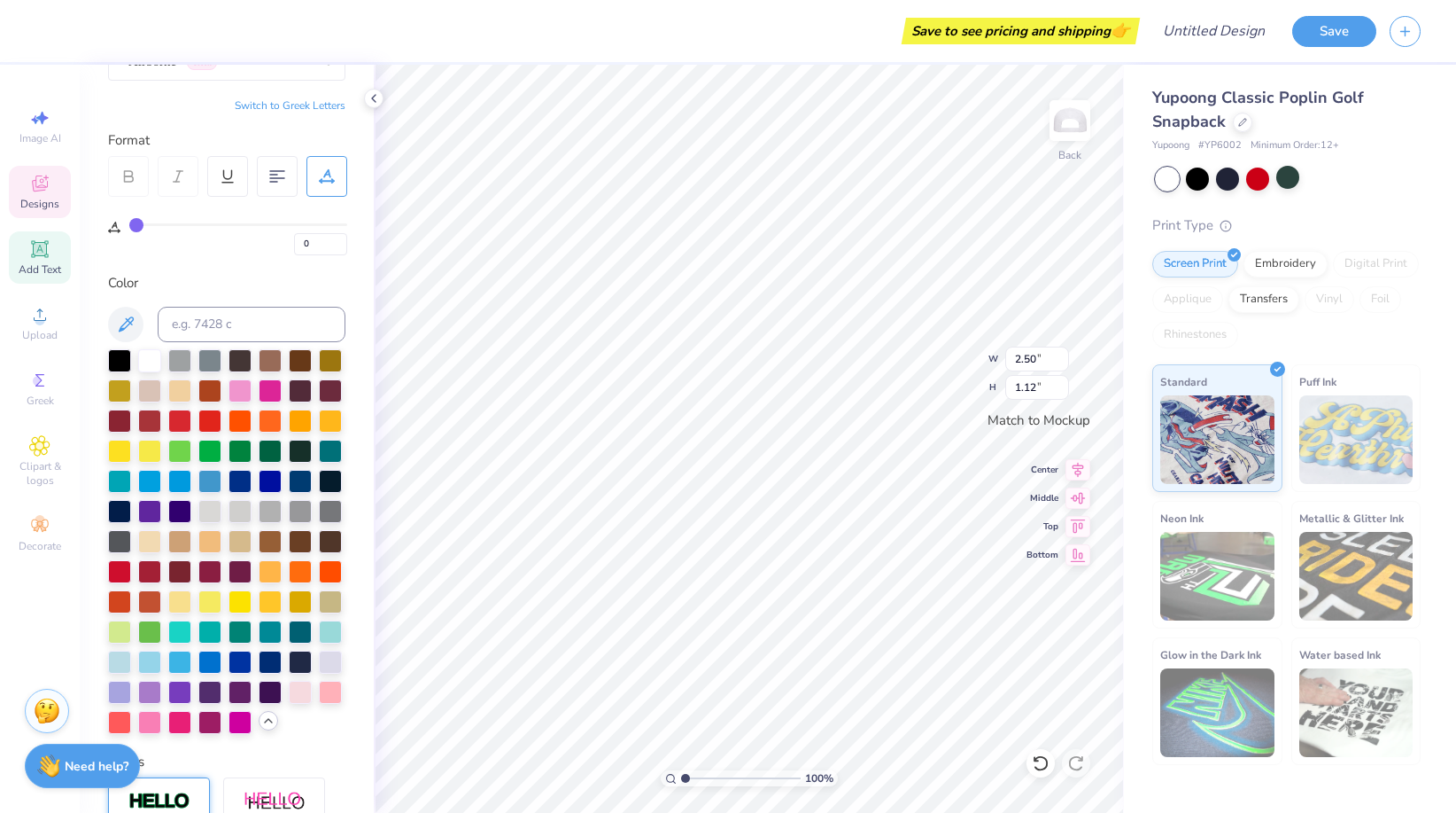
scroll to position [0, 0]
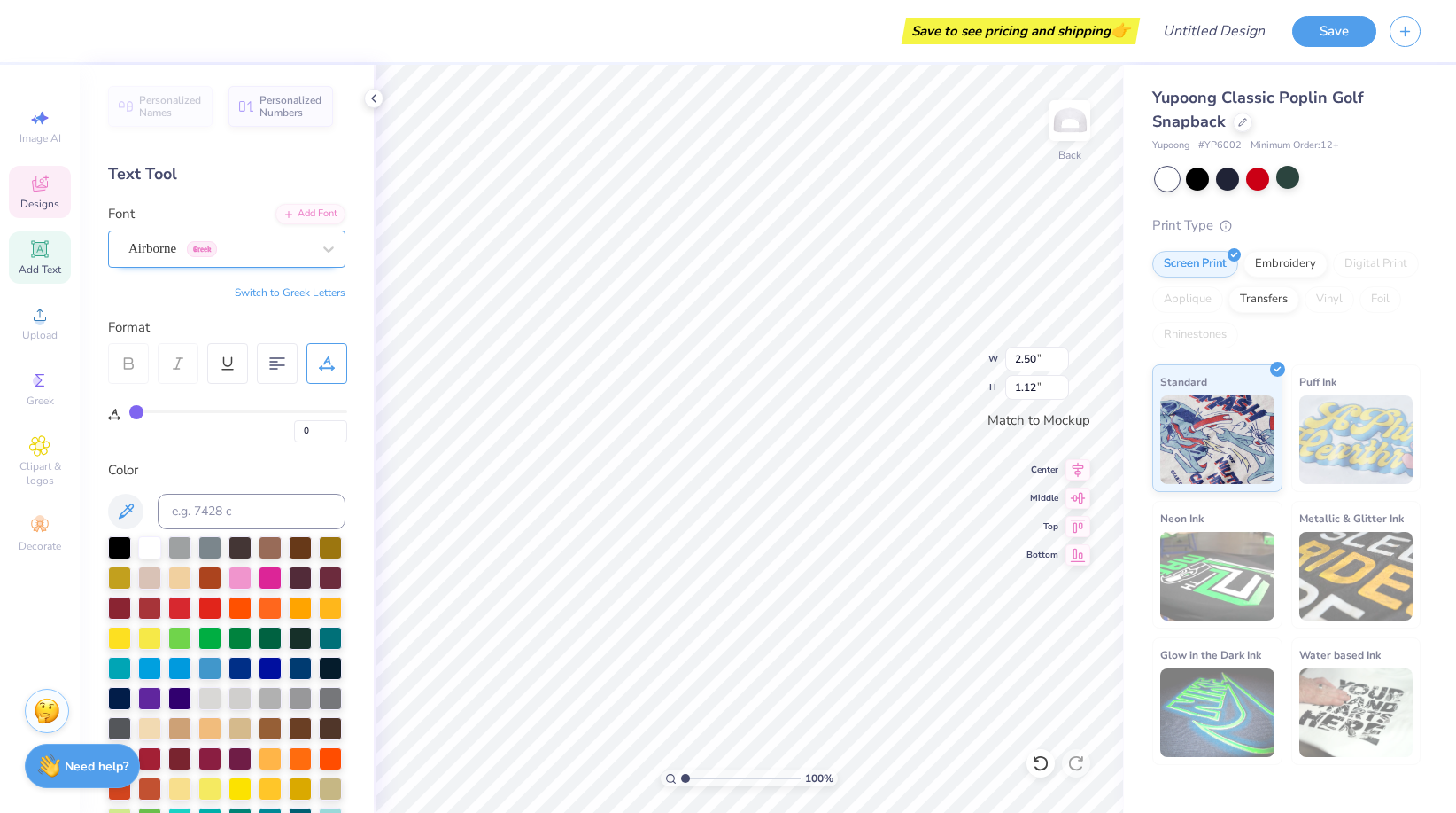
click at [250, 253] on div "Airborne Greek" at bounding box center [219, 249] width 186 height 28
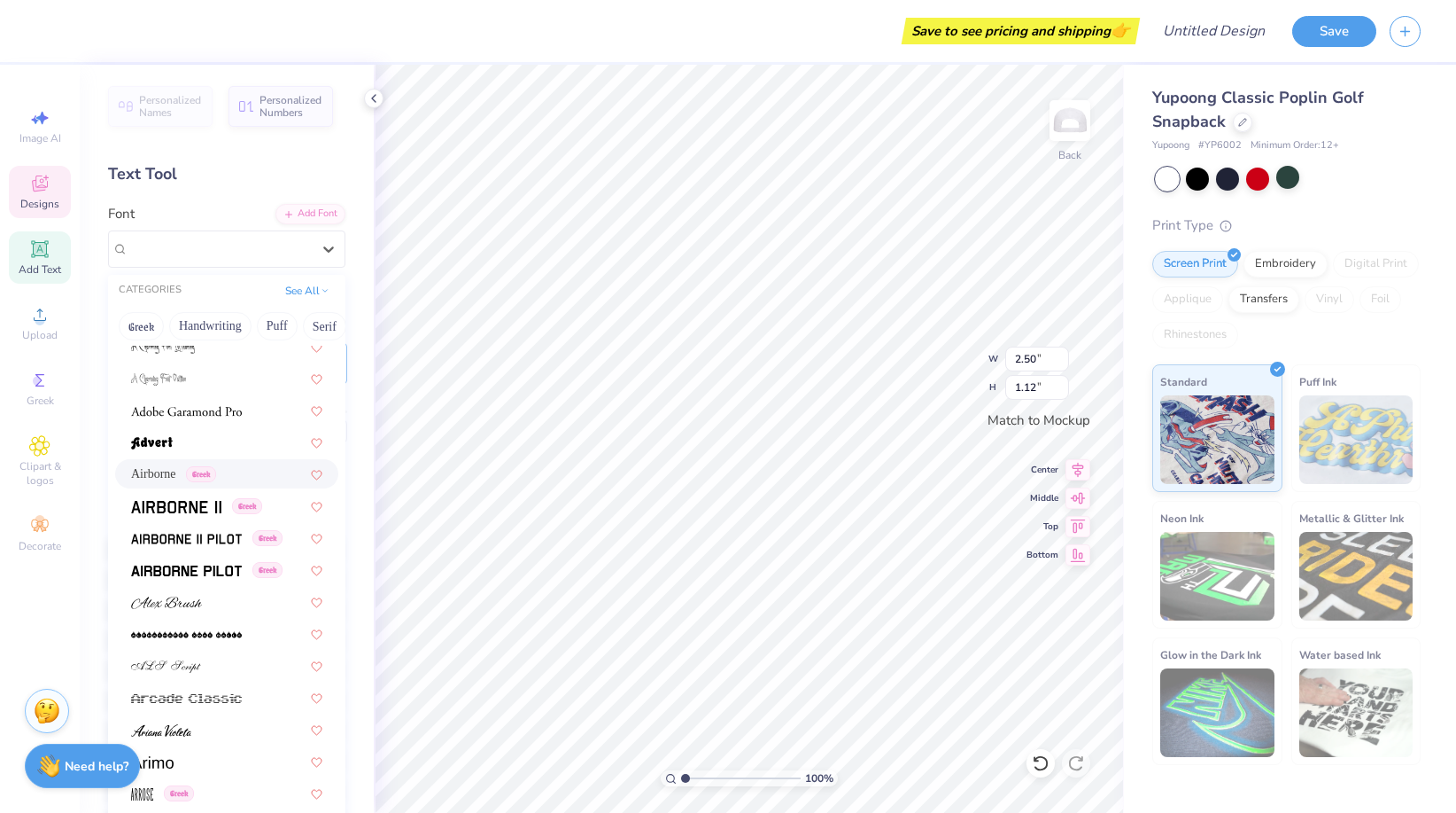
scroll to position [351, 0]
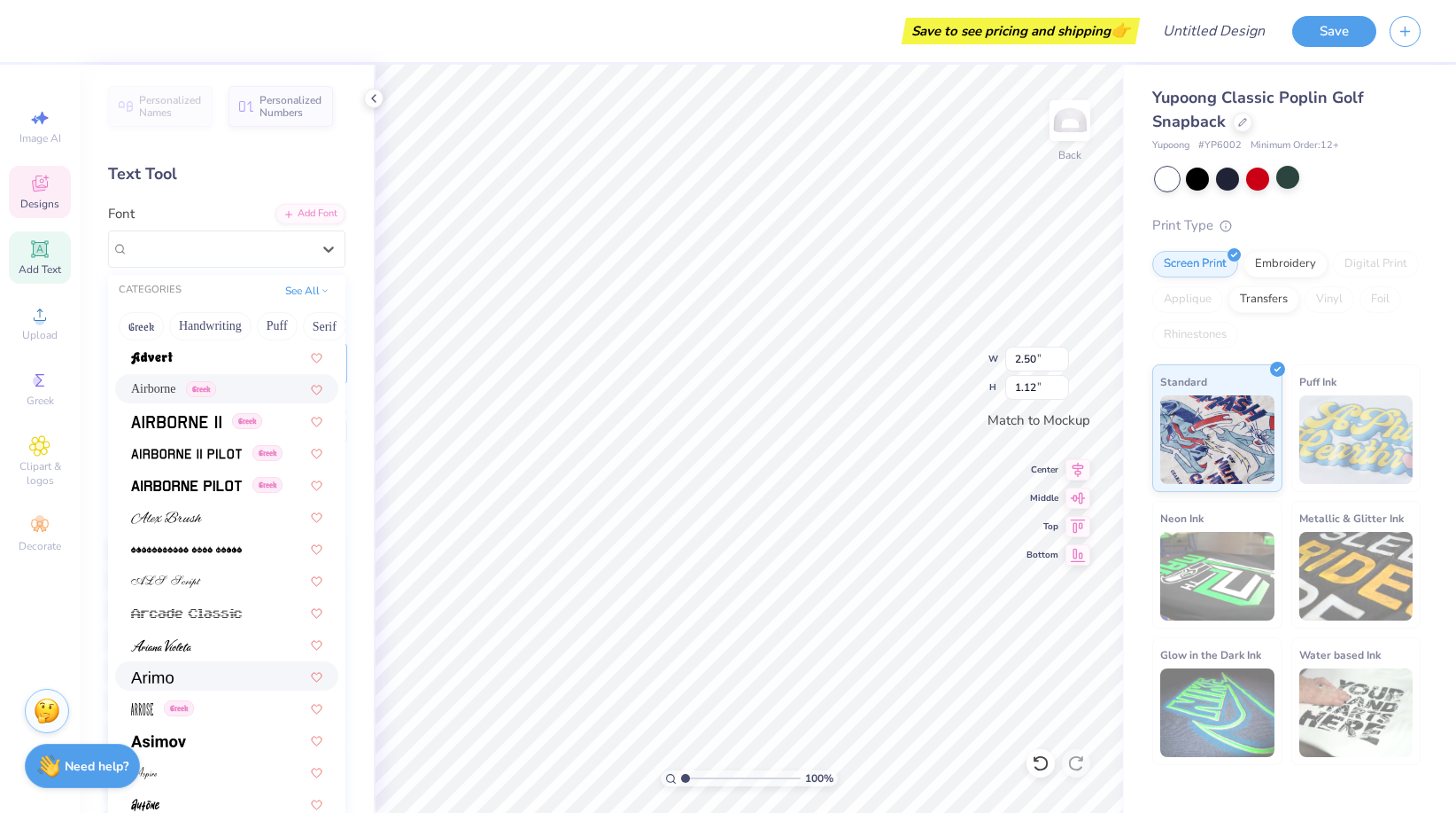
click at [181, 681] on div at bounding box center [226, 675] width 191 height 19
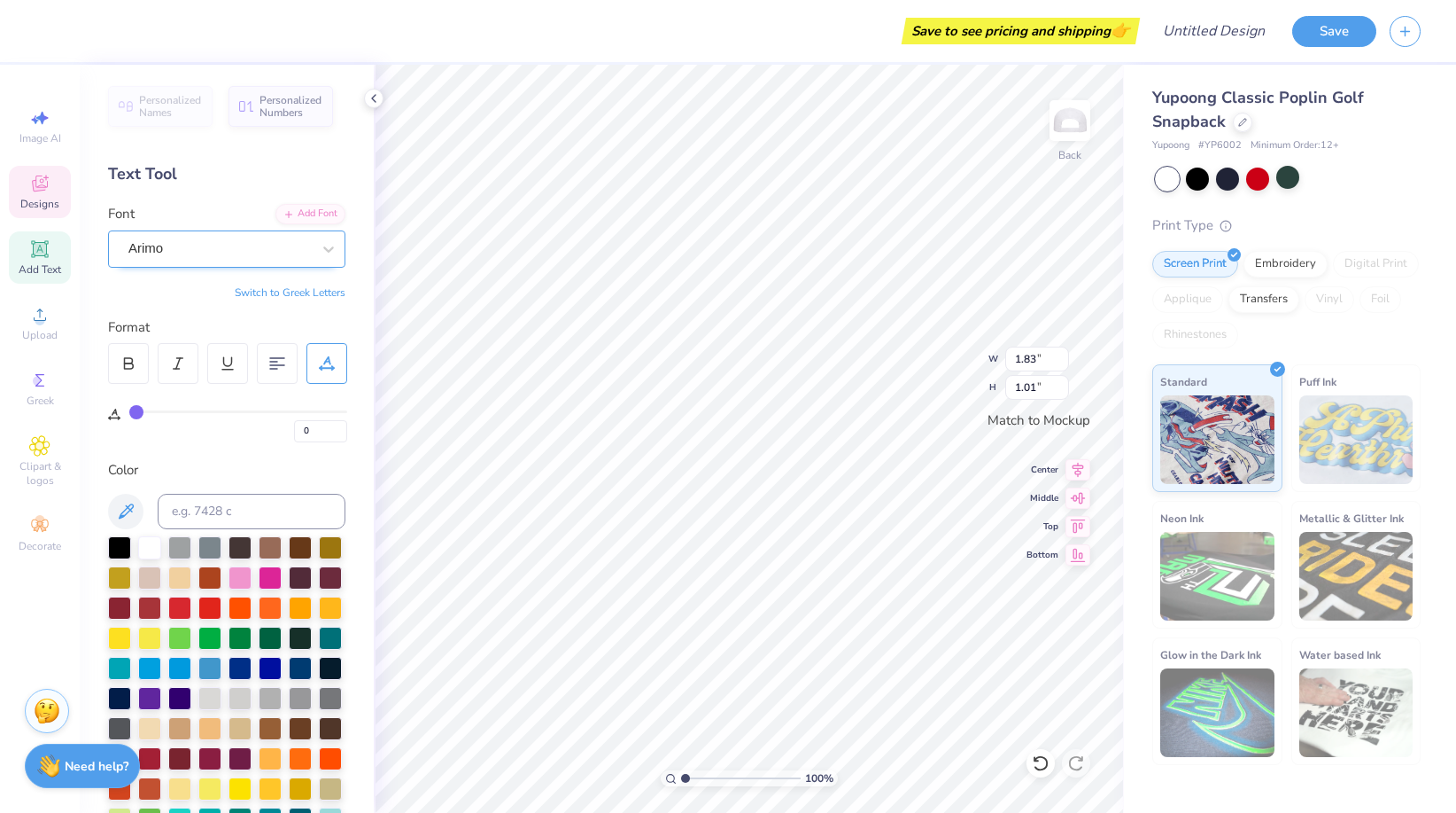
click at [274, 257] on div "Arimo" at bounding box center [219, 249] width 186 height 28
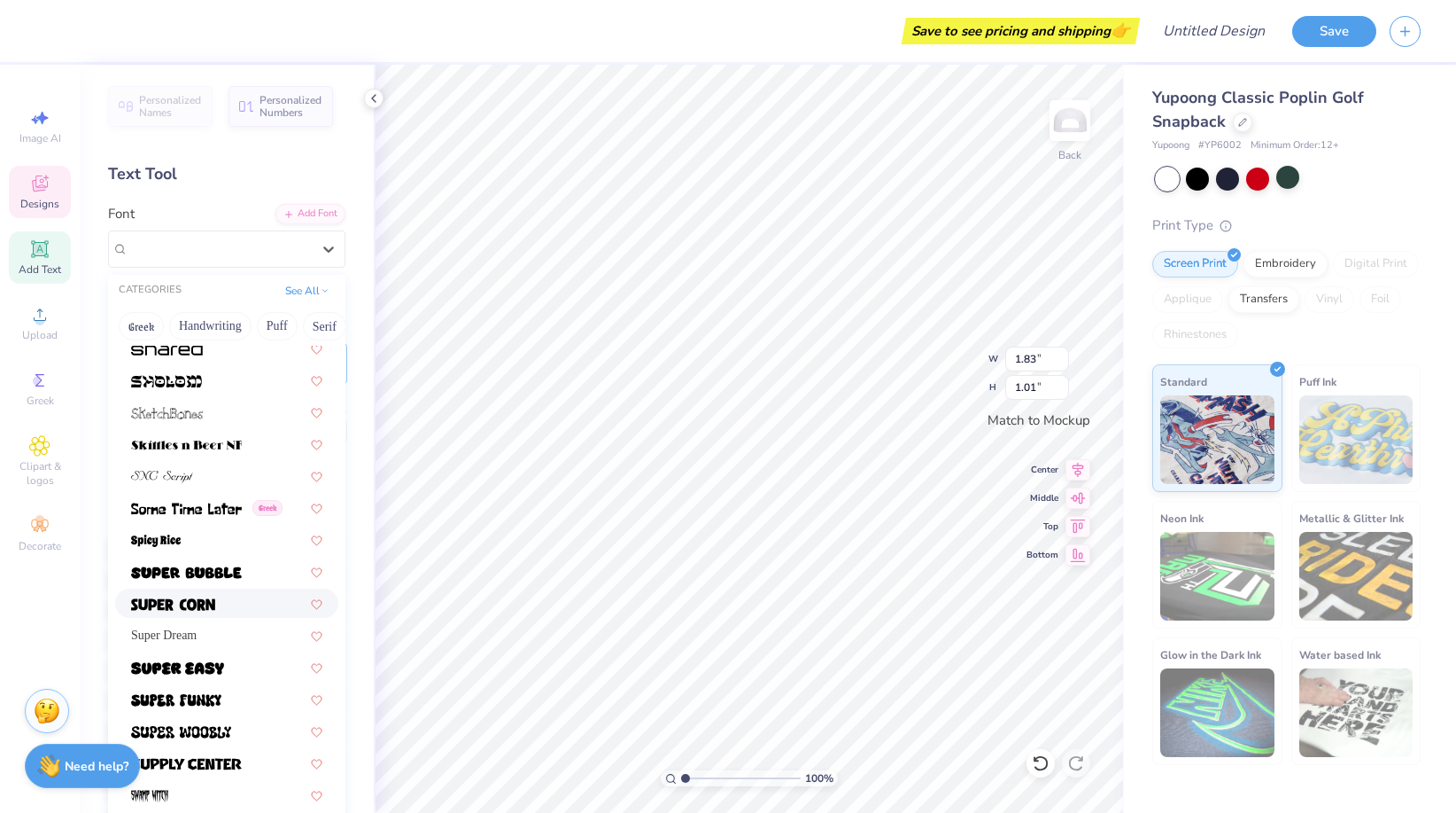
scroll to position [8539, 0]
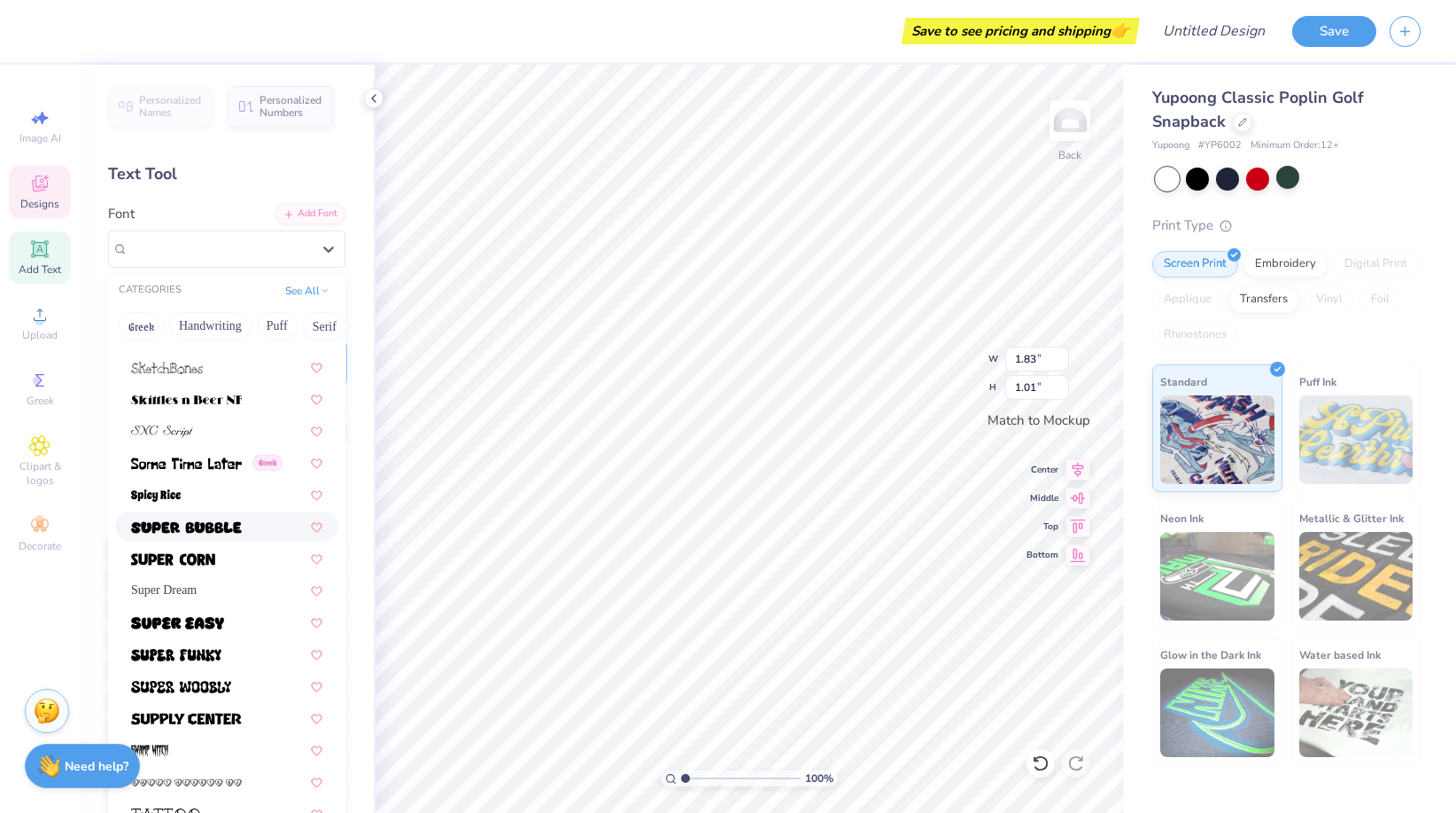
click at [203, 517] on span at bounding box center [186, 526] width 111 height 19
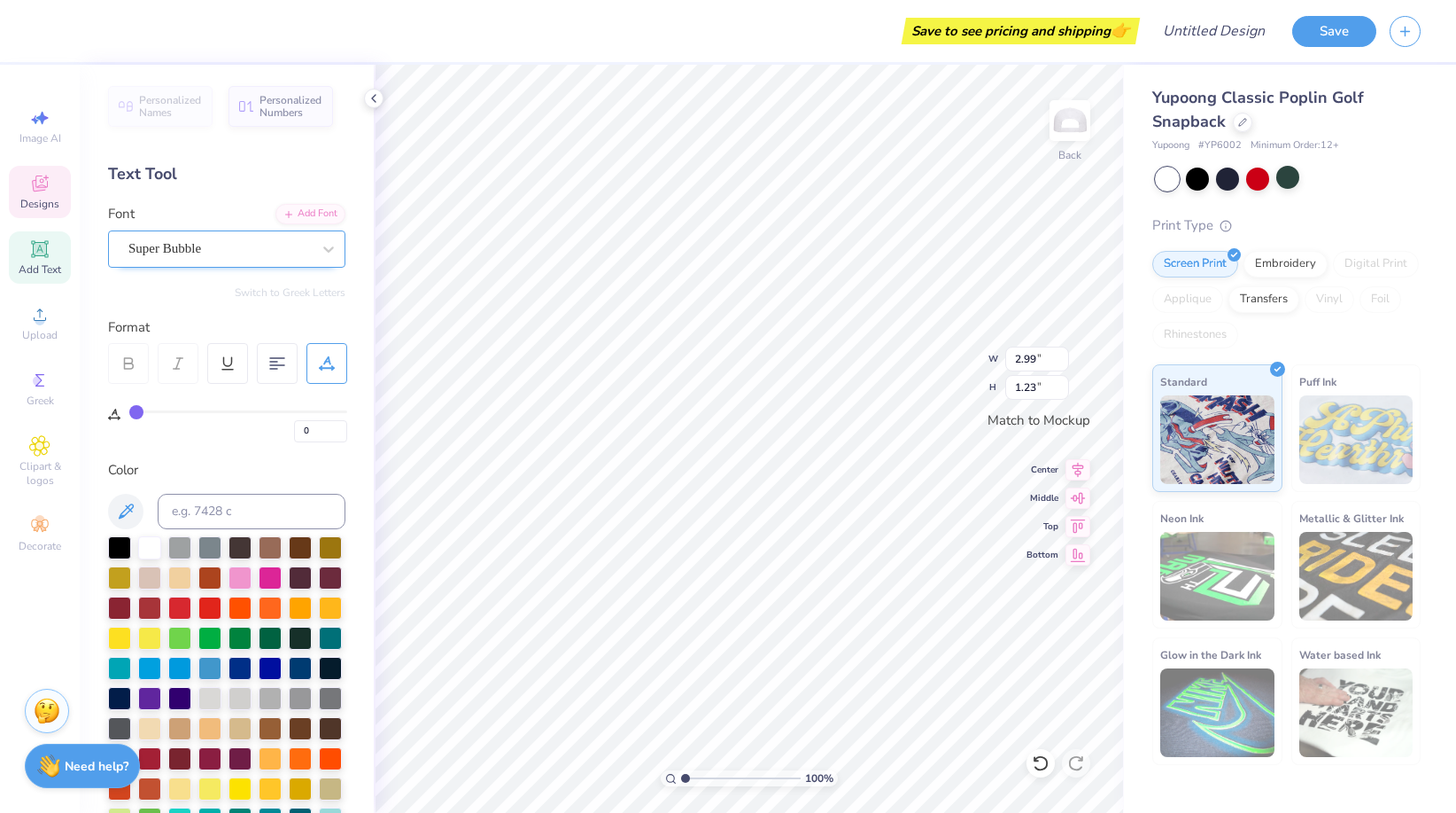
click at [209, 254] on div "Super Bubble" at bounding box center [219, 249] width 186 height 28
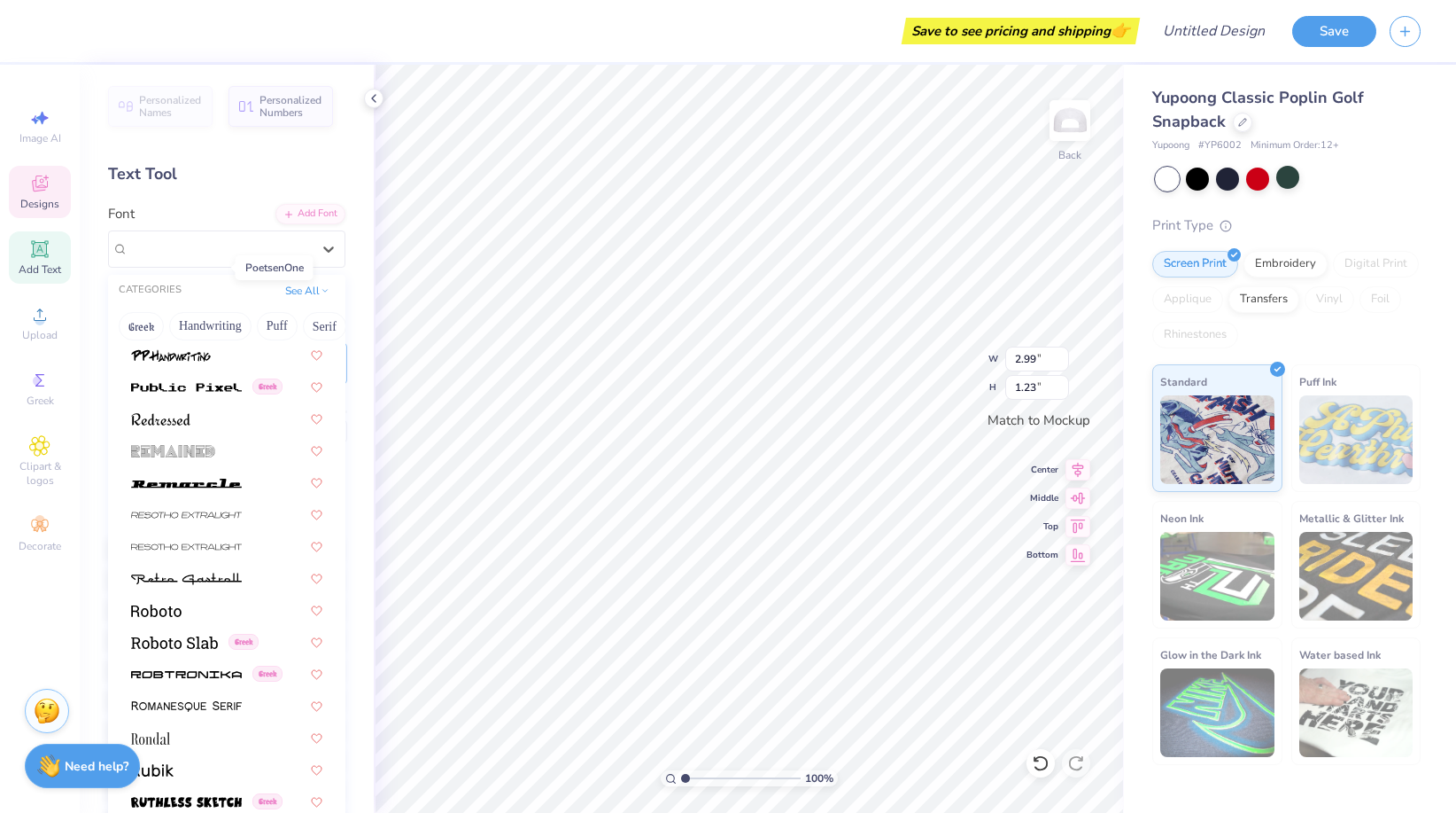
scroll to position [7824, 0]
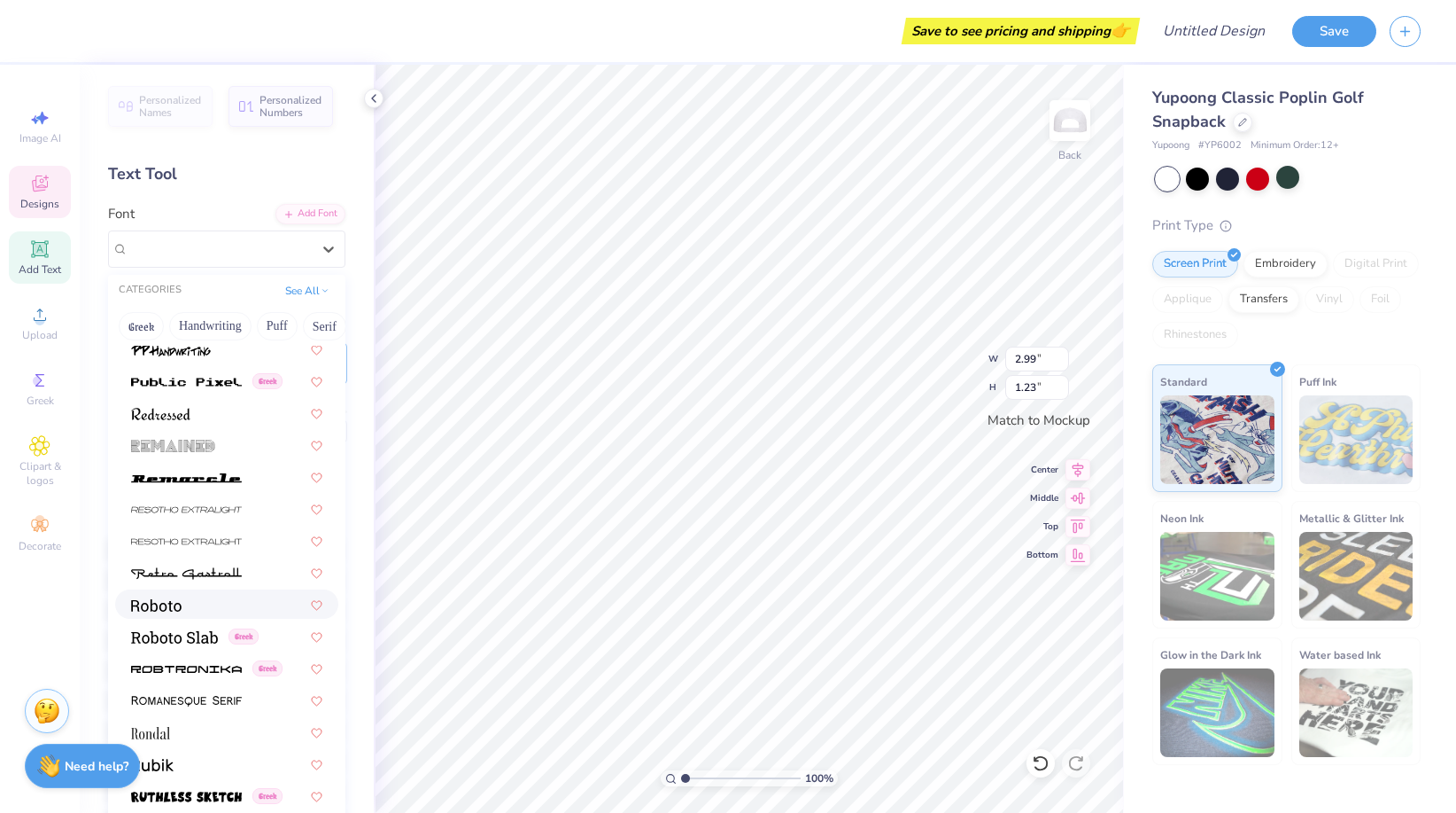
click at [200, 604] on div at bounding box center [226, 603] width 191 height 19
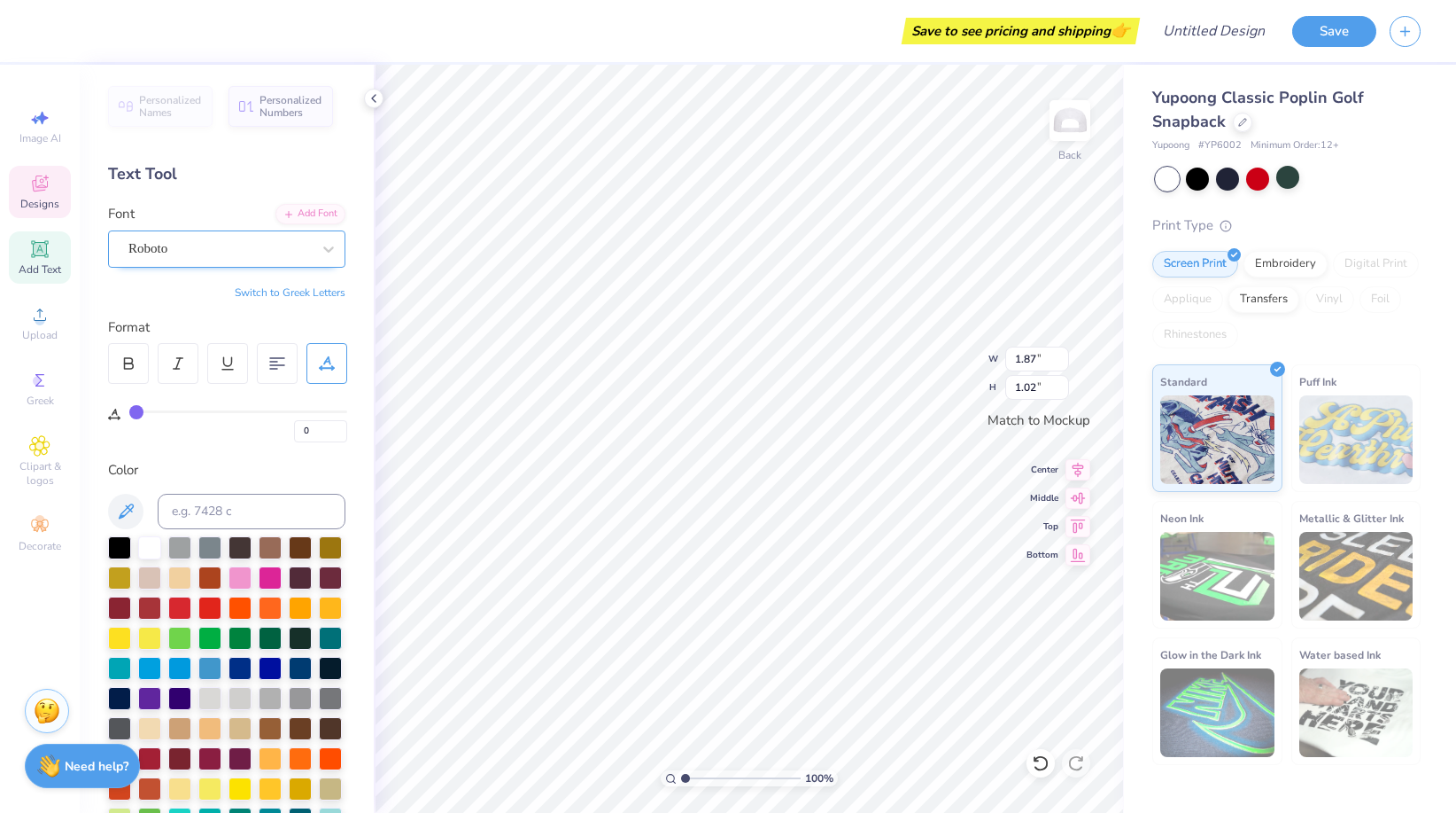
click at [184, 251] on div "Roboto" at bounding box center [219, 249] width 186 height 28
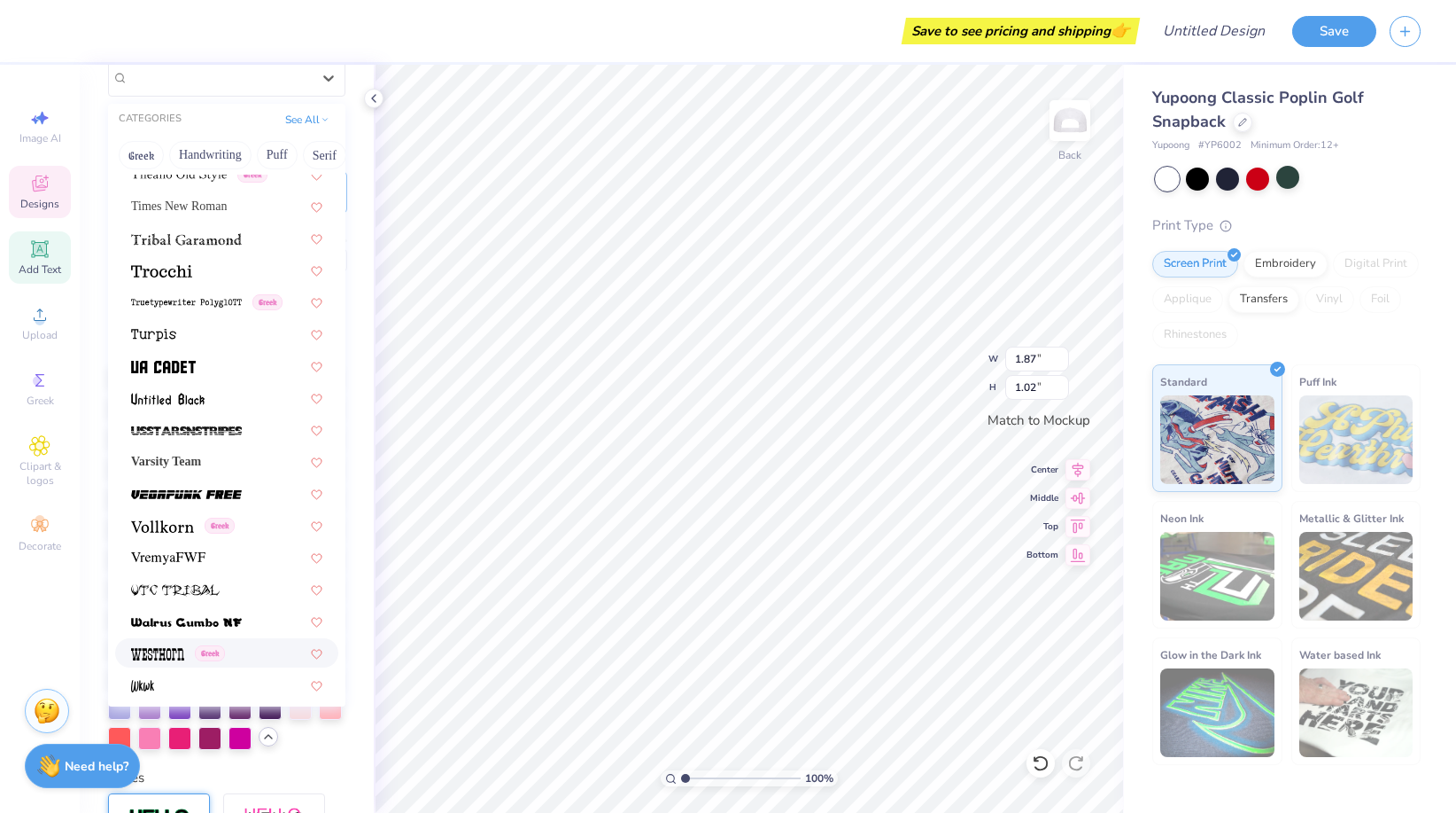
scroll to position [9204, 0]
